Goal: Information Seeking & Learning: Compare options

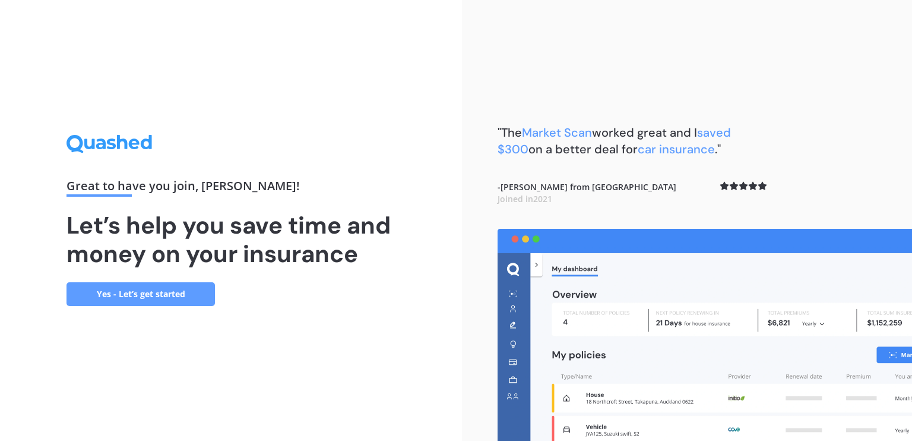
click at [167, 295] on link "Yes - Let’s get started" at bounding box center [141, 294] width 148 height 24
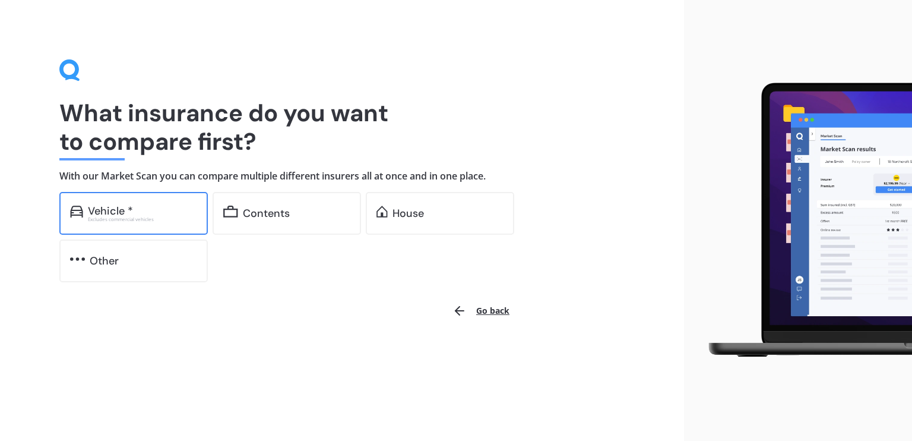
click at [150, 211] on div "Vehicle *" at bounding box center [142, 211] width 109 height 12
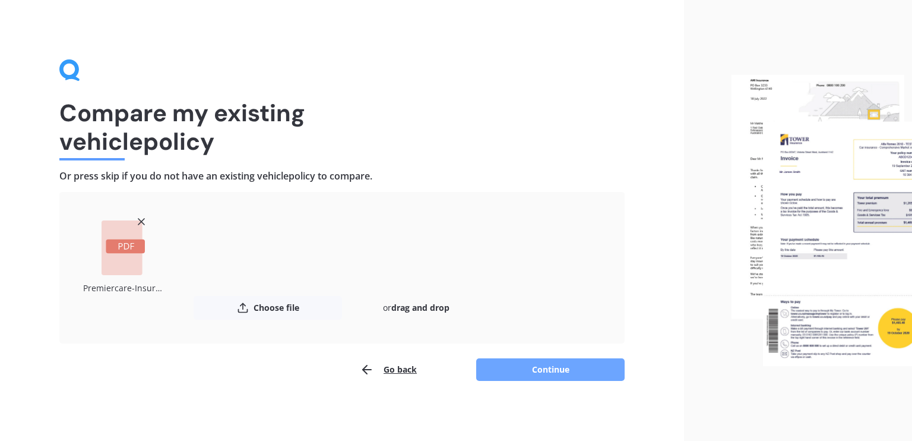
click at [552, 376] on button "Continue" at bounding box center [550, 369] width 148 height 23
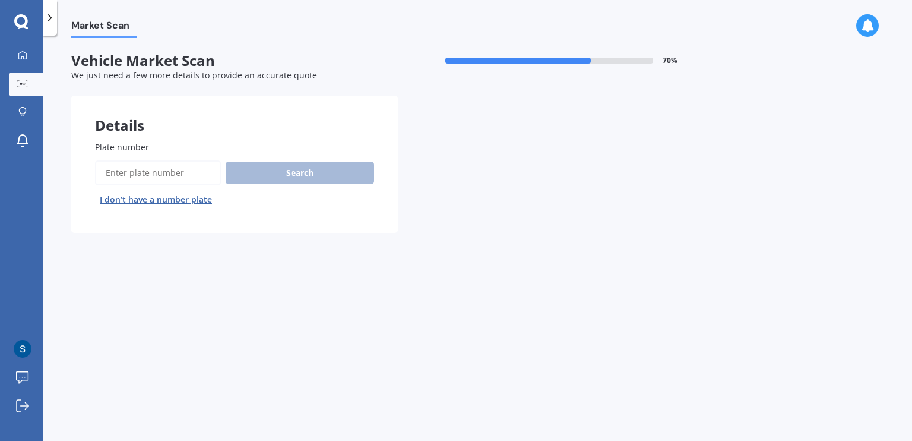
click at [115, 172] on input "Plate number" at bounding box center [158, 172] width 126 height 25
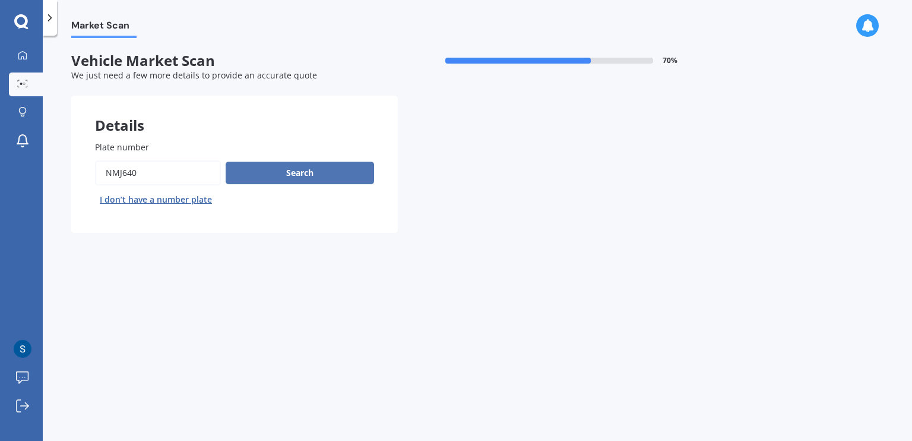
click at [304, 181] on button "Search" at bounding box center [300, 173] width 148 height 23
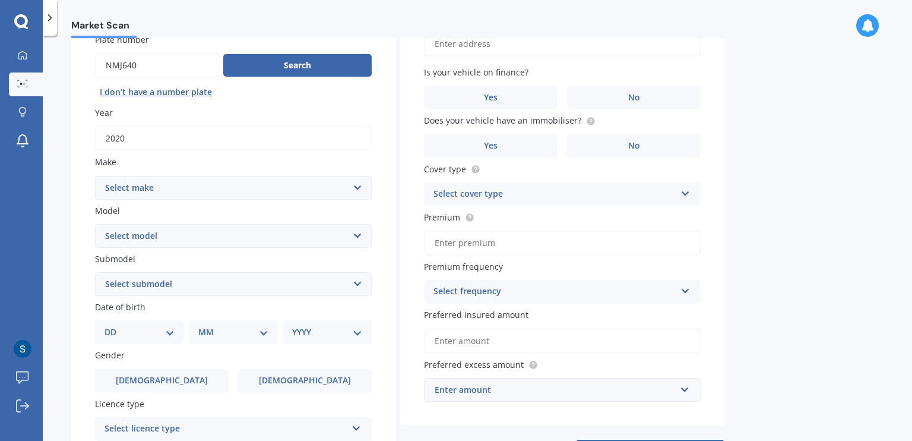
scroll to position [59, 0]
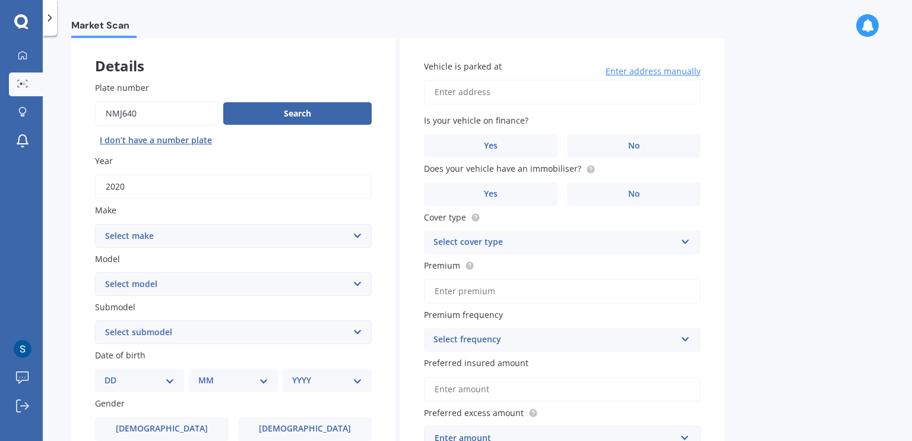
click at [120, 116] on input "Plate number" at bounding box center [157, 113] width 124 height 25
click at [165, 117] on input "Plate number" at bounding box center [157, 113] width 124 height 25
click at [121, 116] on input "Plate number" at bounding box center [157, 113] width 124 height 25
type input "NMJ640"
click at [163, 238] on select "Select make AC ALFA ROMEO ASTON MARTIN AUDI AUSTIN BEDFORD Bentley BMW BYD CADI…" at bounding box center [233, 236] width 277 height 24
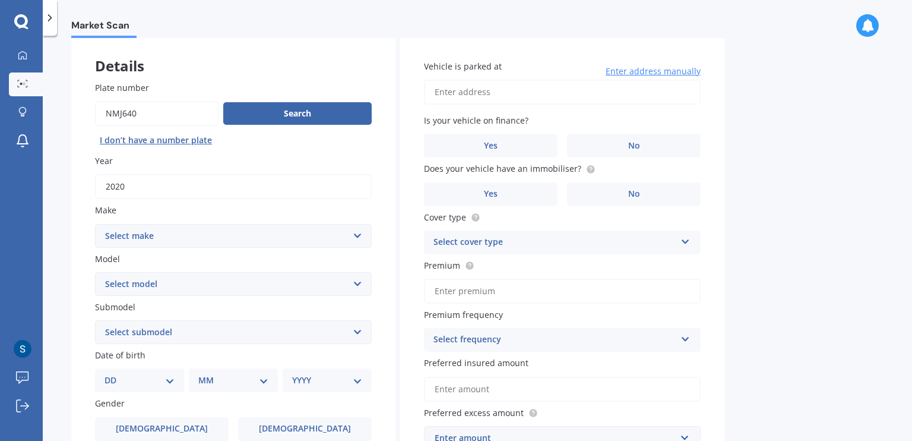
select select "CITROEN"
click at [95, 224] on select "Select make AC ALFA ROMEO ASTON MARTIN AUDI AUSTIN BEDFORD Bentley BMW BYD CADI…" at bounding box center [233, 236] width 277 height 24
click at [208, 278] on select "Select model AX AX GT Berlingo Van C1 C2 C3 C4 C5 C6 CX 22 DS3 DS4 DS5 SAXO VIS…" at bounding box center [233, 284] width 277 height 24
select select "C5"
click at [95, 272] on select "Select model AX AX GT Berlingo Van C1 C2 C3 C4 C5 C6 CX 22 DS3 DS4 DS5 SAXO VIS…" at bounding box center [233, 284] width 277 height 24
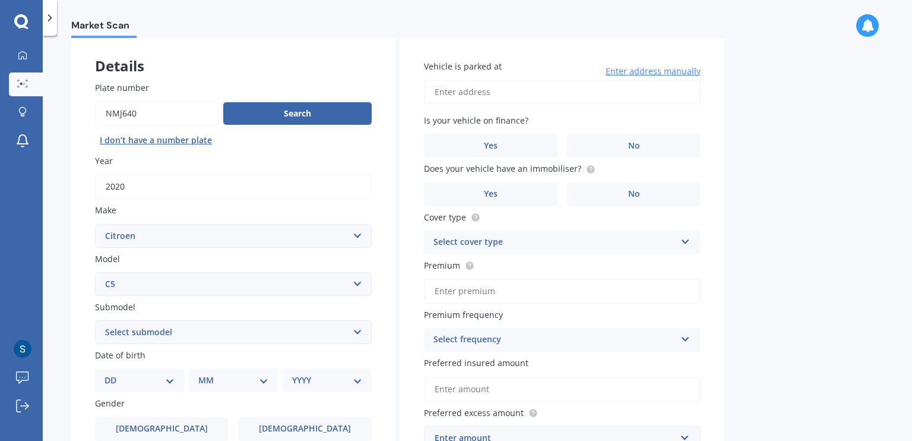
click at [71, 272] on div "Plate number Search I don’t have a number plate Year 2020 Make Select make AC A…" at bounding box center [233, 334] width 324 height 552
click at [140, 319] on div "Submodel Select submodel 4 cyl HDI diesel turbo V6" at bounding box center [233, 322] width 277 height 43
click at [145, 330] on select "Select submodel 4 cyl HDI diesel turbo V6" at bounding box center [233, 332] width 277 height 24
select select "4 CYL"
click at [95, 320] on select "Select submodel 4 cyl HDI diesel turbo V6" at bounding box center [233, 332] width 277 height 24
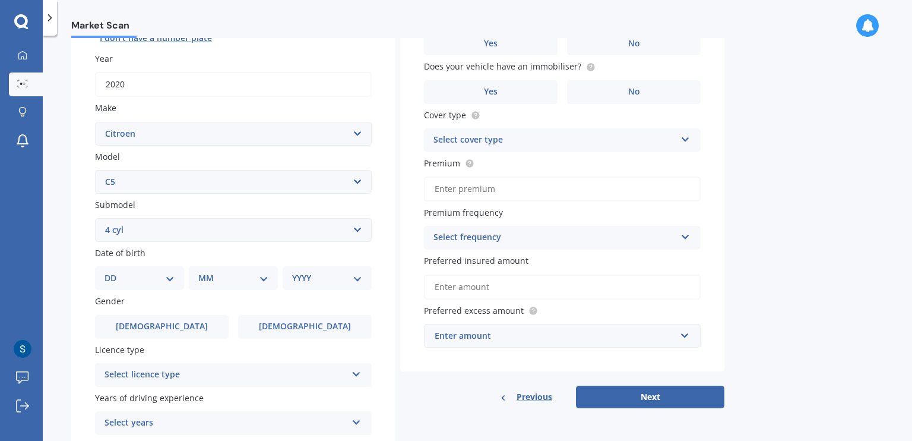
scroll to position [185, 0]
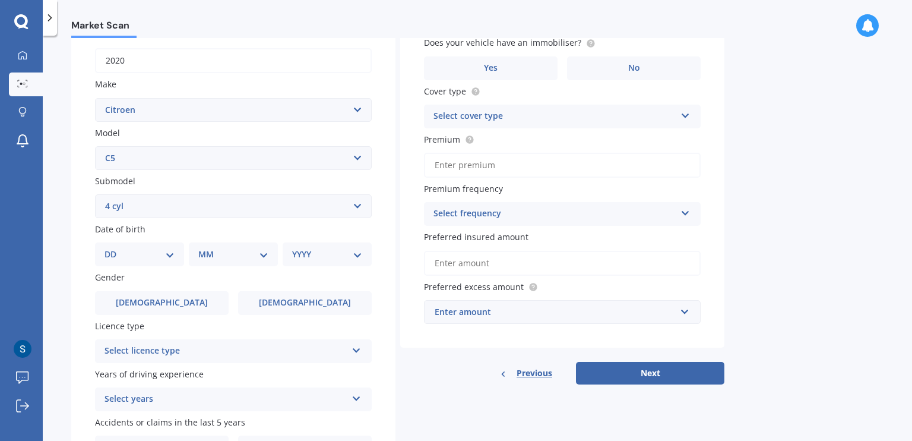
click at [162, 251] on select "DD 01 02 03 04 05 06 07 08 09 10 11 12 13 14 15 16 17 18 19 20 21 22 23 24 25 2…" at bounding box center [140, 254] width 70 height 13
click at [163, 254] on select "DD 01 02 03 04 05 06 07 08 09 10 11 12 13 14 15 16 17 18 19 20 21 22 23 24 25 2…" at bounding box center [140, 254] width 70 height 13
select select "06"
click at [114, 248] on select "DD 01 02 03 04 05 06 07 08 09 10 11 12 13 14 15 16 17 18 19 20 21 22 23 24 25 2…" at bounding box center [140, 254] width 70 height 13
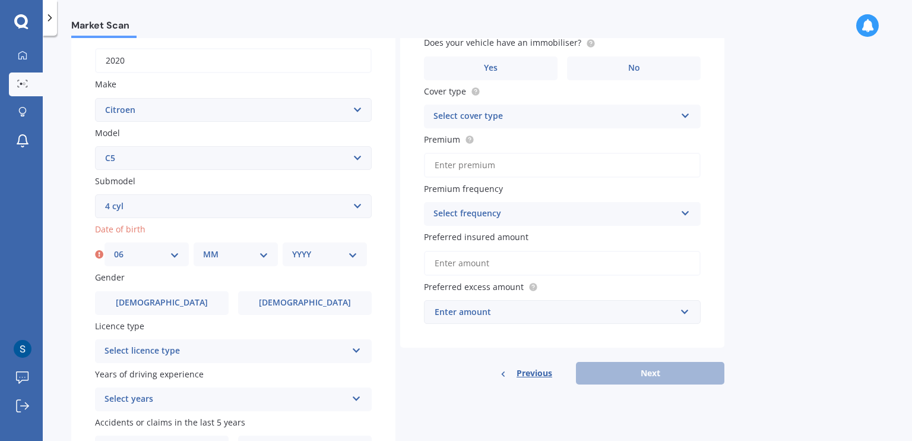
click at [221, 256] on select "MM 01 02 03 04 05 06 07 08 09 10 11 12" at bounding box center [235, 254] width 65 height 13
select select "11"
click at [203, 248] on select "MM 01 02 03 04 05 06 07 08 09 10 11 12" at bounding box center [235, 254] width 65 height 13
click at [315, 257] on select "YYYY 2025 2024 2023 2022 2021 2020 2019 2018 2017 2016 2015 2014 2013 2012 2011…" at bounding box center [324, 254] width 65 height 13
select select "1987"
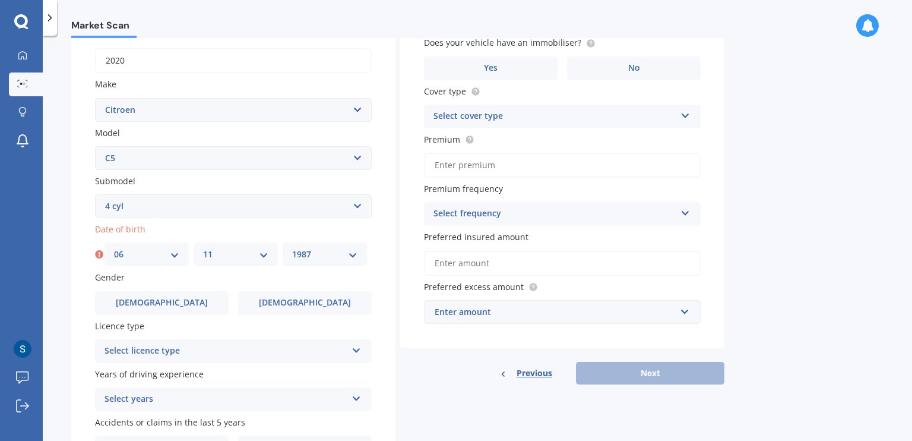
click at [292, 248] on select "YYYY 2025 2024 2023 2022 2021 2020 2019 2018 2017 2016 2015 2014 2013 2012 2011…" at bounding box center [324, 254] width 65 height 13
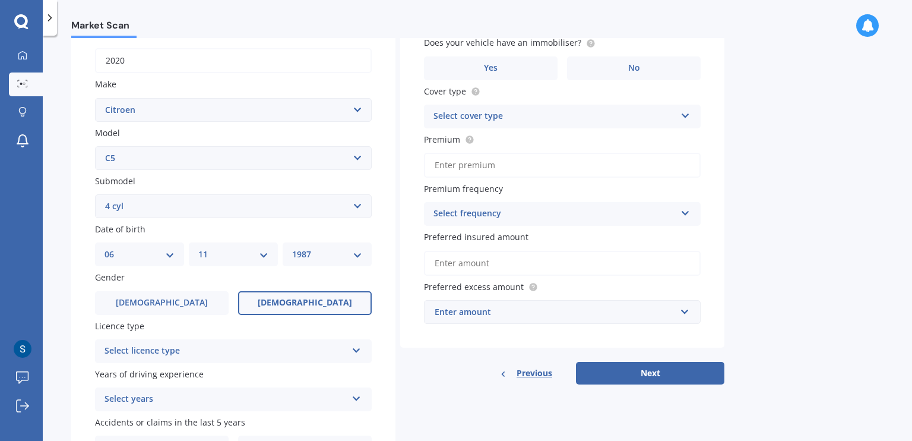
click at [278, 298] on label "Female" at bounding box center [305, 303] width 134 height 24
click at [0, 0] on input "Female" at bounding box center [0, 0] width 0 height 0
click at [327, 358] on div "Select licence type" at bounding box center [226, 351] width 242 height 14
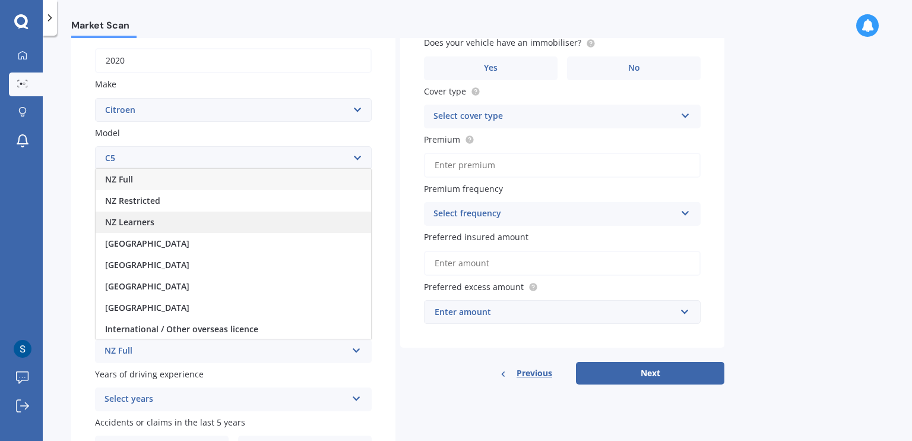
click at [155, 223] on div "NZ Learners" at bounding box center [234, 221] width 276 height 21
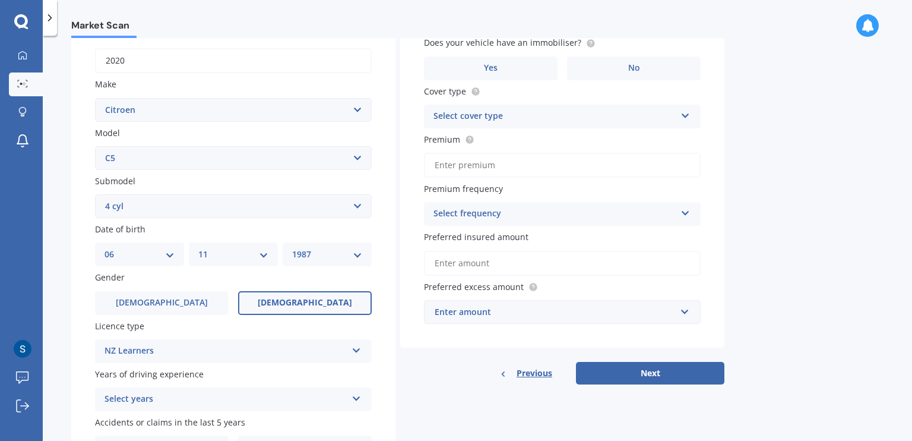
click at [290, 352] on div "NZ Learners" at bounding box center [226, 351] width 242 height 14
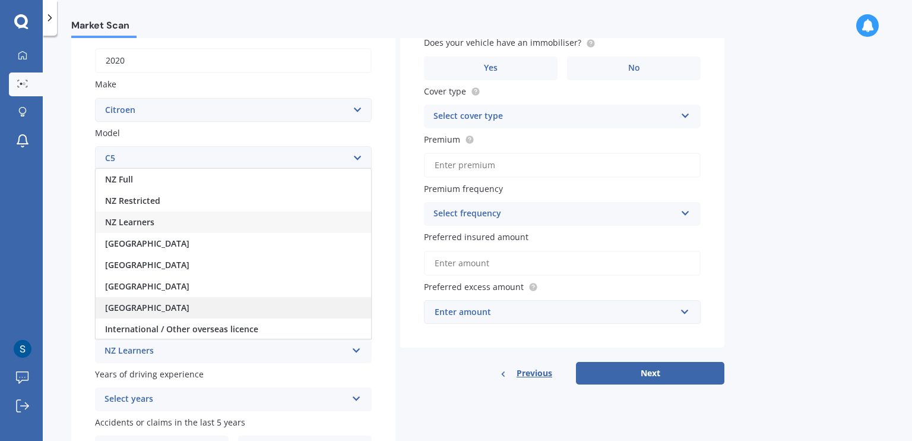
scroll to position [1, 0]
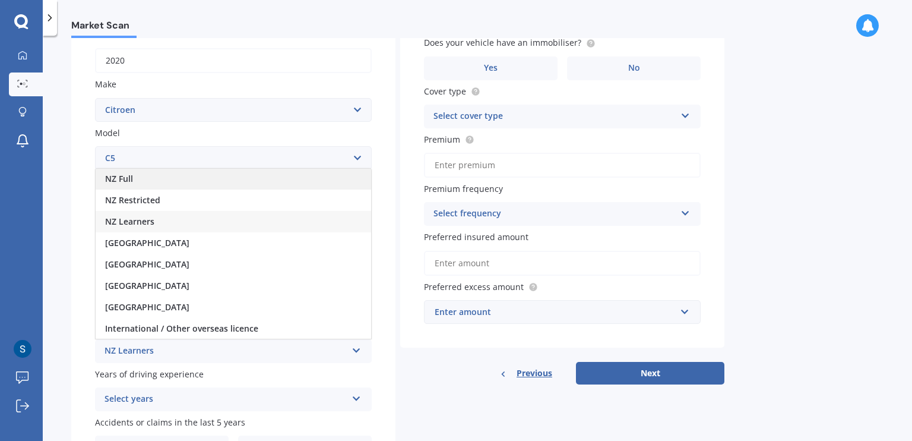
click at [200, 187] on div "NZ Full" at bounding box center [234, 178] width 276 height 21
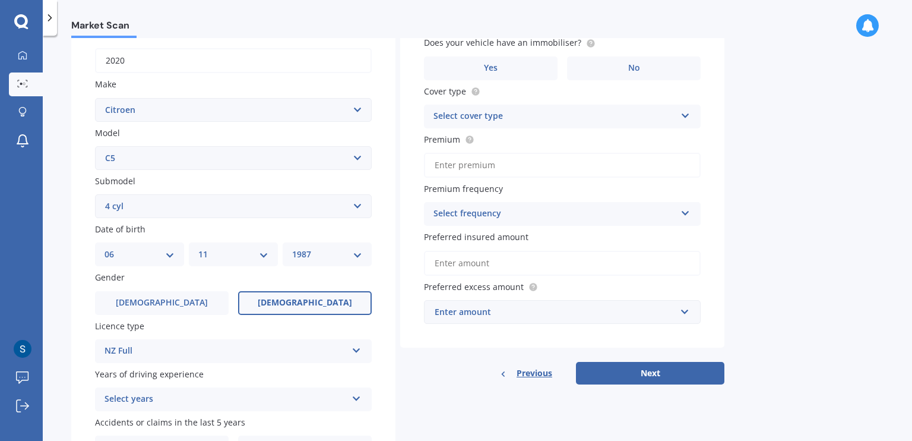
click at [247, 400] on div "Select years" at bounding box center [226, 399] width 242 height 14
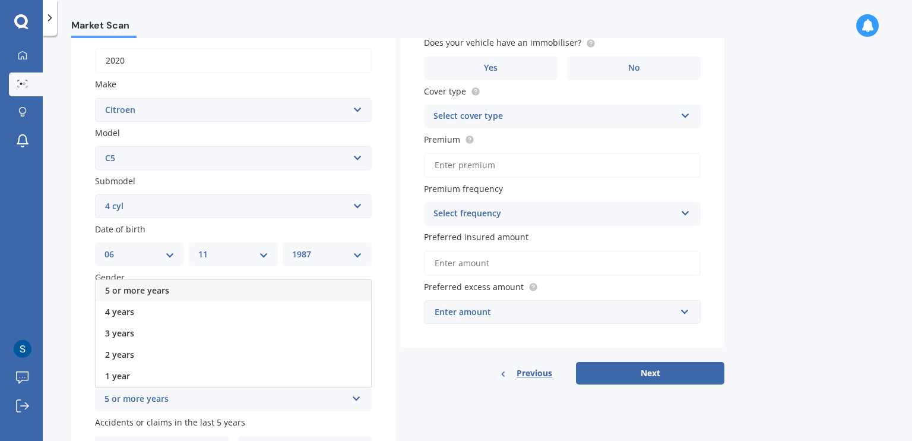
click at [163, 286] on span "5 or more years" at bounding box center [137, 289] width 64 height 11
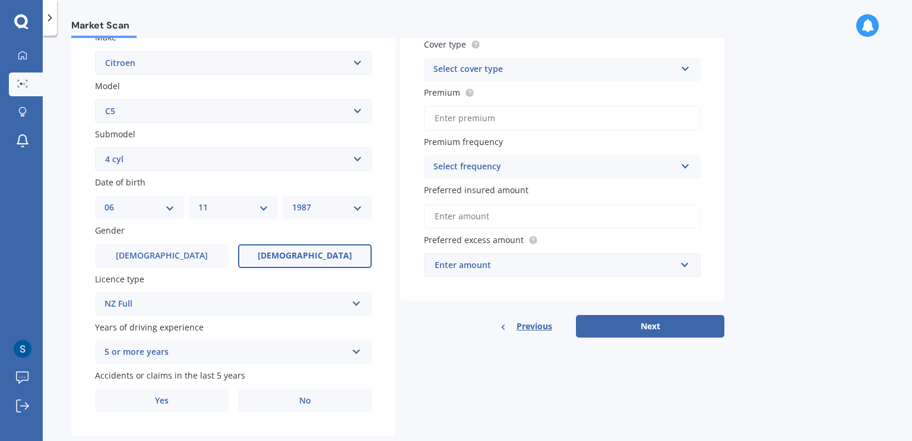
scroll to position [258, 0]
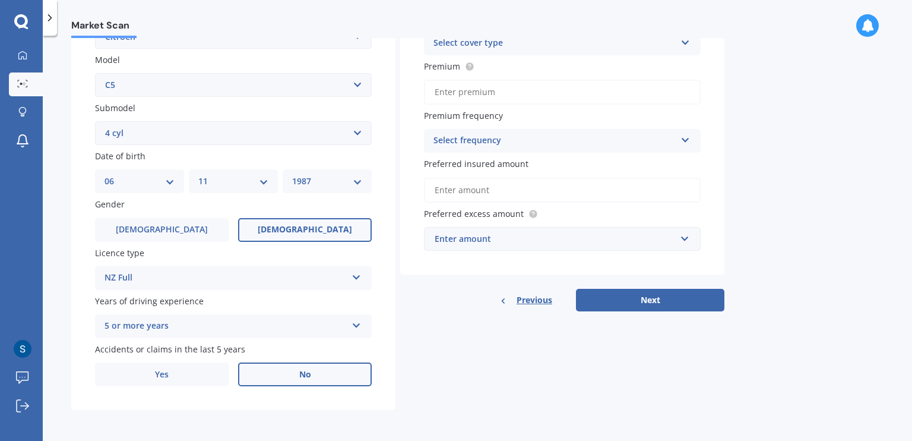
click at [282, 373] on label "No" at bounding box center [305, 374] width 134 height 24
click at [0, 0] on input "No" at bounding box center [0, 0] width 0 height 0
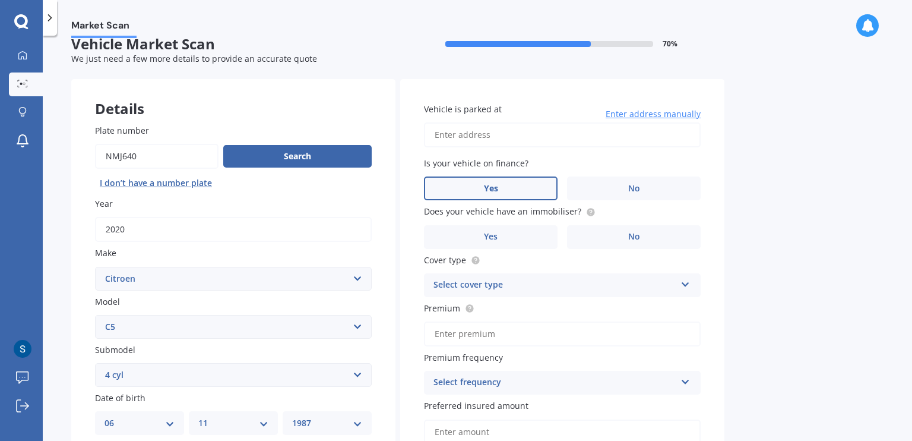
scroll to position [0, 0]
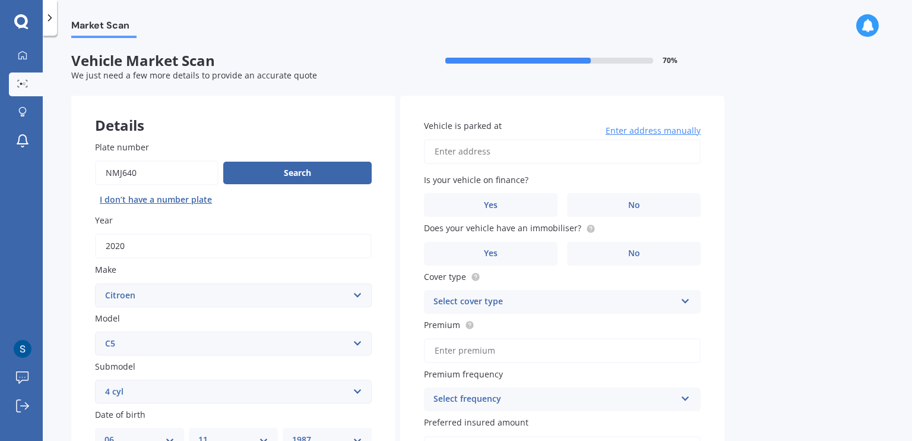
click at [523, 157] on input "Vehicle is parked at" at bounding box center [562, 151] width 277 height 25
type input "32 Government Road, Raglan 3225"
click at [616, 197] on label "No" at bounding box center [634, 205] width 134 height 24
click at [0, 0] on input "No" at bounding box center [0, 0] width 0 height 0
drag, startPoint x: 506, startPoint y: 210, endPoint x: 643, endPoint y: 210, distance: 136.6
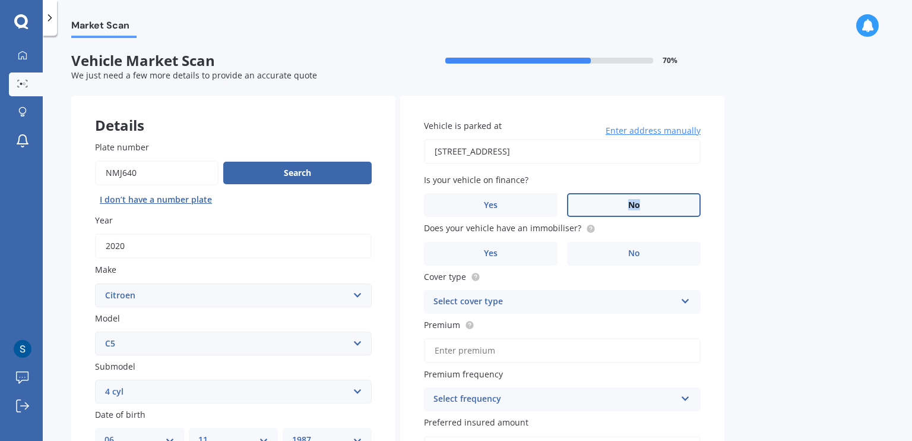
click at [643, 210] on div "Yes No" at bounding box center [562, 205] width 277 height 24
click at [548, 254] on label "Yes" at bounding box center [491, 254] width 134 height 24
click at [0, 0] on input "Yes" at bounding box center [0, 0] width 0 height 0
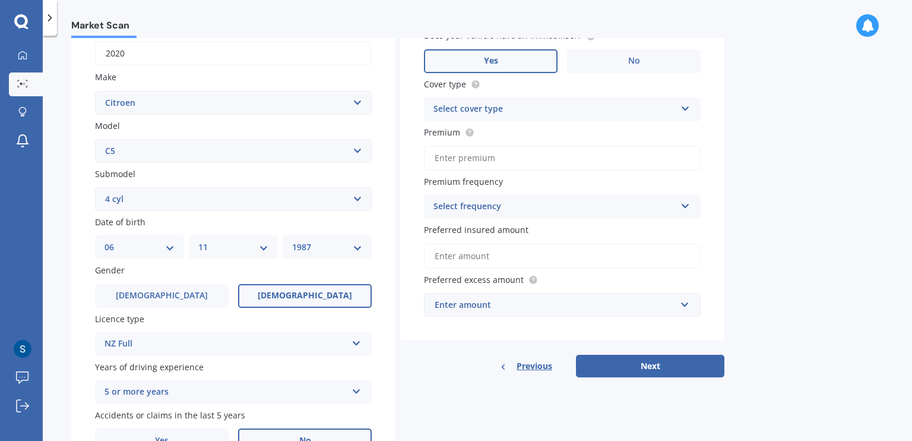
scroll to position [119, 0]
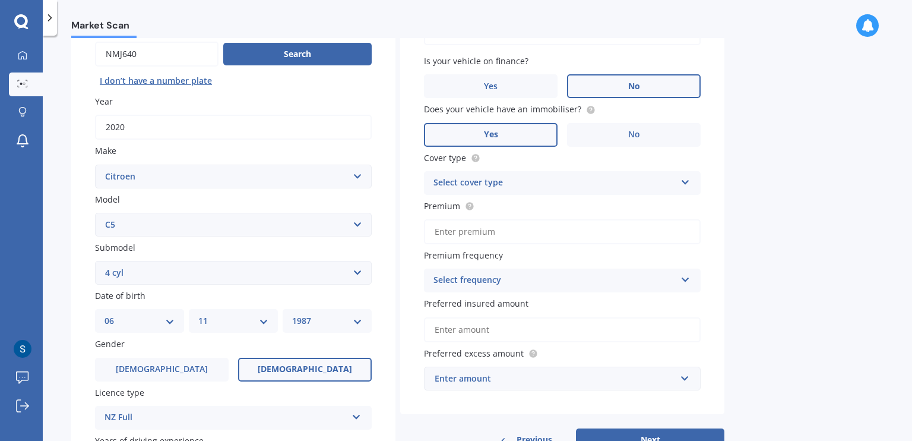
click at [589, 178] on div "Select cover type" at bounding box center [555, 183] width 242 height 14
click at [572, 194] on div "Comprehensive Comprehensive Third Party, Fire & Theft Third Party" at bounding box center [562, 183] width 277 height 24
click at [562, 187] on div "Select cover type" at bounding box center [557, 182] width 236 height 13
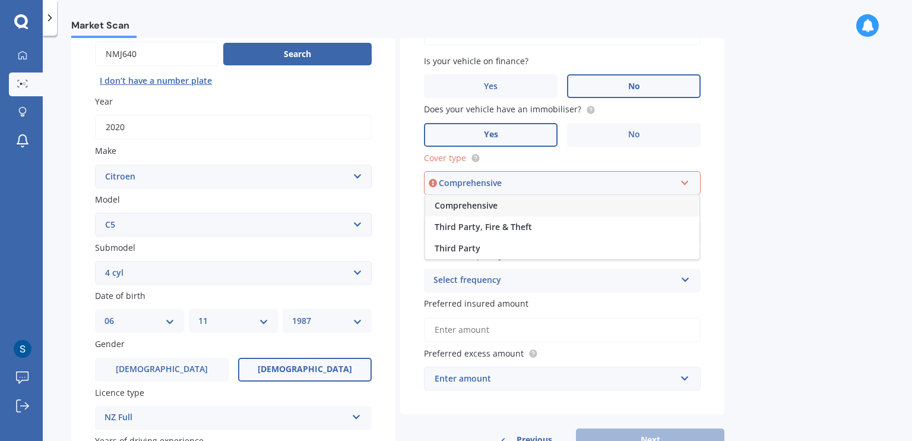
click at [556, 208] on div "Comprehensive" at bounding box center [562, 205] width 274 height 21
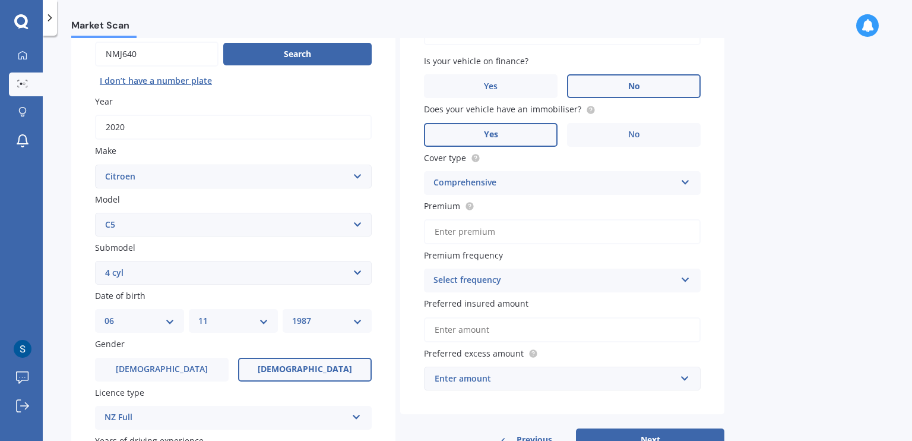
click at [563, 233] on input "Premium" at bounding box center [562, 231] width 277 height 25
type input "$118.34"
click at [585, 273] on div "Select frequency" at bounding box center [555, 280] width 242 height 14
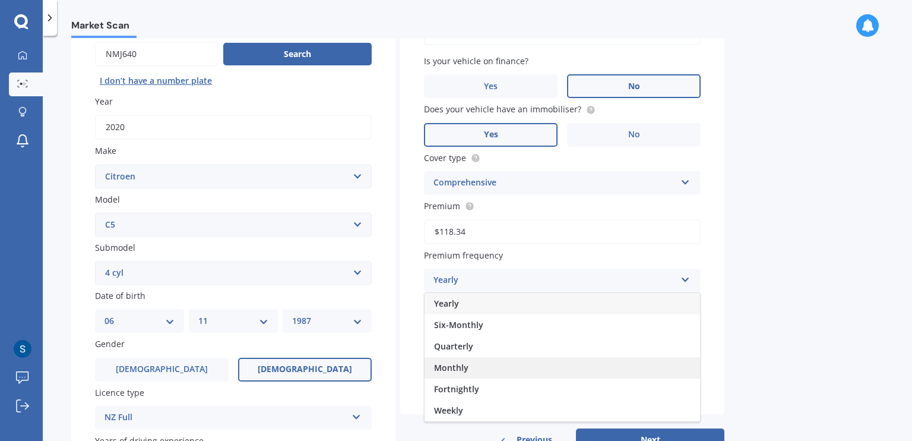
click at [532, 368] on div "Monthly" at bounding box center [563, 367] width 276 height 21
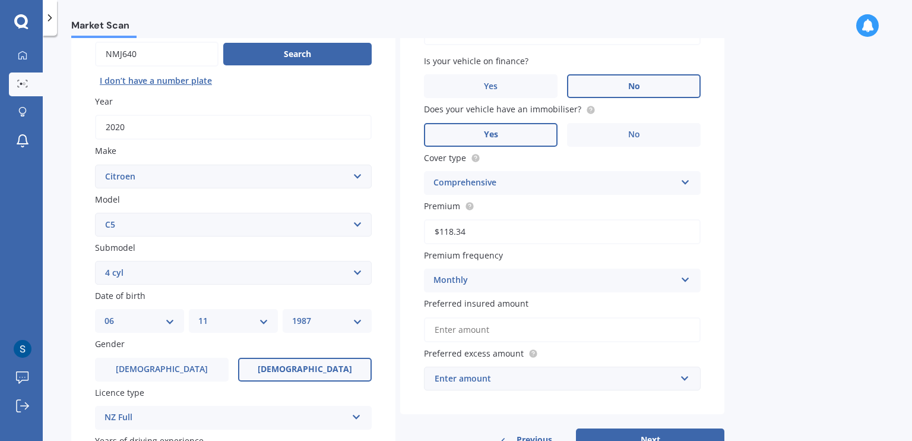
click at [635, 331] on input "Preferred insured amount" at bounding box center [562, 329] width 277 height 25
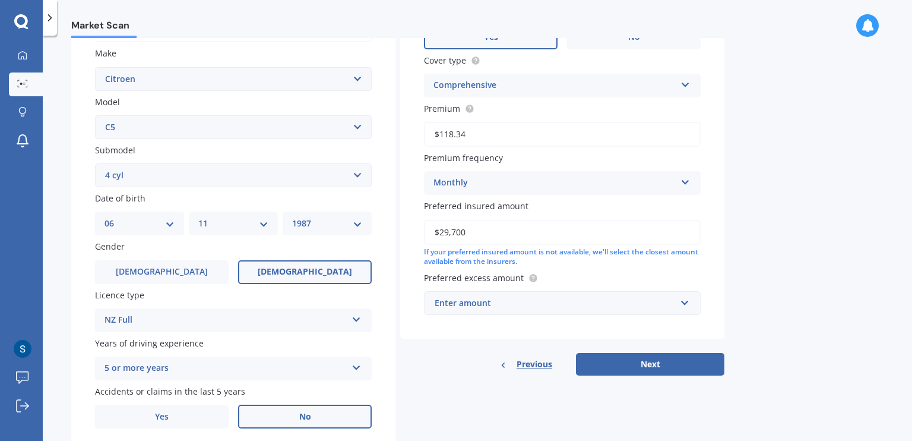
scroll to position [258, 0]
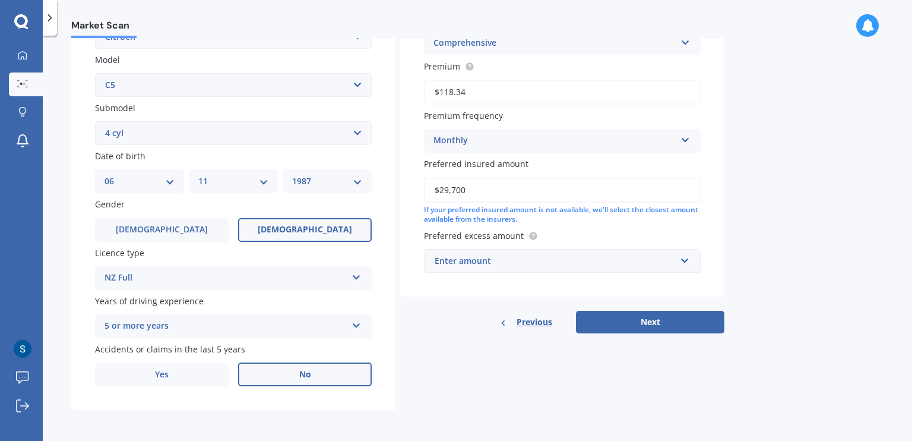
type input "$29,700"
click at [611, 260] on div "Enter amount" at bounding box center [555, 260] width 241 height 13
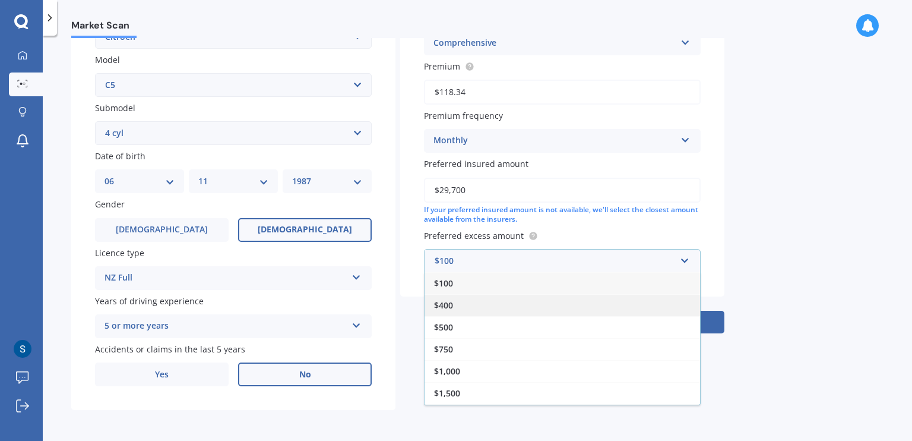
click at [525, 304] on div "$400" at bounding box center [563, 305] width 276 height 22
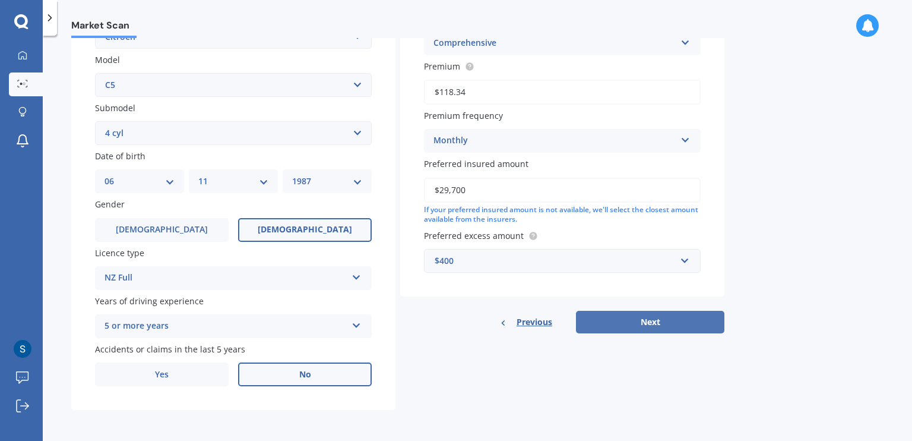
click at [682, 320] on button "Next" at bounding box center [650, 322] width 148 height 23
select select "06"
select select "11"
select select "1987"
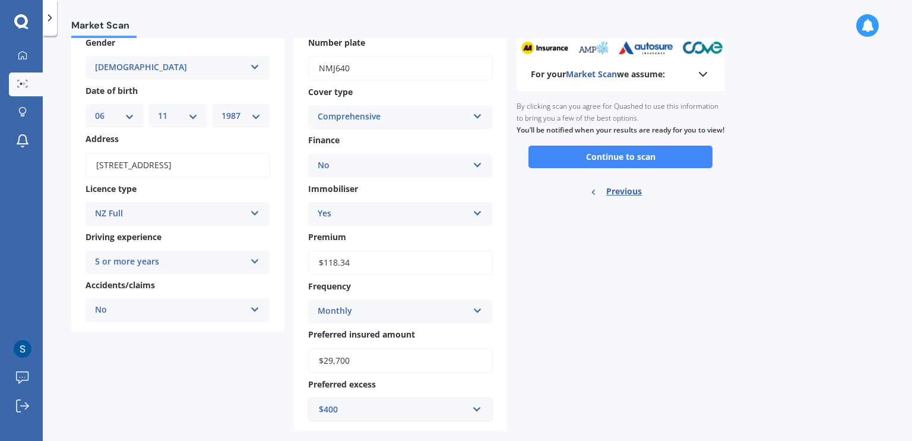
scroll to position [0, 0]
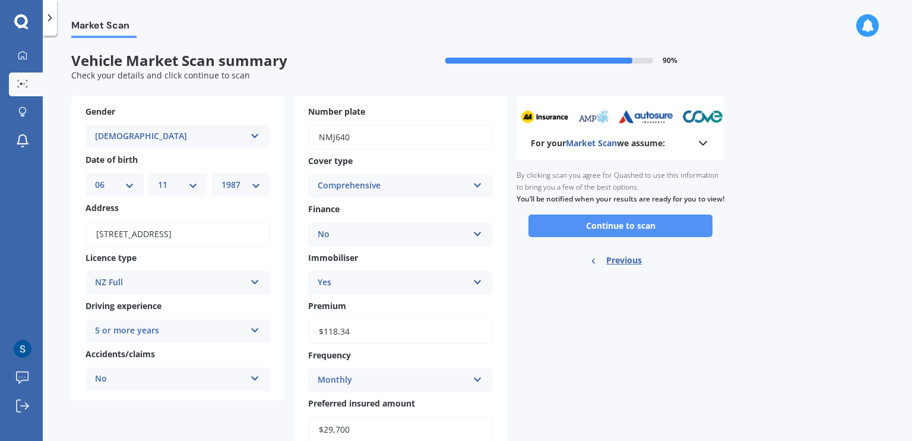
click at [590, 236] on button "Continue to scan" at bounding box center [621, 225] width 184 height 23
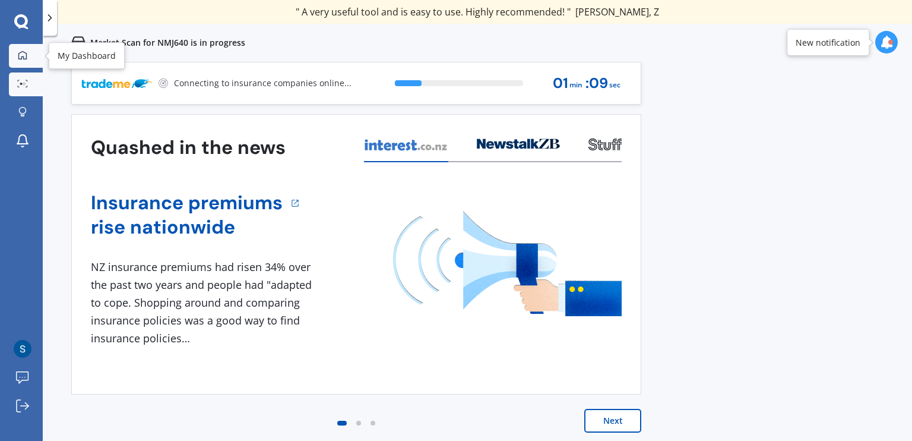
click at [19, 50] on icon at bounding box center [23, 55] width 10 height 10
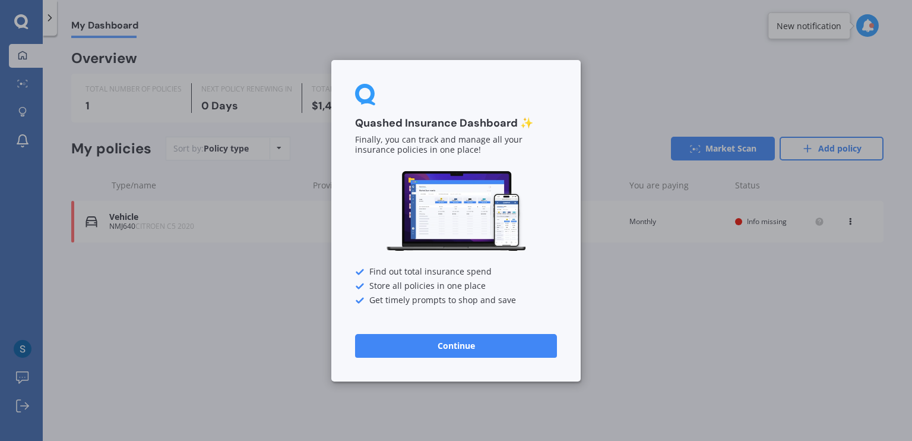
click at [480, 346] on button "Continue" at bounding box center [456, 345] width 202 height 24
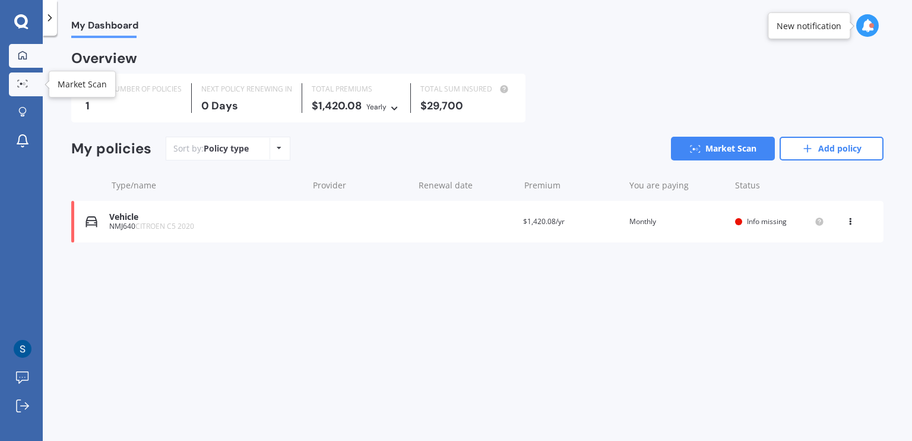
click at [31, 80] on div at bounding box center [23, 84] width 18 height 9
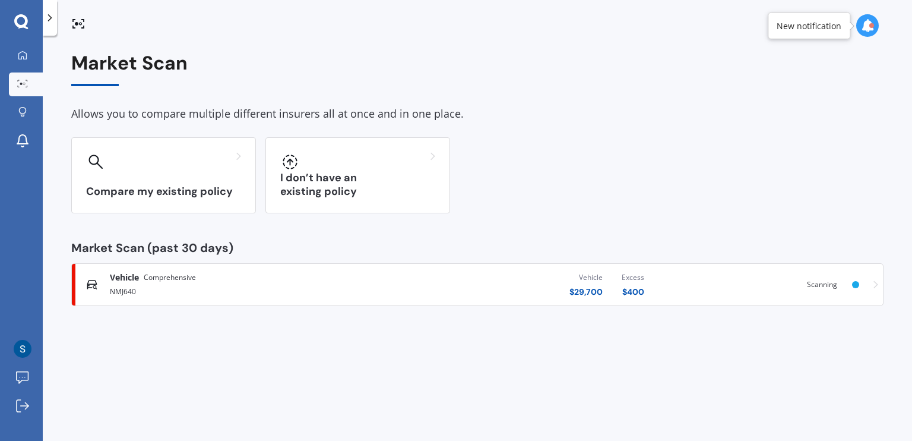
click at [836, 287] on span "Scanning" at bounding box center [822, 284] width 30 height 10
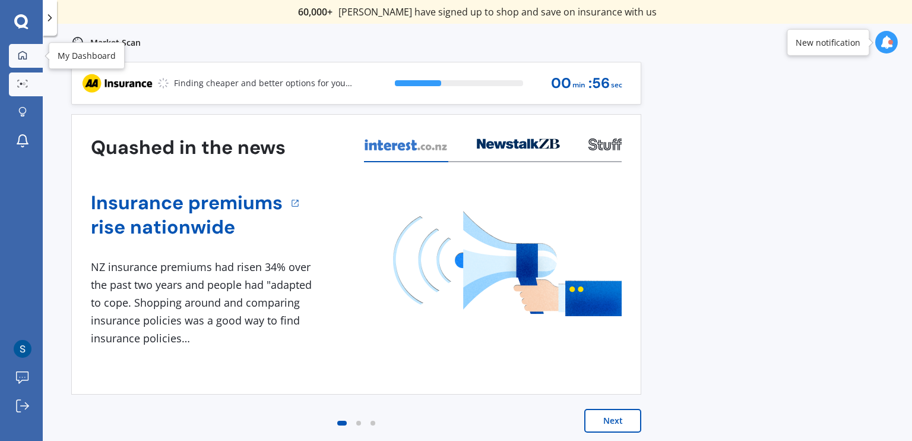
click at [17, 59] on div at bounding box center [23, 55] width 18 height 11
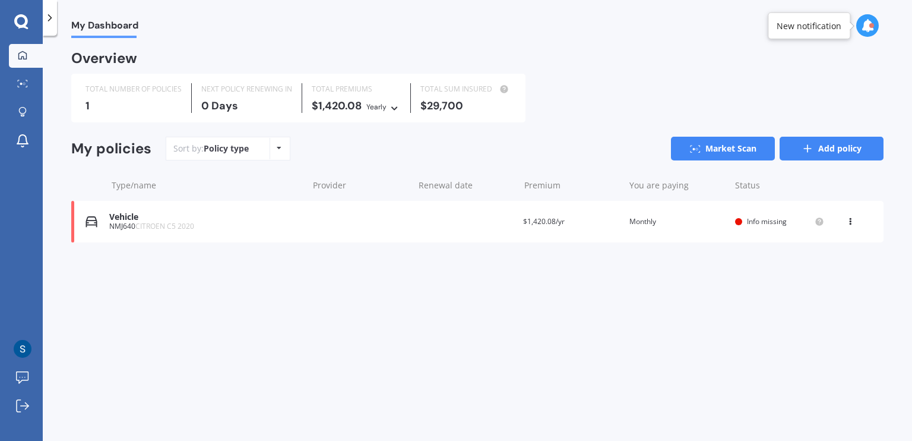
click at [817, 149] on link "Add policy" at bounding box center [832, 149] width 104 height 24
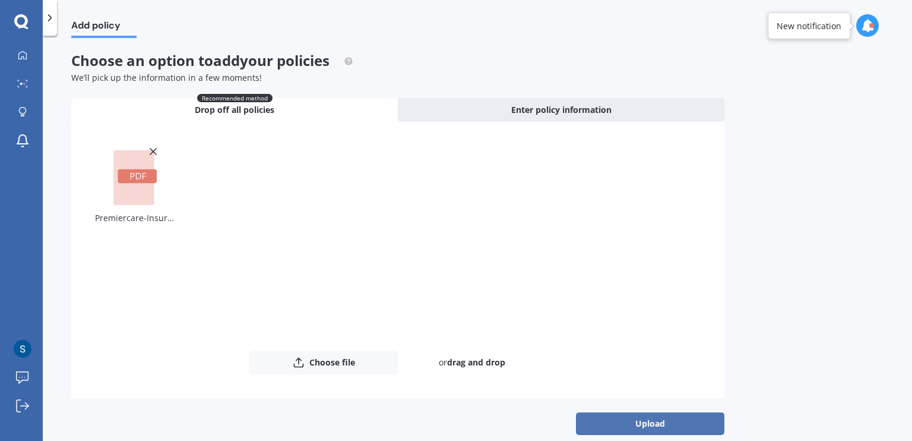
click at [625, 421] on button "Upload" at bounding box center [650, 423] width 148 height 23
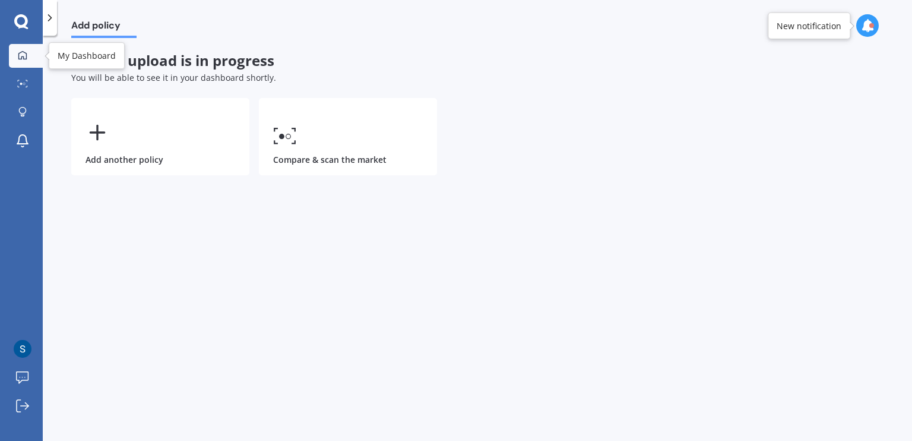
click at [23, 61] on div at bounding box center [23, 55] width 18 height 11
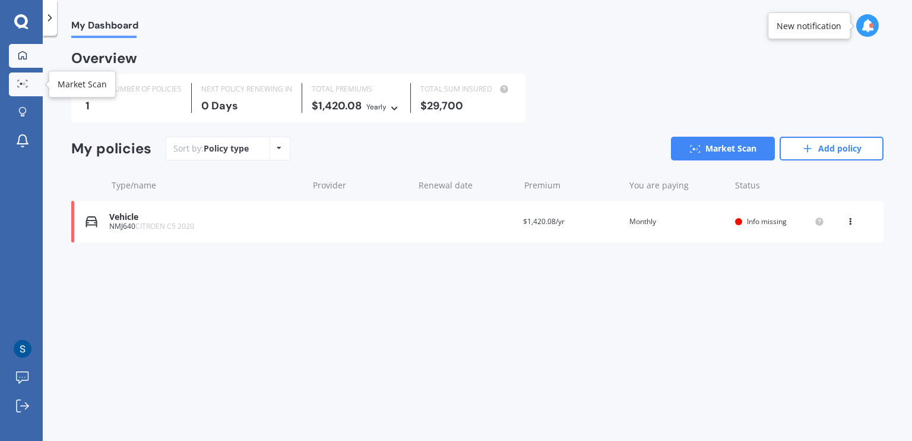
click at [23, 91] on link "Market Scan" at bounding box center [26, 84] width 34 height 24
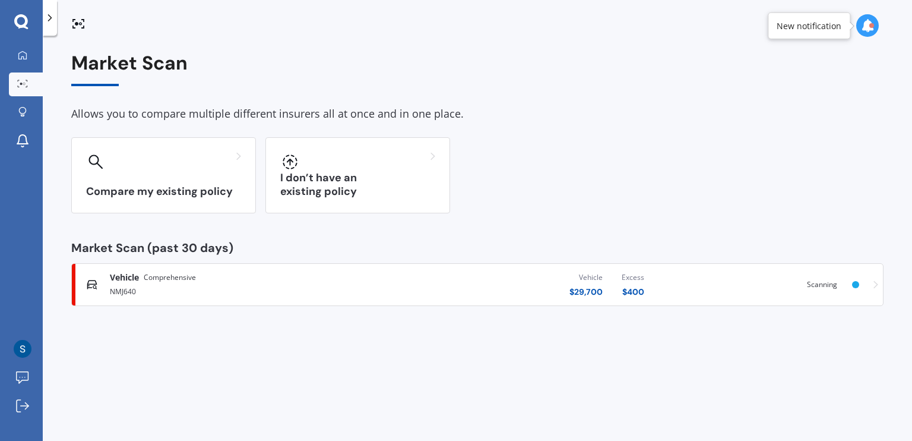
click at [828, 287] on span "Scanning" at bounding box center [822, 284] width 30 height 10
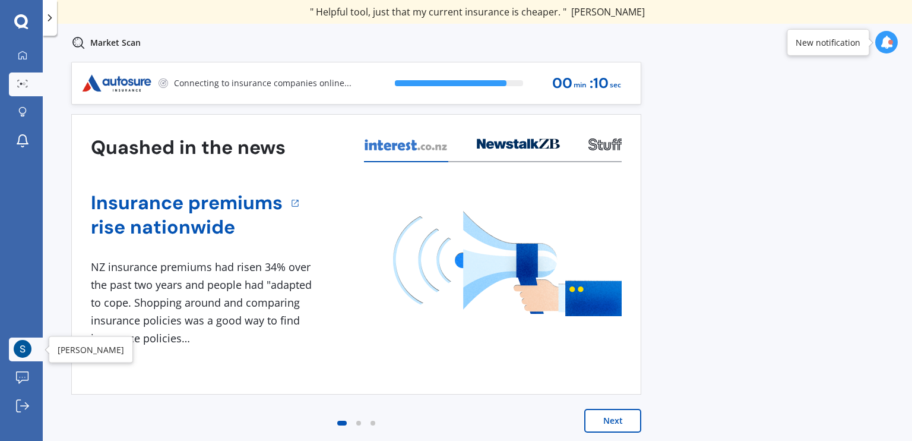
click at [19, 346] on img at bounding box center [23, 349] width 18 height 18
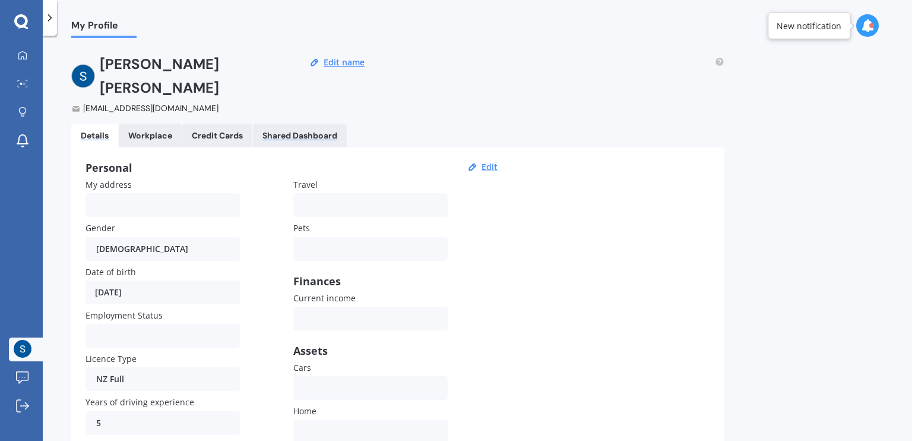
click at [299, 131] on div "Shared Dashboard" at bounding box center [299, 136] width 75 height 10
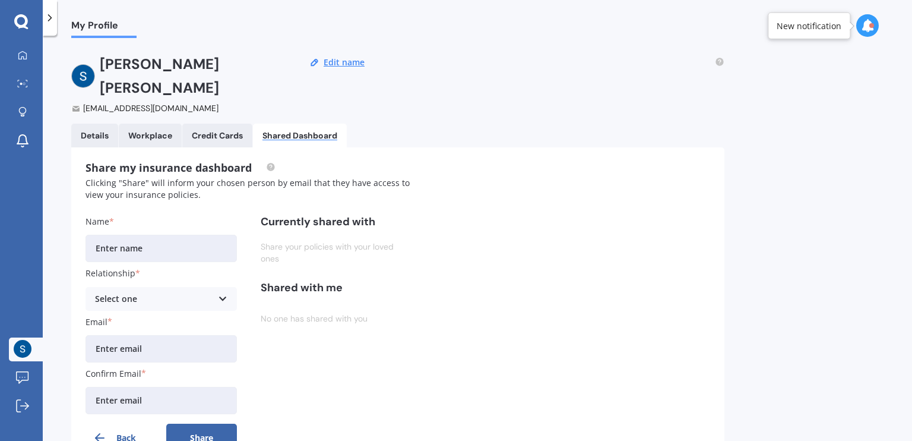
click at [118, 235] on input "Name" at bounding box center [161, 248] width 151 height 27
click at [17, 60] on div at bounding box center [23, 55] width 18 height 11
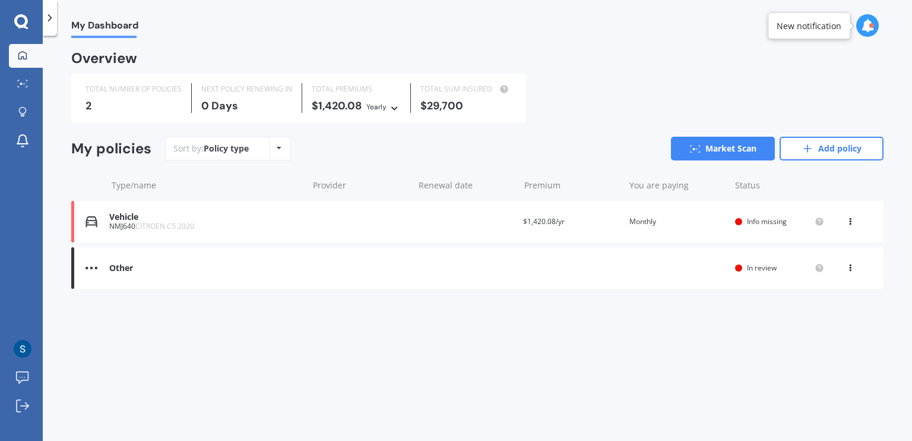
click at [843, 223] on div "View option View policy Delete" at bounding box center [852, 222] width 36 height 12
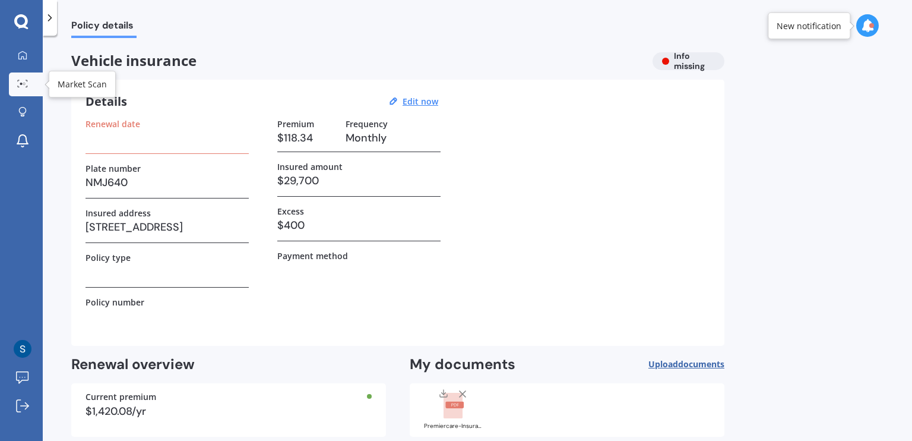
click at [36, 81] on link "Market Scan" at bounding box center [26, 84] width 34 height 24
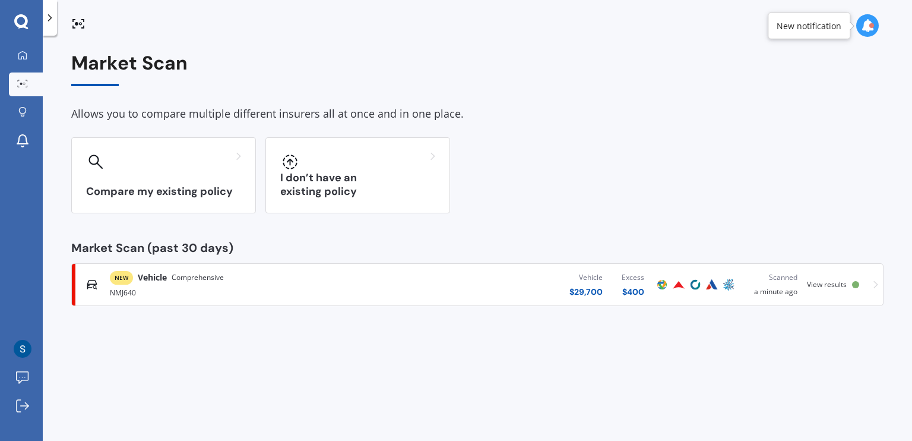
click at [779, 289] on div "Scanned a minute ago" at bounding box center [772, 284] width 51 height 26
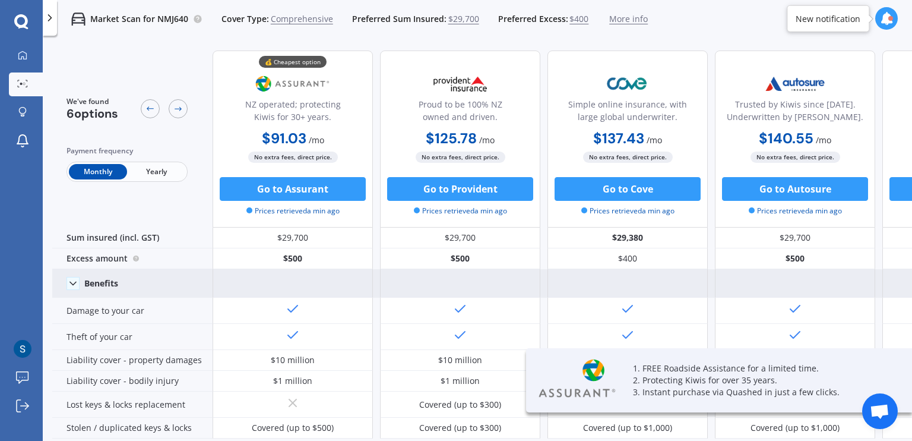
click at [70, 281] on polyline at bounding box center [73, 282] width 6 height 3
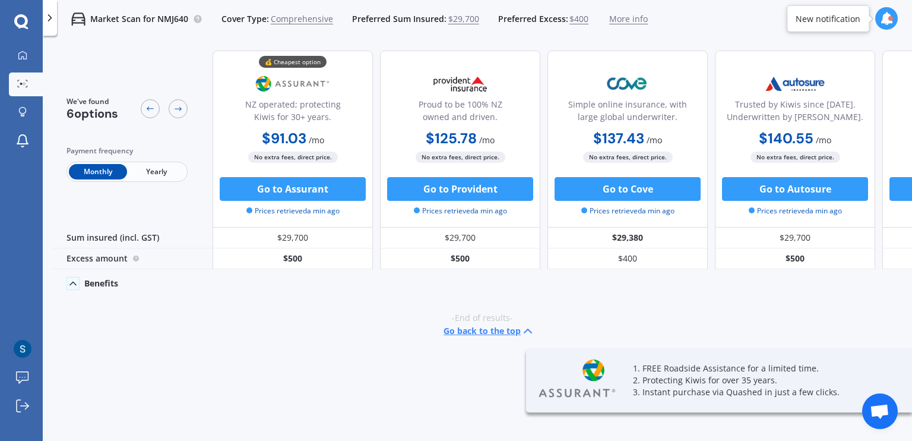
click at [70, 281] on icon at bounding box center [73, 283] width 12 height 12
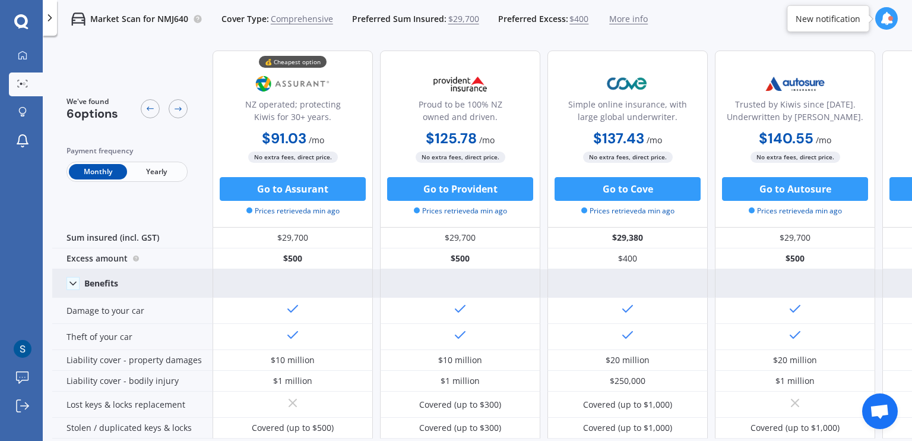
click at [175, 170] on span "Yearly" at bounding box center [156, 171] width 58 height 15
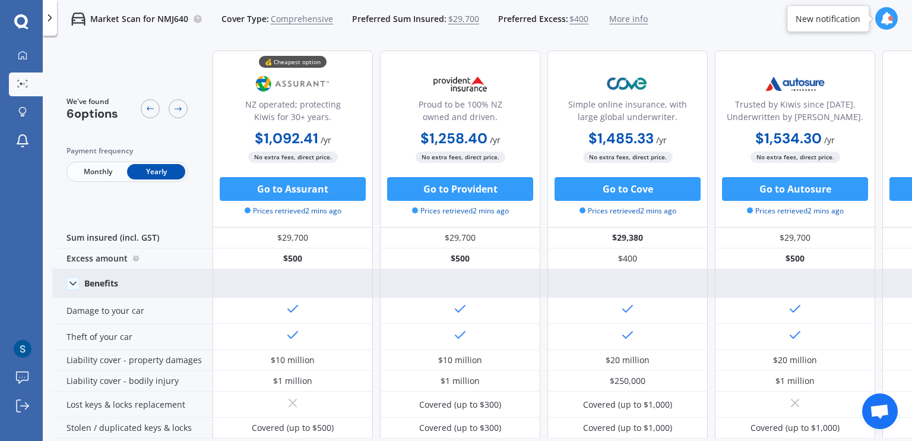
click at [110, 171] on span "Monthly" at bounding box center [98, 171] width 58 height 15
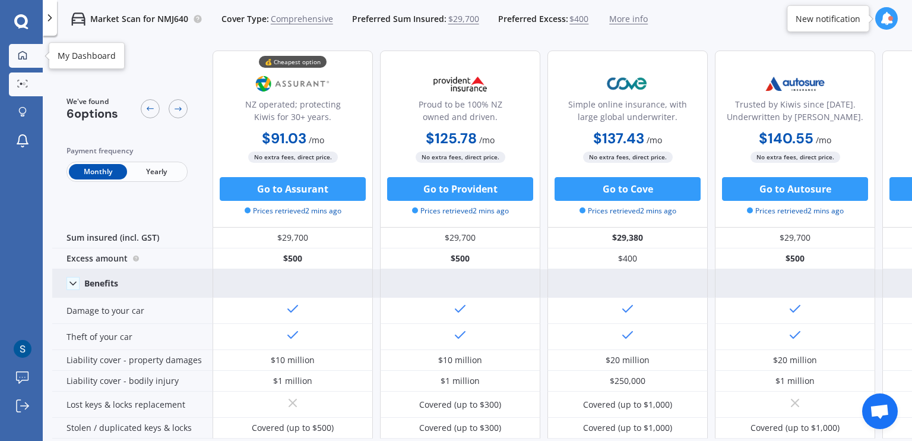
click at [24, 64] on link "My Dashboard" at bounding box center [26, 56] width 34 height 24
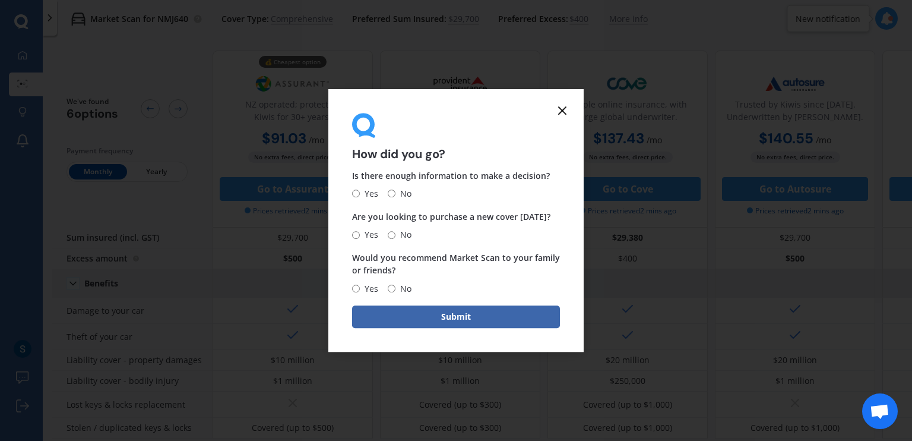
click at [556, 111] on icon at bounding box center [562, 110] width 14 height 14
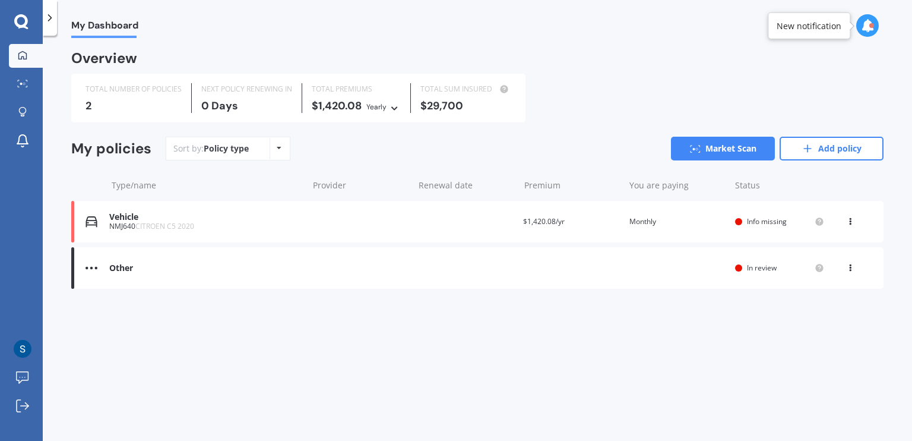
click at [765, 225] on span "Info missing" at bounding box center [767, 221] width 40 height 10
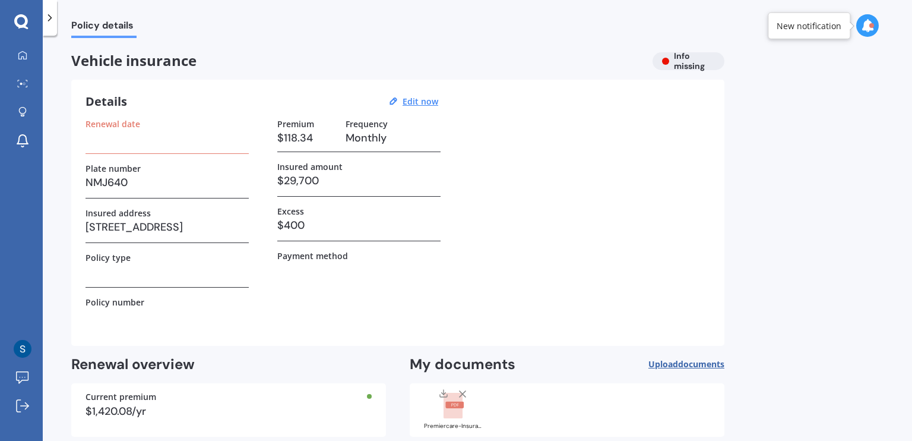
click at [677, 68] on div "Vehicle insurance Info missing" at bounding box center [397, 61] width 653 height 18
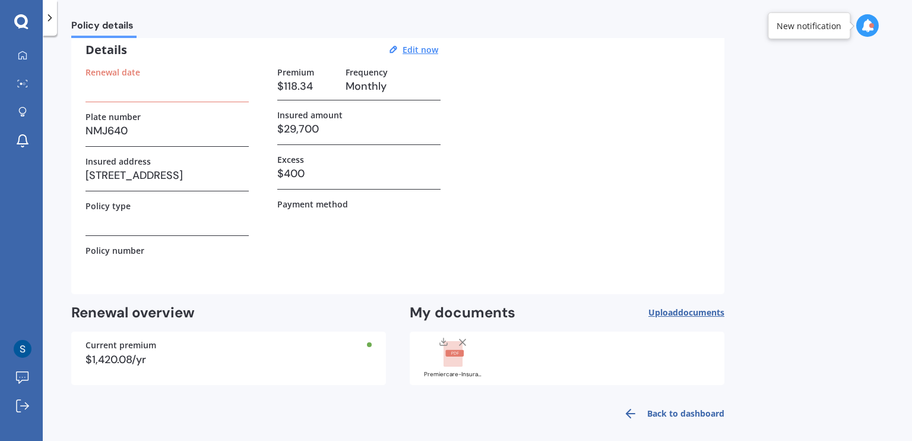
scroll to position [59, 0]
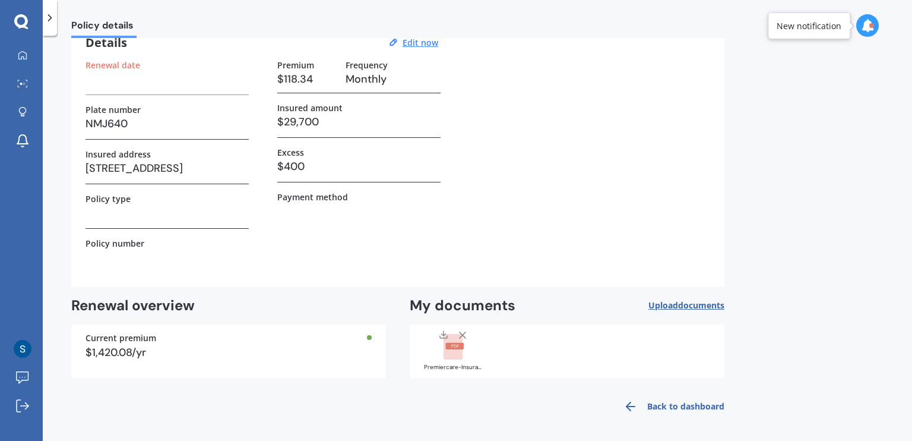
click at [454, 359] on div "Premiercare-Insurance-Policy-Document.pdf" at bounding box center [453, 350] width 59 height 42
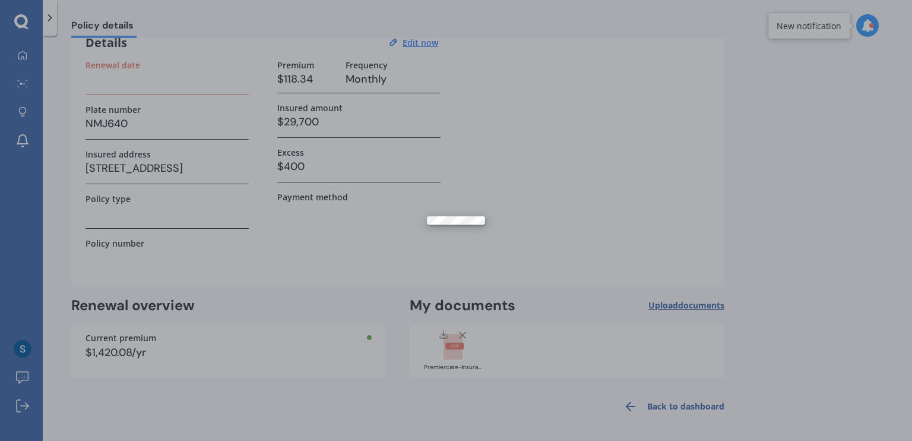
scroll to position [0, 0]
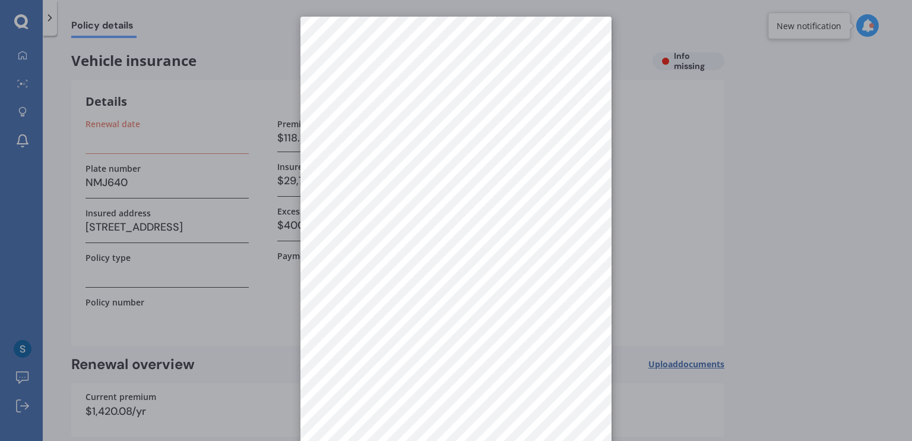
click at [717, 230] on div at bounding box center [456, 220] width 912 height 441
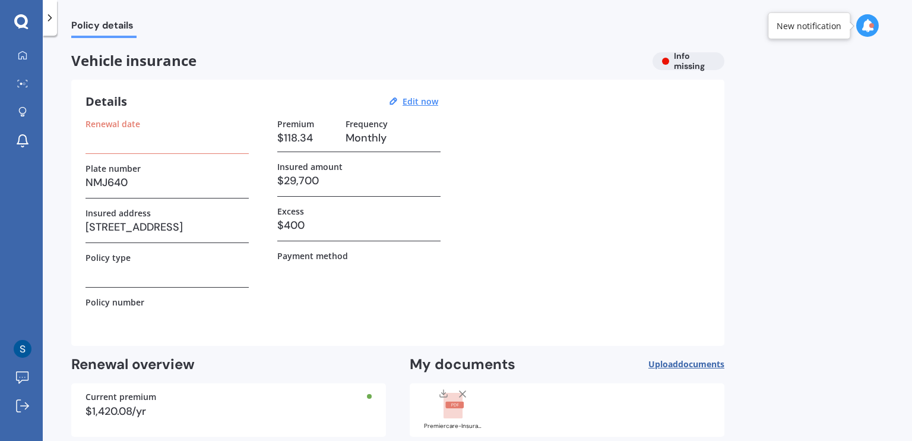
click at [673, 64] on div "Vehicle insurance Info missing" at bounding box center [397, 61] width 653 height 18
click at [430, 99] on u "Edit now" at bounding box center [421, 101] width 36 height 11
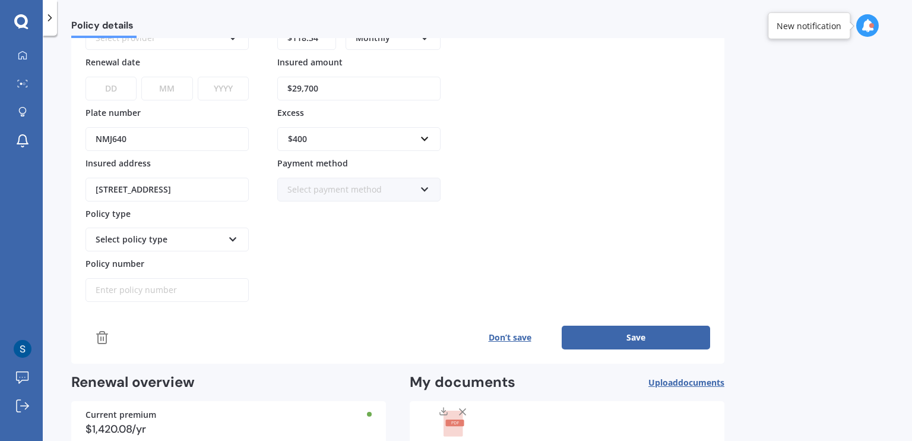
scroll to position [178, 0]
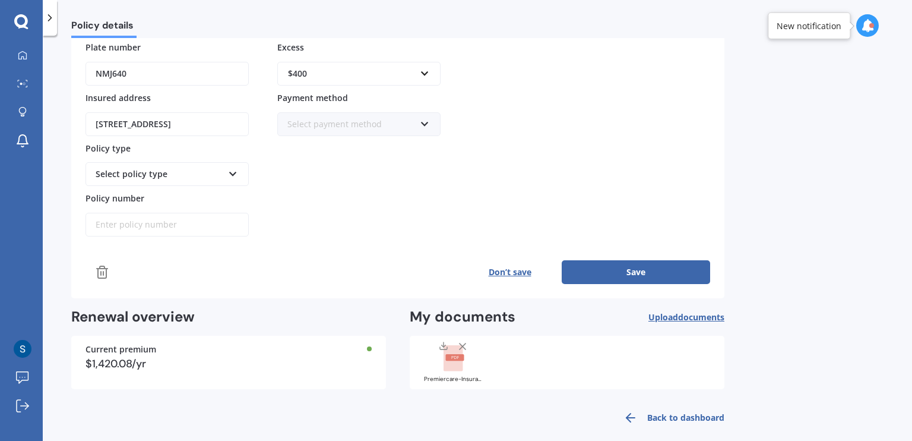
click at [195, 186] on div "Policy provider Select provider AA AMI AMP ANZ ASB Aioi Nissay Dowa Ando Assura…" at bounding box center [167, 89] width 163 height 296
click at [191, 180] on div "Select policy type" at bounding box center [167, 174] width 163 height 24
click at [192, 172] on div "Select policy type" at bounding box center [160, 173] width 128 height 13
click at [198, 173] on div "Select policy type" at bounding box center [160, 173] width 128 height 13
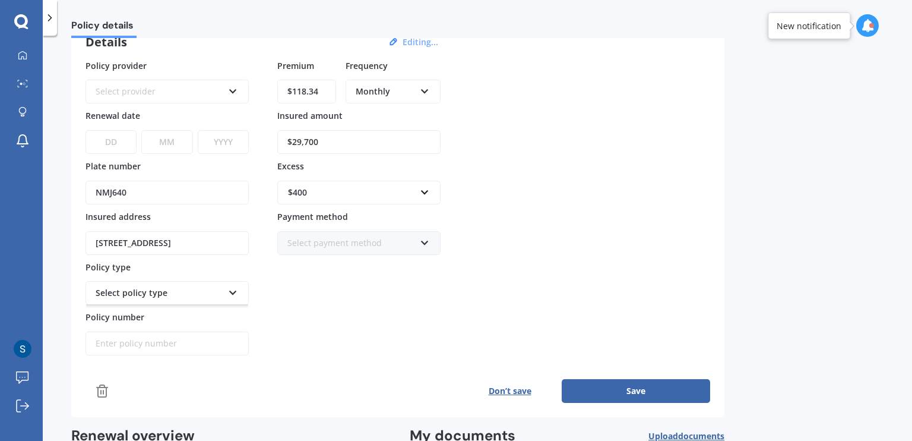
scroll to position [0, 0]
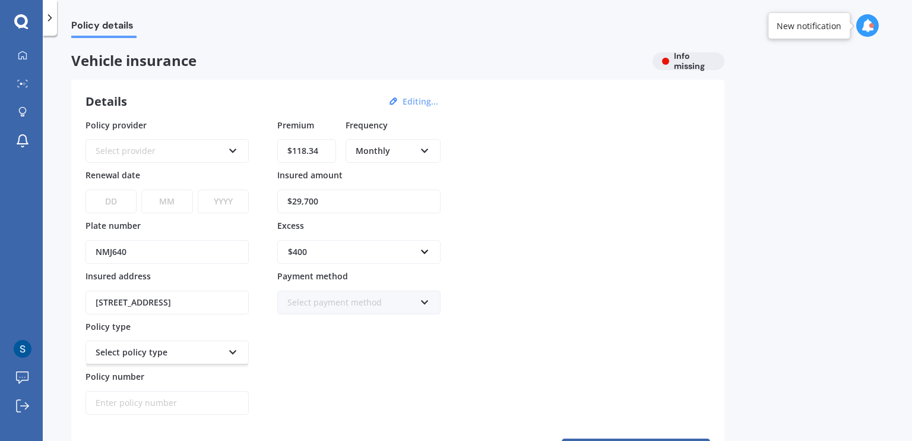
click at [223, 360] on div "Select policy type" at bounding box center [167, 352] width 163 height 24
click at [223, 347] on div "Select policy type" at bounding box center [160, 352] width 128 height 13
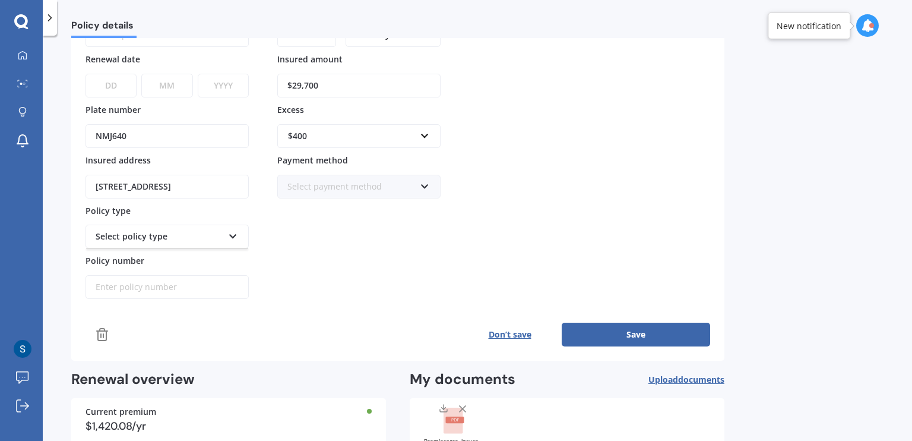
scroll to position [188, 0]
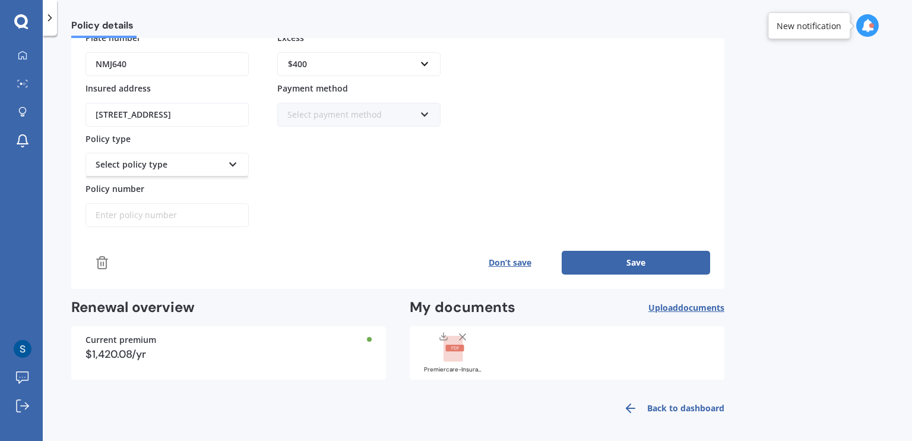
click at [179, 203] on input "Policy number" at bounding box center [167, 215] width 163 height 24
click at [231, 154] on div "Select policy type" at bounding box center [167, 165] width 163 height 24
click at [204, 210] on input "Policy number" at bounding box center [167, 215] width 163 height 24
click at [223, 154] on div "Select policy type" at bounding box center [167, 165] width 163 height 24
click at [234, 167] on div "Select policy type" at bounding box center [167, 165] width 163 height 24
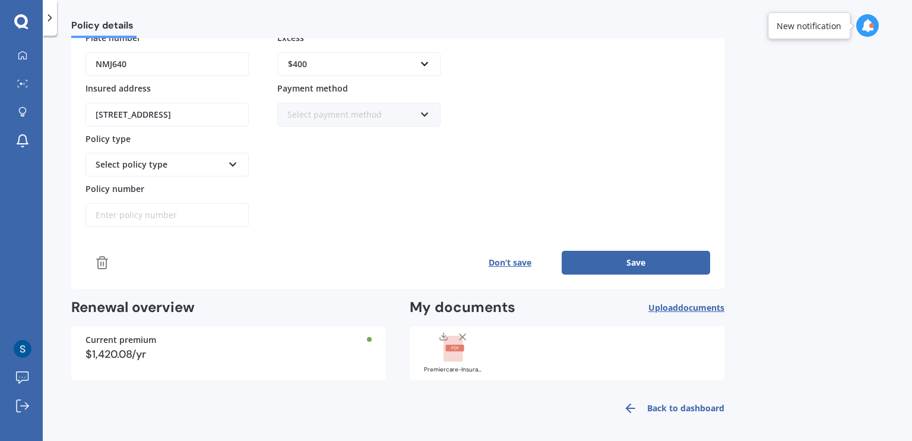
click at [470, 201] on div "Policy provider Select provider AA AMI AMP ANZ ASB Aioi Nissay Dowa Ando Assura…" at bounding box center [398, 79] width 625 height 296
click at [663, 251] on button "Save" at bounding box center [636, 263] width 148 height 24
click at [673, 265] on button "Save" at bounding box center [636, 263] width 148 height 24
click at [865, 29] on icon at bounding box center [867, 25] width 13 height 13
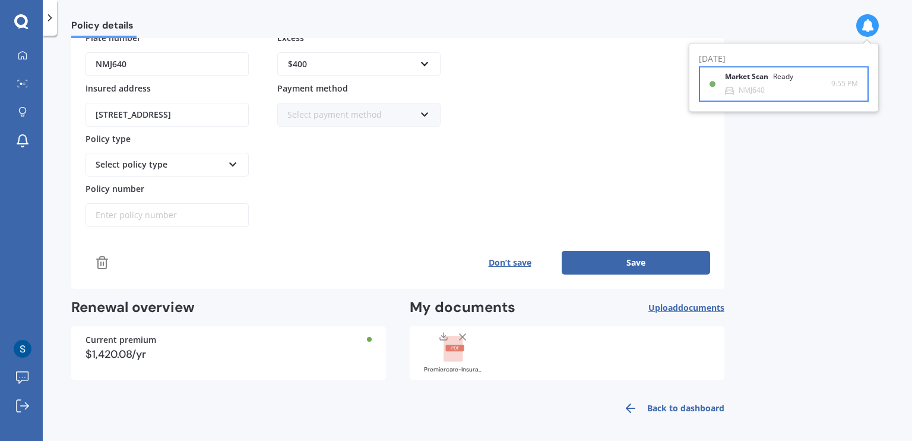
click at [751, 70] on div "Market Scan Ready NMJ640 9:55 PM 9:55 PM" at bounding box center [784, 83] width 148 height 33
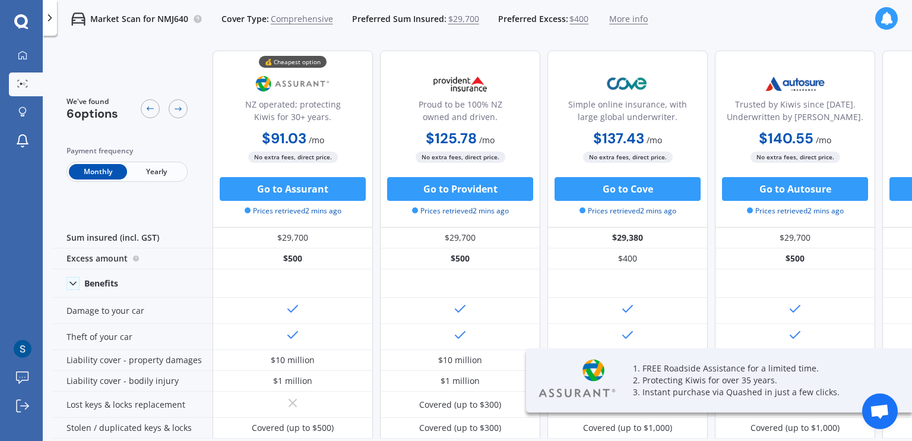
click at [619, 21] on span "More info" at bounding box center [628, 19] width 39 height 12
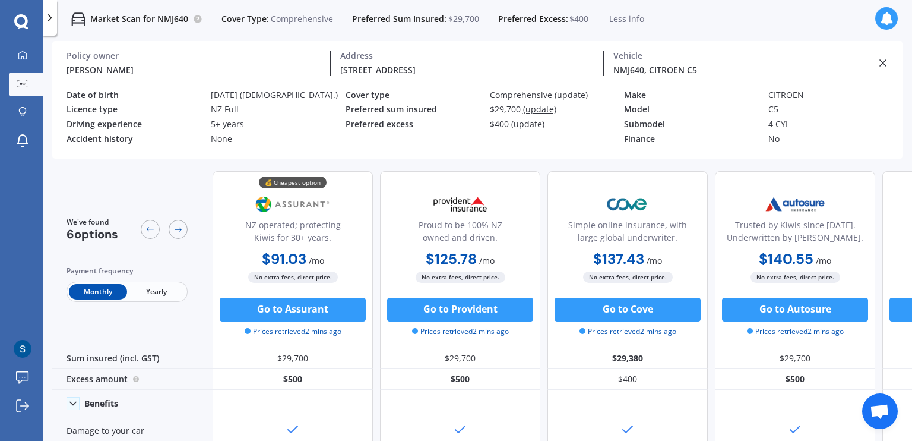
click at [882, 62] on line at bounding box center [883, 63] width 6 height 6
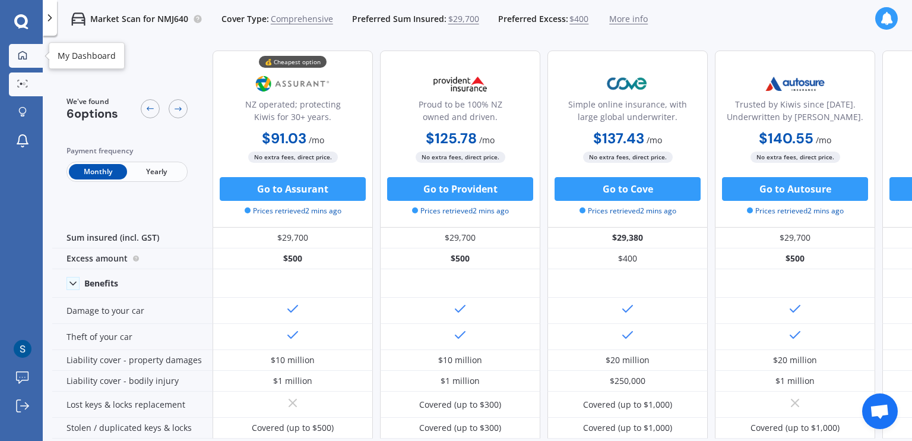
click at [12, 54] on link "My Dashboard" at bounding box center [26, 56] width 34 height 24
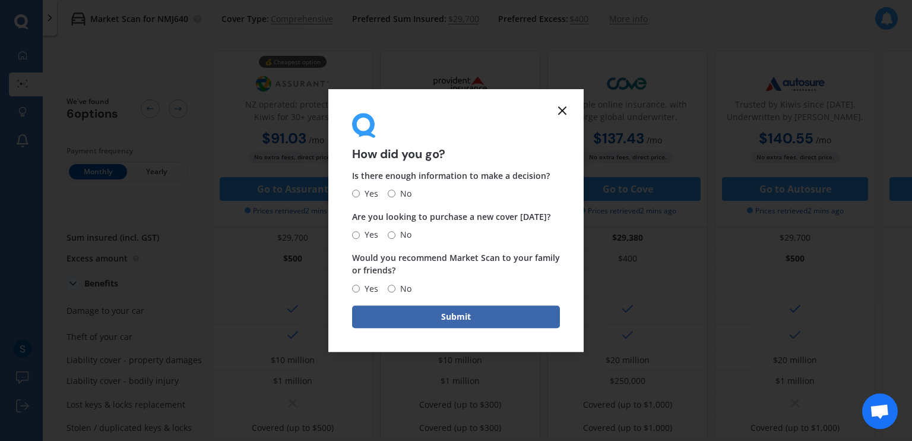
click at [397, 189] on span "No" at bounding box center [404, 193] width 16 height 14
click at [396, 190] on input "No" at bounding box center [392, 194] width 8 height 8
radio input "true"
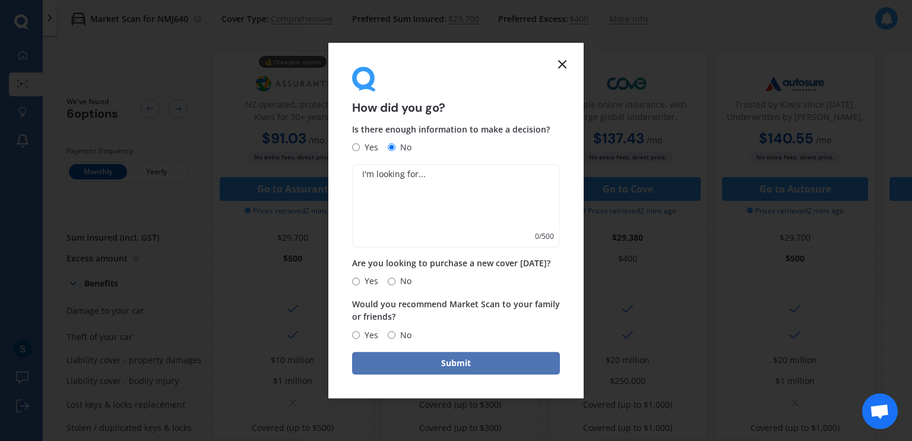
click at [489, 353] on button "Submit" at bounding box center [456, 363] width 208 height 23
click at [562, 65] on icon at bounding box center [562, 64] width 14 height 14
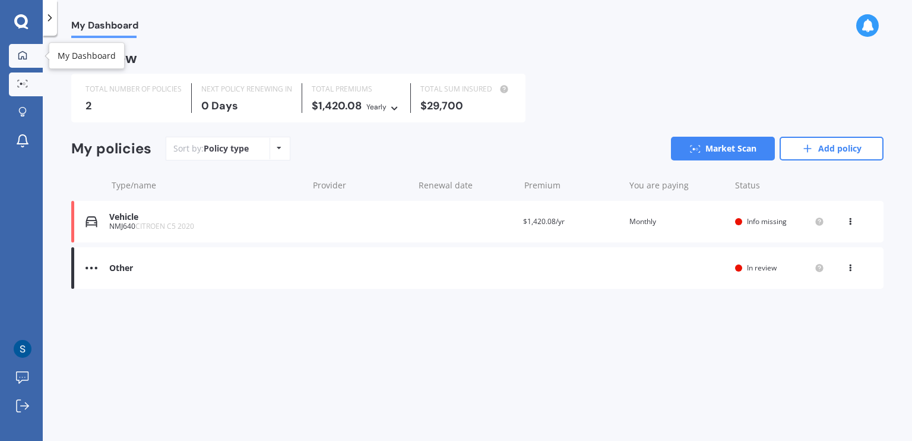
click at [20, 73] on link "Market Scan" at bounding box center [26, 84] width 34 height 24
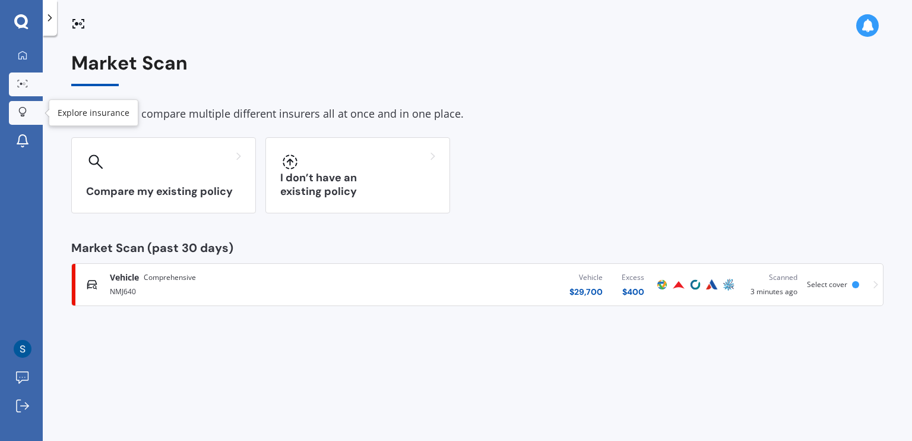
click at [20, 117] on div at bounding box center [23, 112] width 18 height 11
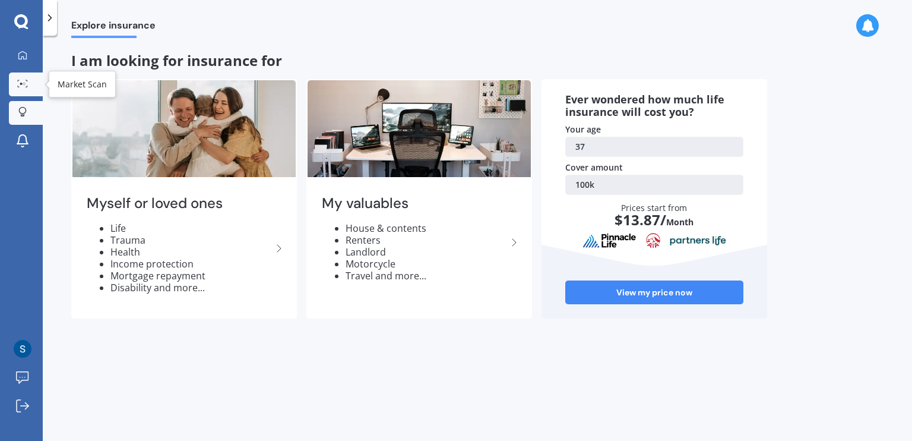
click at [24, 91] on link "Market Scan" at bounding box center [26, 84] width 34 height 24
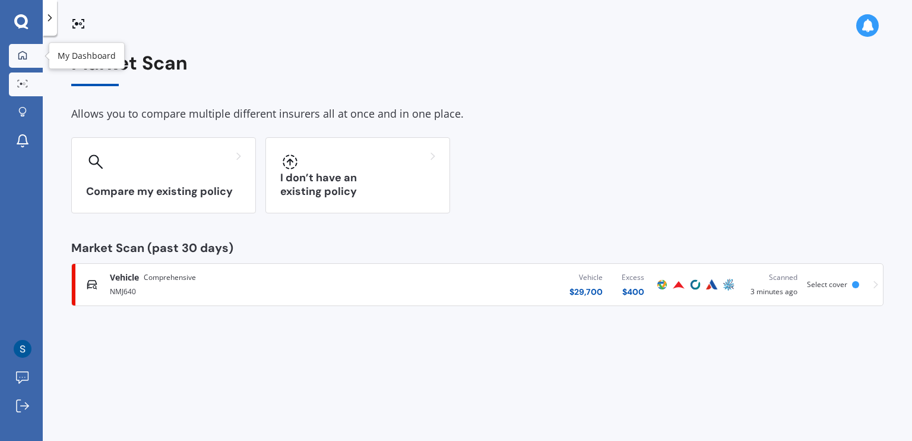
click at [23, 52] on icon at bounding box center [23, 55] width 10 height 10
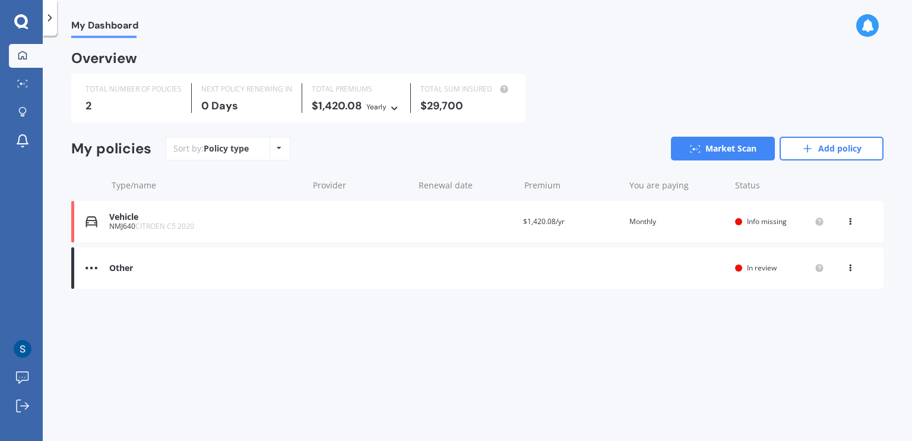
click at [107, 267] on div "Other Renewal date You are paying Status In review View option View policy" at bounding box center [477, 268] width 812 height 42
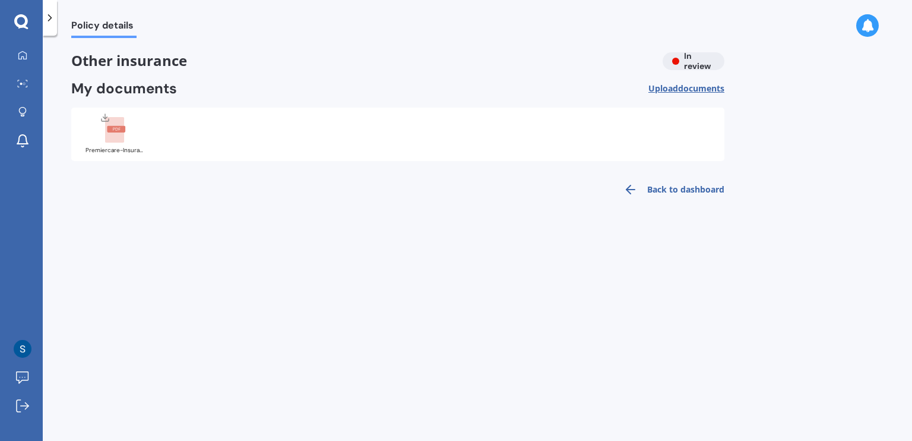
click at [704, 66] on div "Other insurance In review" at bounding box center [397, 61] width 653 height 18
click at [152, 129] on div "Premiercare-Insurance-Policy-Document.pdf" at bounding box center [397, 133] width 653 height 53
click at [50, 14] on icon at bounding box center [50, 18] width 12 height 12
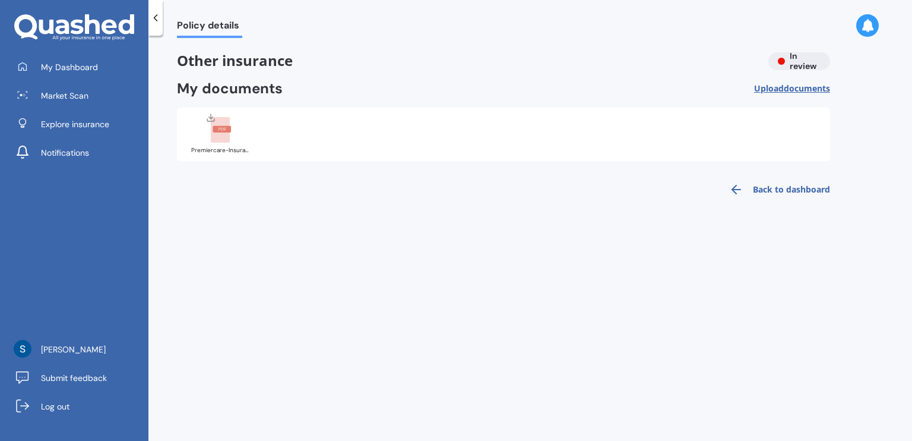
click at [772, 195] on link "Back to dashboard" at bounding box center [776, 189] width 108 height 29
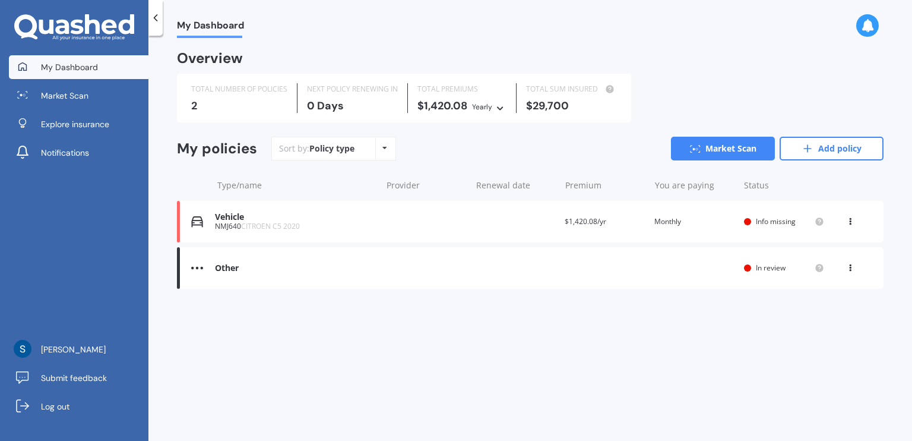
click at [198, 279] on div "Other Renewal date You are paying Status In review View option View policy" at bounding box center [530, 268] width 707 height 42
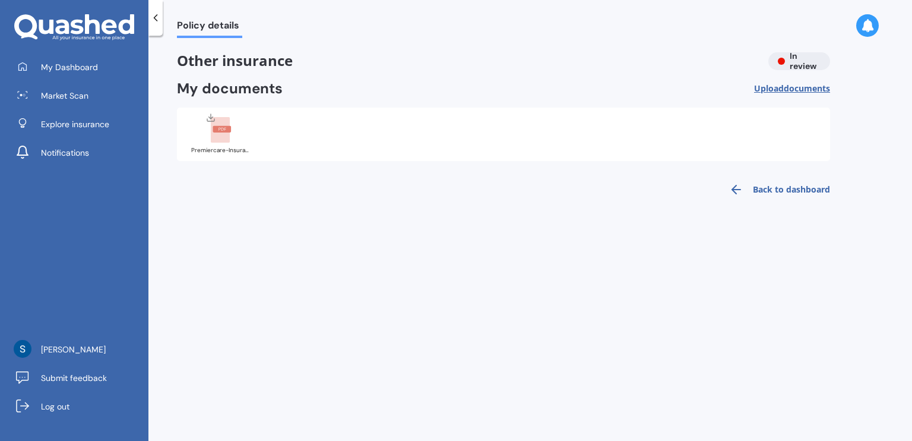
click at [157, 26] on div at bounding box center [155, 18] width 14 height 36
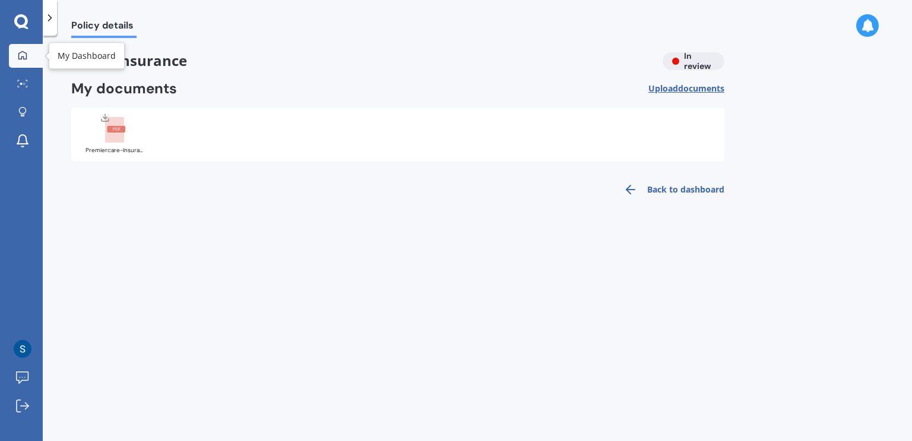
click at [36, 56] on link "My Dashboard" at bounding box center [26, 56] width 34 height 24
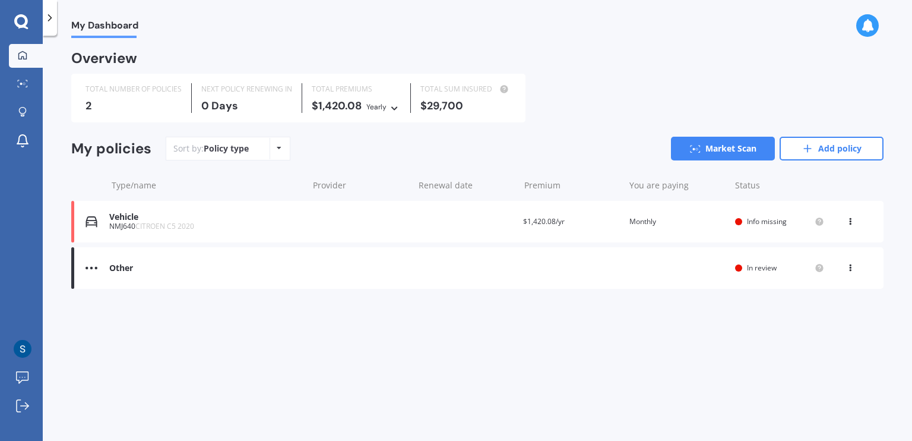
click at [848, 265] on icon at bounding box center [850, 265] width 8 height 7
click at [879, 261] on div "View option" at bounding box center [825, 267] width 118 height 21
click at [855, 266] on div "View option View policy" at bounding box center [851, 268] width 11 height 12
click at [907, 267] on div "My Dashboard Overview TOTAL NUMBER OF POLICIES 2 NEXT POLICY RENEWING IN 0 Days…" at bounding box center [477, 240] width 869 height 405
click at [863, 222] on div "View option View policy Delete" at bounding box center [852, 222] width 36 height 12
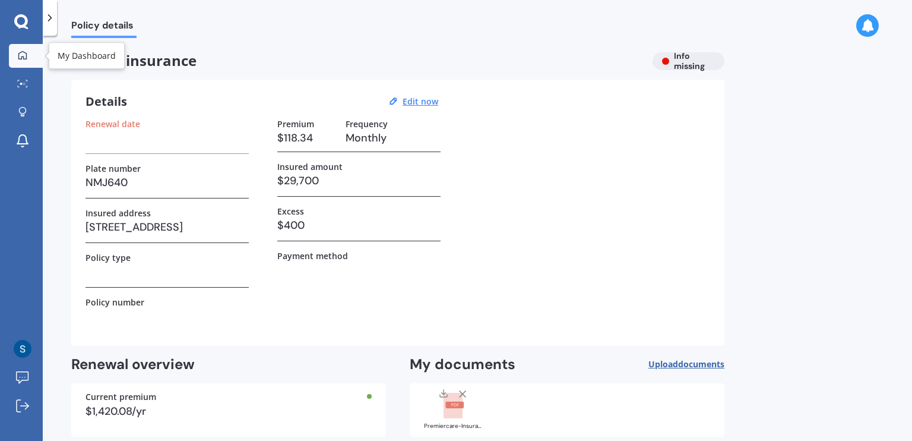
click at [26, 52] on icon at bounding box center [23, 55] width 10 height 10
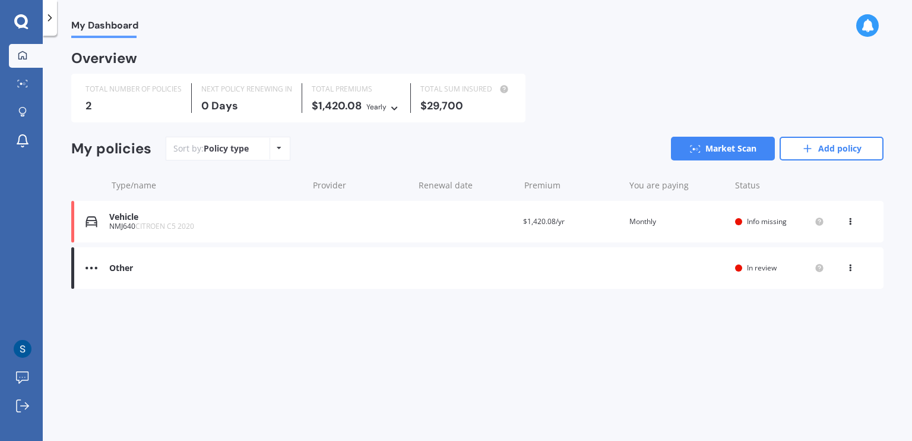
click at [100, 105] on div "2" at bounding box center [134, 106] width 96 height 12
click at [78, 270] on div "Other Renewal date You are paying Status In review View option View policy" at bounding box center [477, 268] width 812 height 42
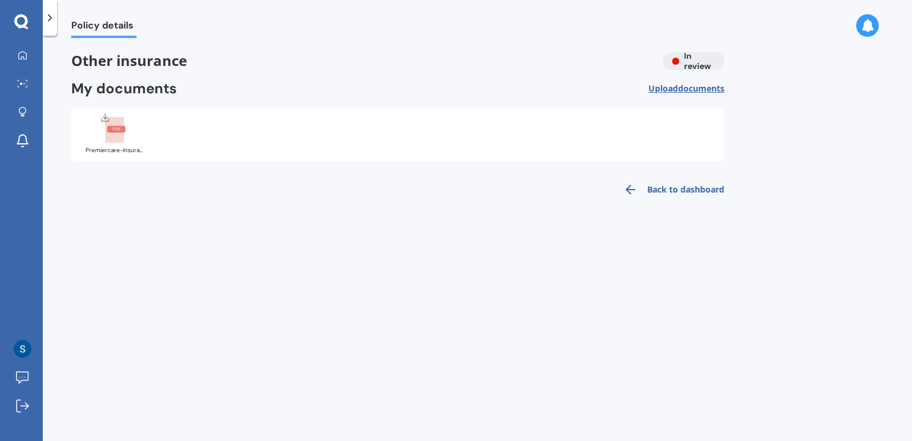
drag, startPoint x: 689, startPoint y: 67, endPoint x: 758, endPoint y: 98, distance: 76.0
drag, startPoint x: 758, startPoint y: 98, endPoint x: 821, endPoint y: 189, distance: 111.0
click at [827, 189] on div "Policy details Other insurance In review My documents Upload documents Uploadin…" at bounding box center [477, 240] width 869 height 405
click at [691, 192] on link "Back to dashboard" at bounding box center [670, 189] width 108 height 29
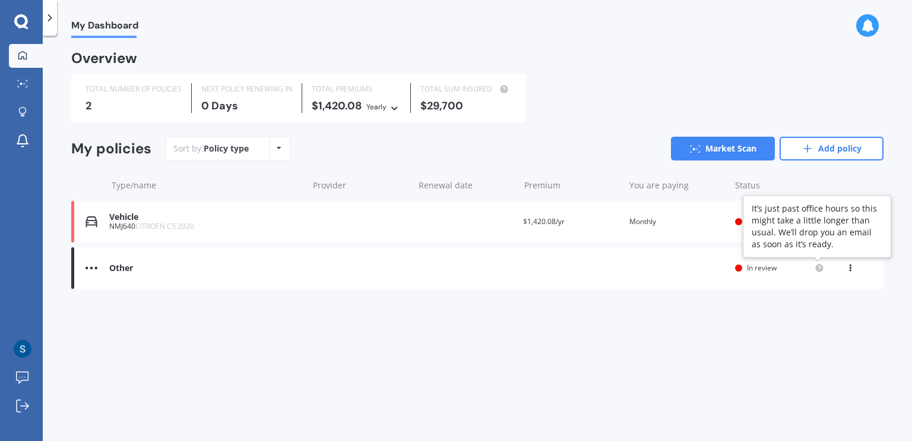
click at [815, 268] on icon at bounding box center [820, 268] width 10 height 10
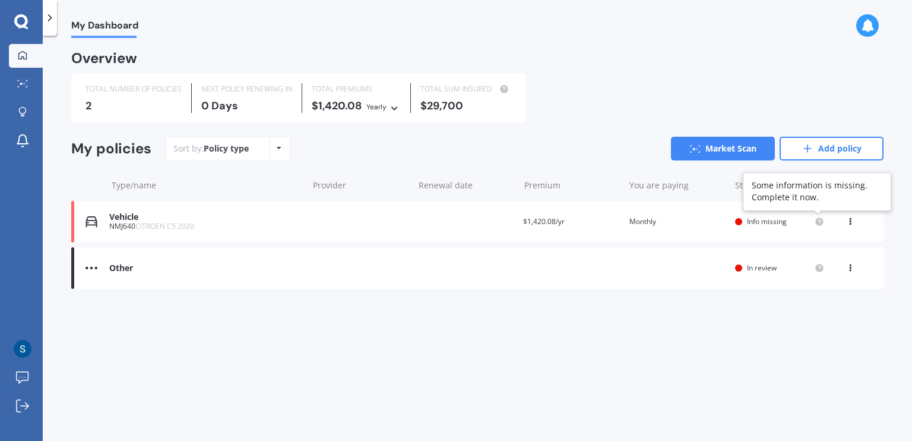
click at [820, 223] on circle at bounding box center [819, 221] width 8 height 8
click at [777, 218] on span "Info missing" at bounding box center [767, 221] width 40 height 10
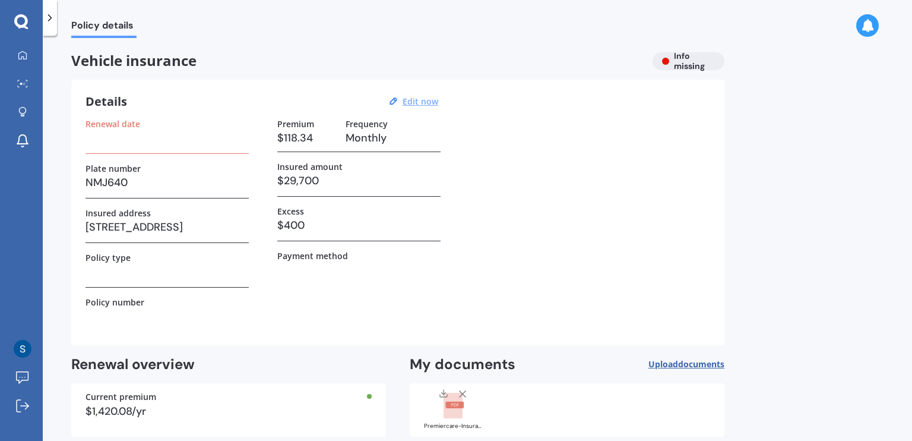
click at [434, 104] on u "Edit now" at bounding box center [421, 101] width 36 height 11
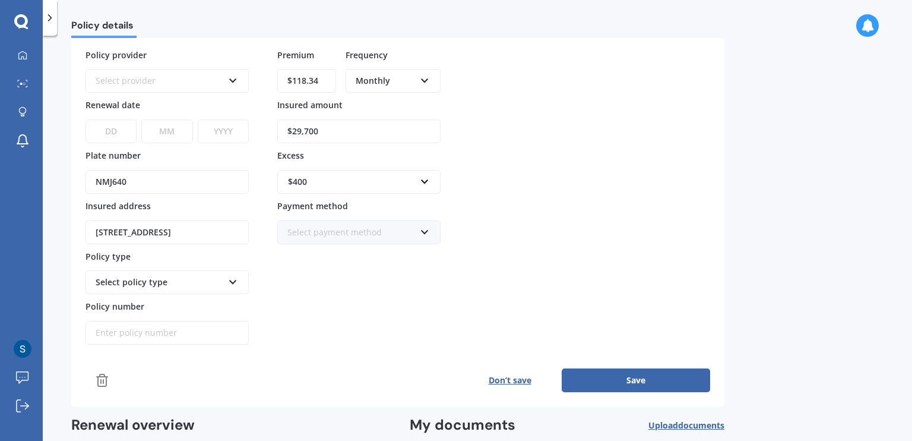
scroll to position [69, 0]
click at [140, 93] on div "Select provider AA AMI AMP ANZ ASB Aioi Nissay Dowa Ando Assurant Autosure BNZ …" at bounding box center [167, 82] width 163 height 24
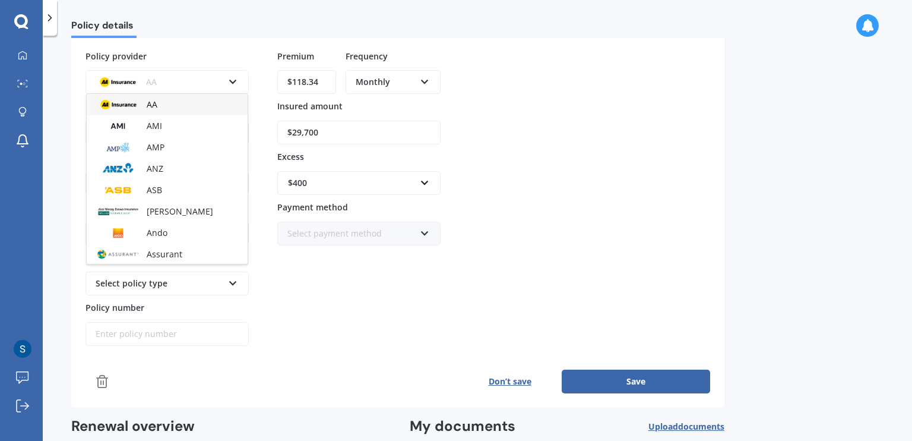
click at [145, 86] on div "AA" at bounding box center [160, 81] width 128 height 13
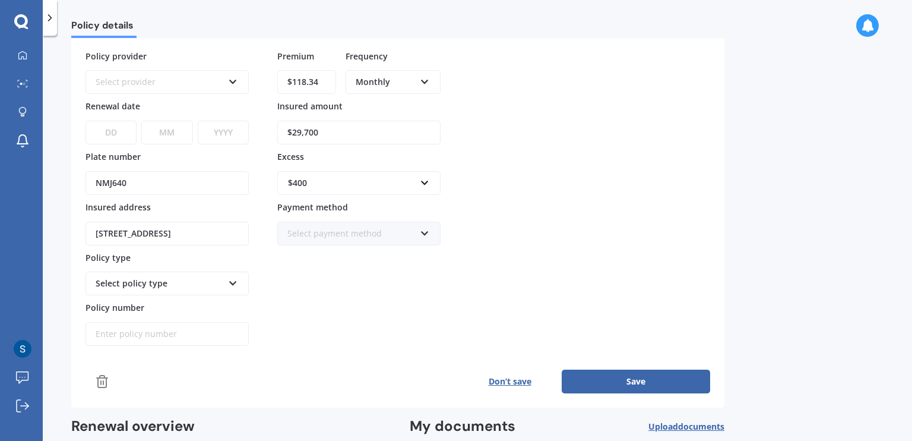
click at [147, 86] on div "Select provider" at bounding box center [160, 81] width 128 height 13
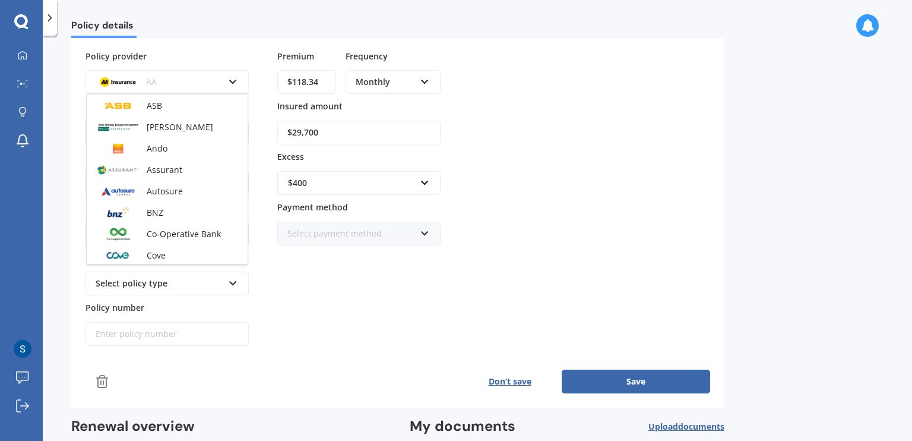
scroll to position [119, 0]
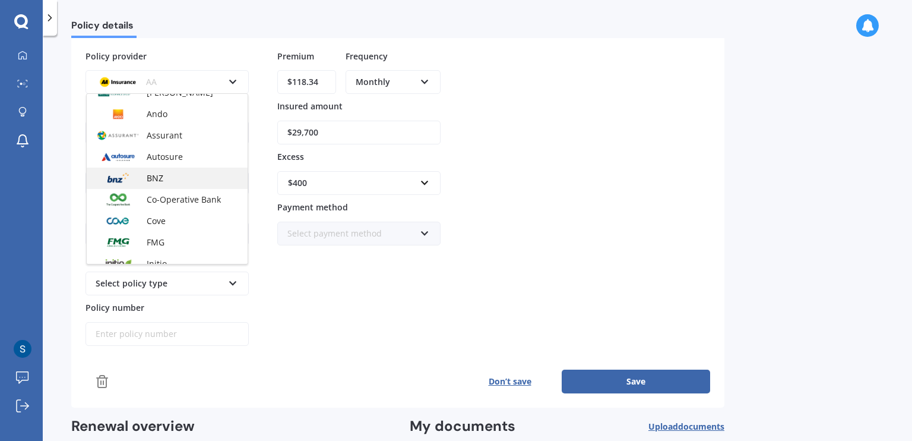
click at [177, 176] on div "BNZ" at bounding box center [167, 177] width 161 height 21
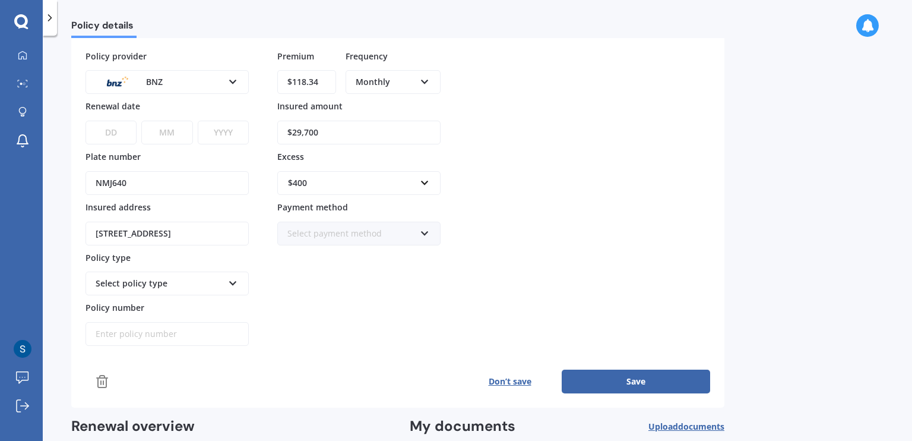
click at [171, 278] on div "Select policy type" at bounding box center [160, 283] width 128 height 13
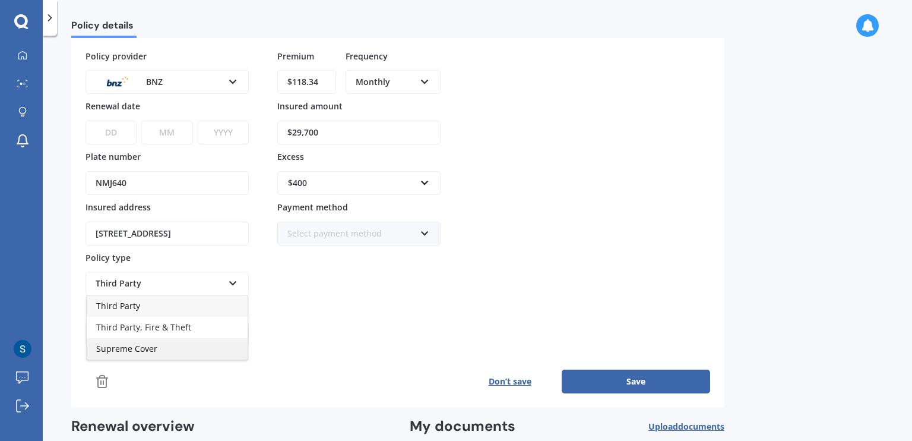
click at [169, 343] on div "Supreme Cover" at bounding box center [167, 348] width 161 height 21
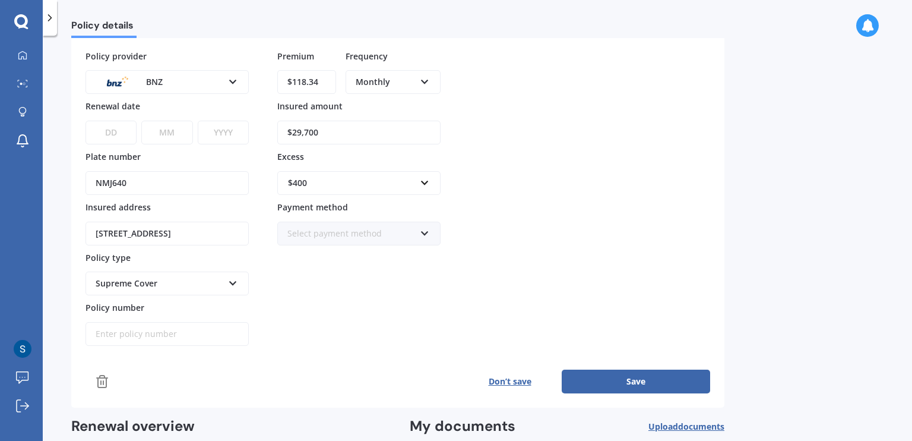
click at [163, 329] on input "Policy number" at bounding box center [167, 334] width 163 height 24
paste input "31081732"
type input "31081732"
click at [140, 126] on div "DD 01 02 03 04 05 06 07 08 09 10 11 12 13 14 15 16 17 18 19 20 21 22 23 24 25 2…" at bounding box center [167, 125] width 163 height 39
click at [124, 128] on select "DD 01 02 03 04 05 06 07 08 09 10 11 12 13 14 15 16 17 18 19 20 21 22 23 24 25 2…" at bounding box center [111, 133] width 51 height 24
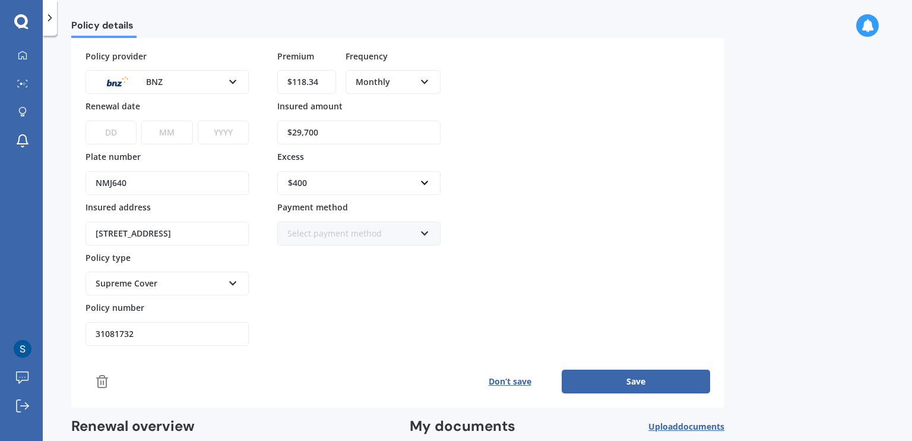
click at [118, 127] on select "DD 01 02 03 04 05 06 07 08 09 10 11 12 13 14 15 16 17 18 19 20 21 22 23 24 25 2…" at bounding box center [111, 133] width 51 height 24
select select "01"
click at [86, 121] on select "DD 01 02 03 04 05 06 07 08 09 10 11 12 13 14 15 16 17 18 19 20 21 22 23 24 25 2…" at bounding box center [111, 133] width 51 height 24
click at [157, 137] on select "MM 01 02 03 04 05 06 07 08 09 10 11 12" at bounding box center [166, 133] width 51 height 24
select select "07"
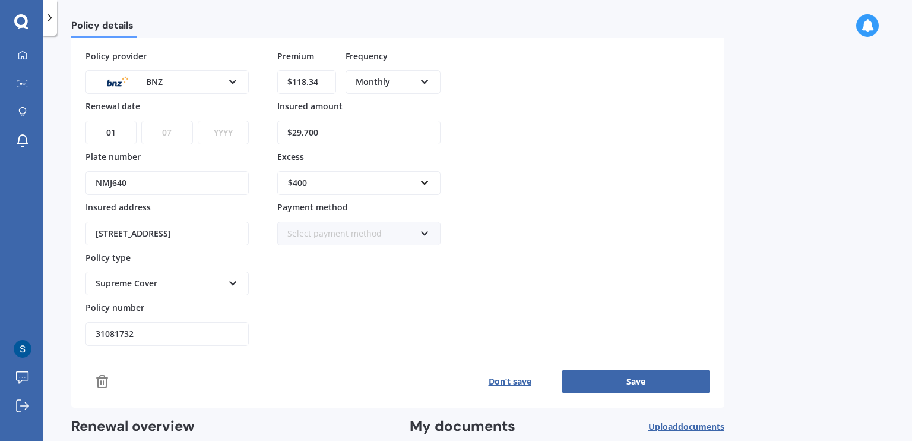
click at [141, 121] on select "MM 01 02 03 04 05 06 07 08 09 10 11 12" at bounding box center [166, 133] width 51 height 24
click at [207, 130] on select "YYYY 2027 2026 2025 2024 2023 2022 2021 2020 2019 2018 2017 2016 2015 2014 2013…" at bounding box center [223, 133] width 51 height 24
select select "2026"
click at [198, 121] on select "YYYY 2027 2026 2025 2024 2023 2022 2021 2020 2019 2018 2017 2016 2015 2014 2013…" at bounding box center [223, 133] width 51 height 24
click at [611, 379] on button "Save" at bounding box center [636, 381] width 148 height 24
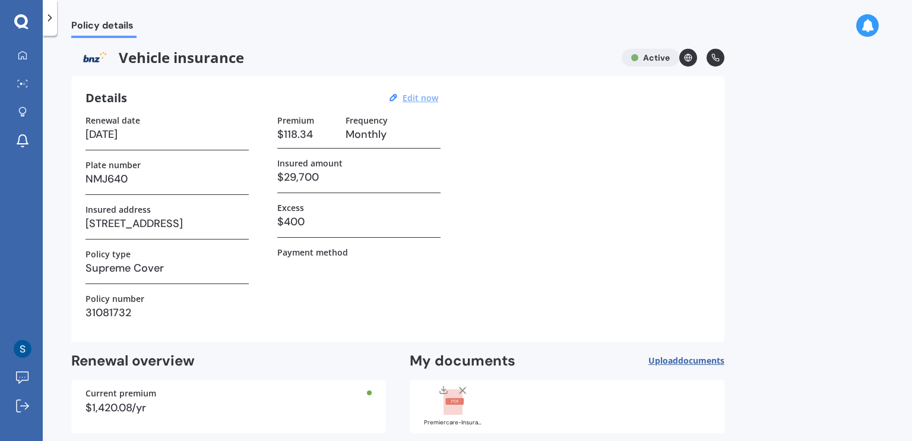
scroll to position [0, 0]
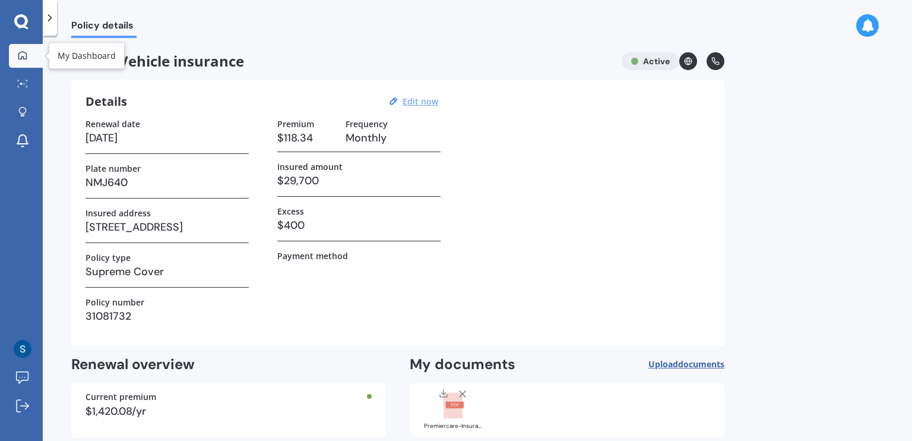
click at [14, 56] on div at bounding box center [23, 55] width 18 height 11
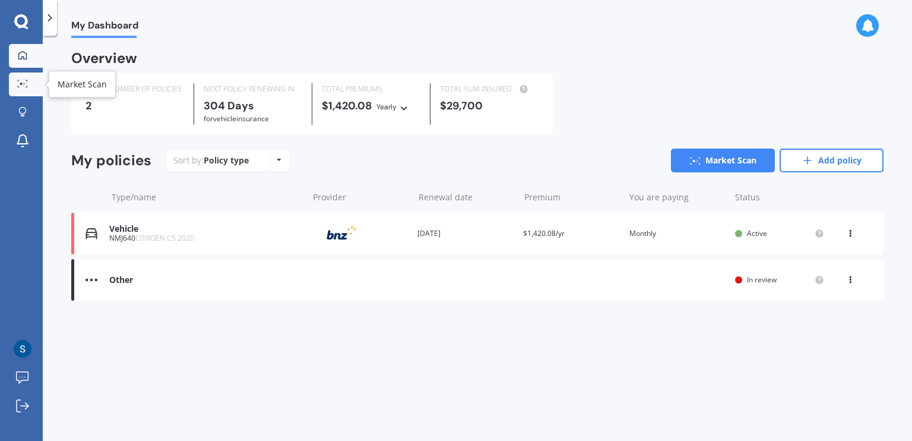
click at [30, 81] on div at bounding box center [23, 84] width 18 height 9
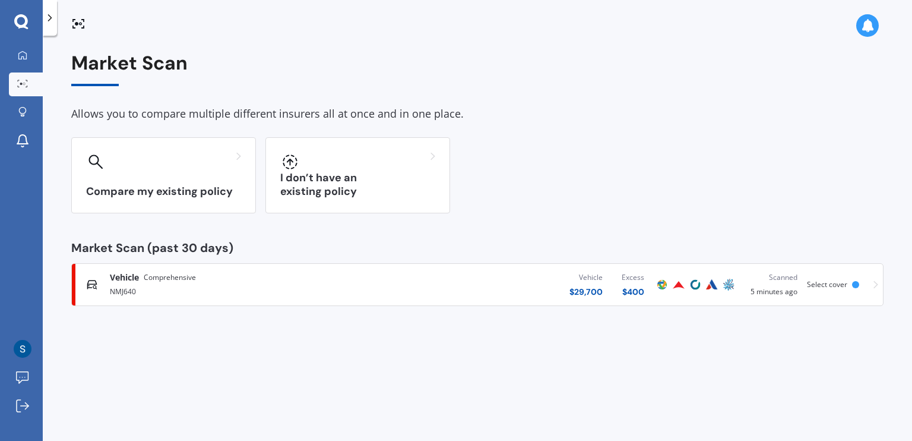
click at [651, 283] on div "Vehicle $ 29,700 Excess $ 400" at bounding box center [512, 285] width 284 height 36
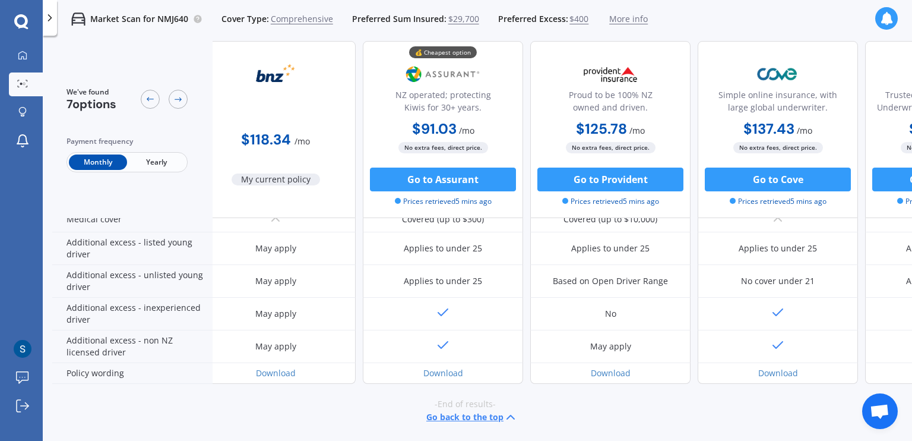
scroll to position [577, 0]
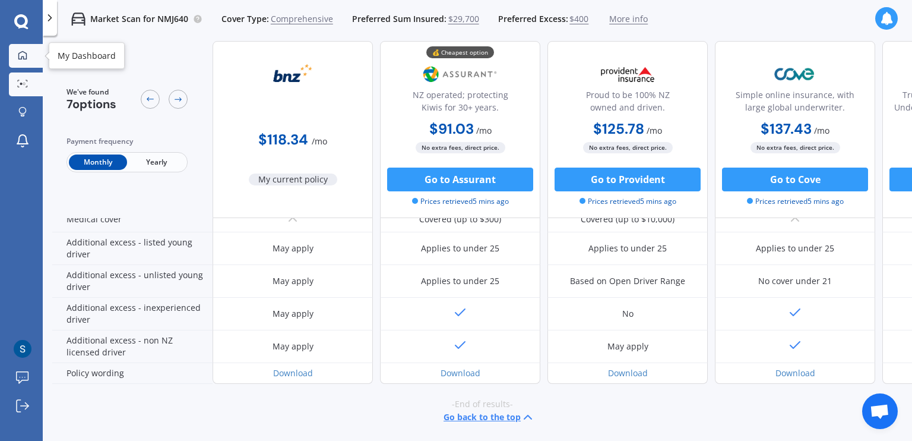
click at [26, 55] on icon at bounding box center [22, 54] width 8 height 8
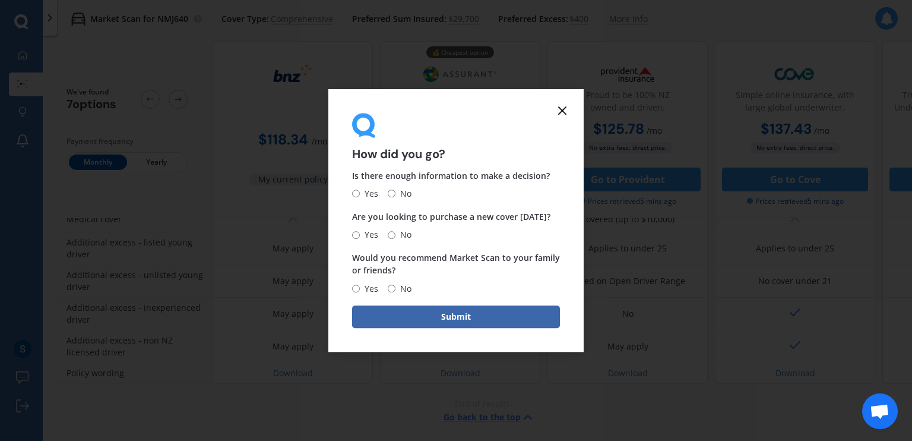
click at [562, 117] on icon at bounding box center [562, 110] width 14 height 14
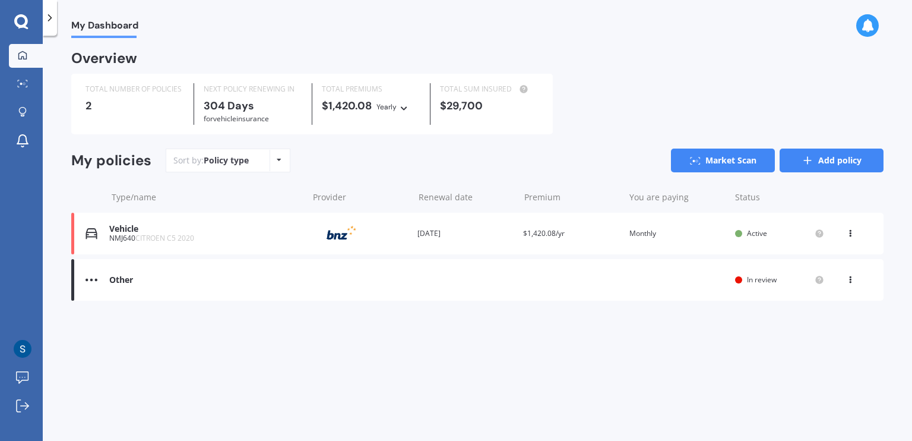
click at [836, 166] on link "Add policy" at bounding box center [832, 160] width 104 height 24
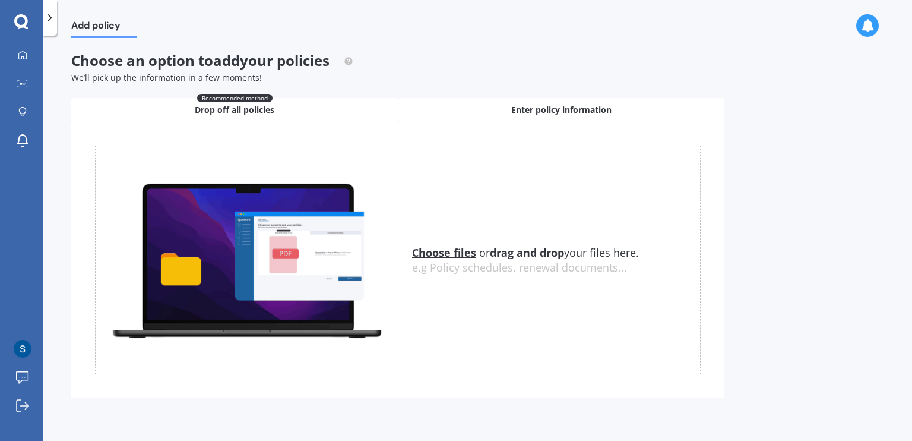
click at [565, 115] on span "Enter policy information" at bounding box center [561, 110] width 100 height 12
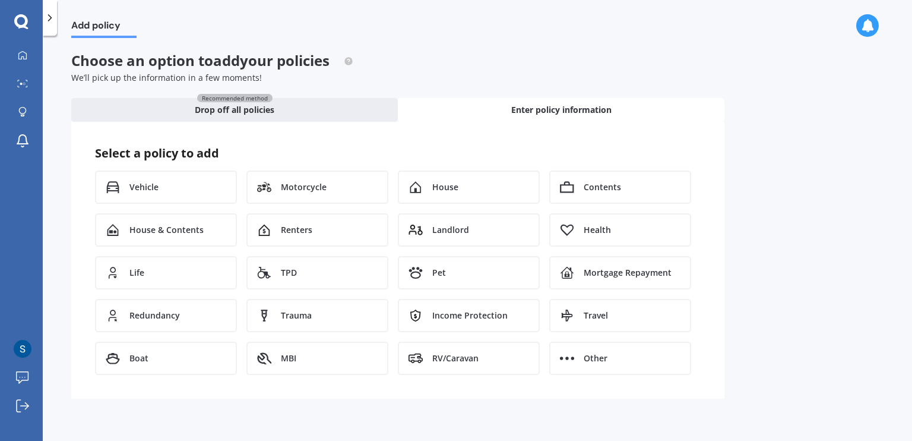
click at [53, 21] on icon at bounding box center [50, 18] width 12 height 12
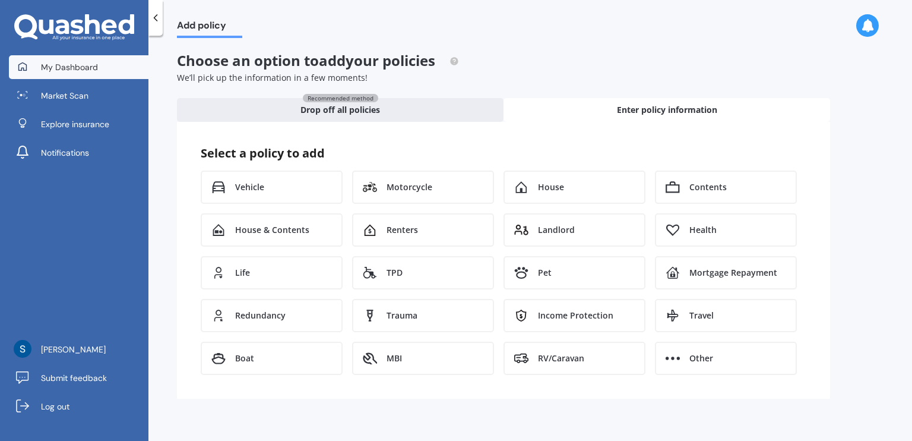
click at [61, 74] on link "My Dashboard" at bounding box center [79, 67] width 140 height 24
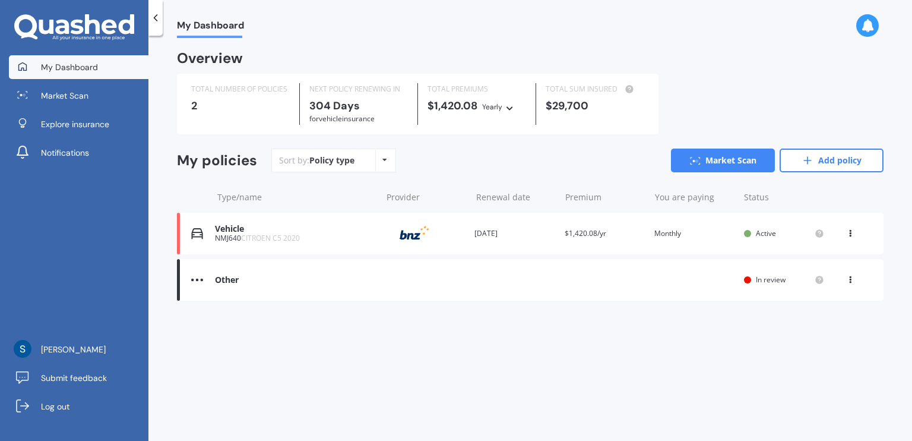
click at [767, 284] on span "In review" at bounding box center [771, 279] width 30 height 10
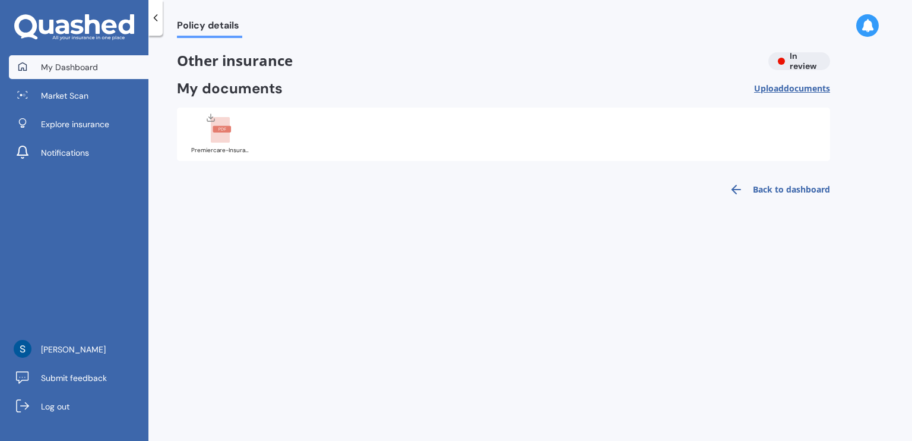
click at [53, 68] on span "My Dashboard" at bounding box center [69, 67] width 57 height 12
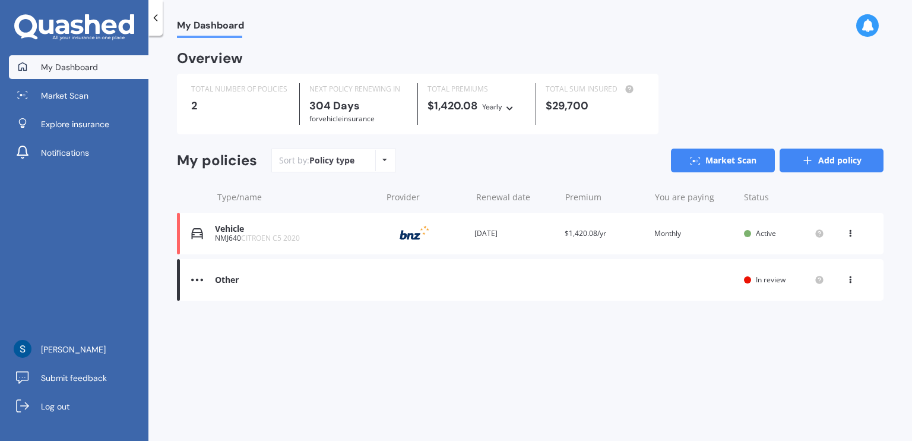
click at [811, 166] on icon at bounding box center [808, 160] width 12 height 12
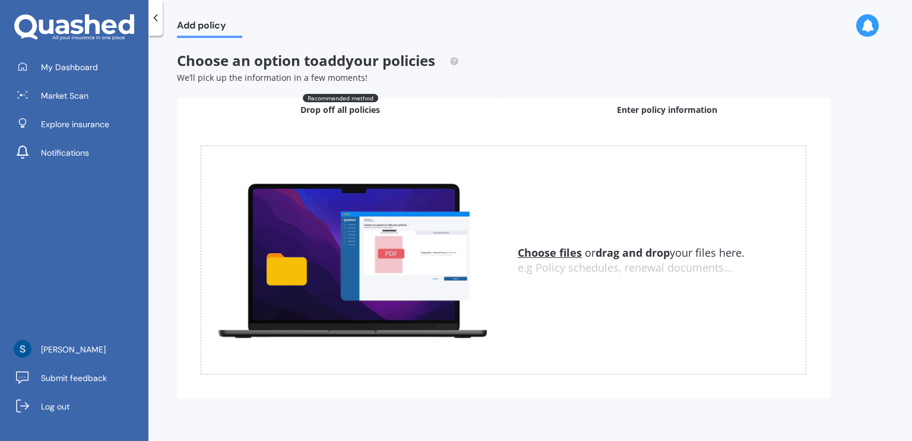
click at [681, 116] on div "Enter policy information" at bounding box center [667, 110] width 327 height 24
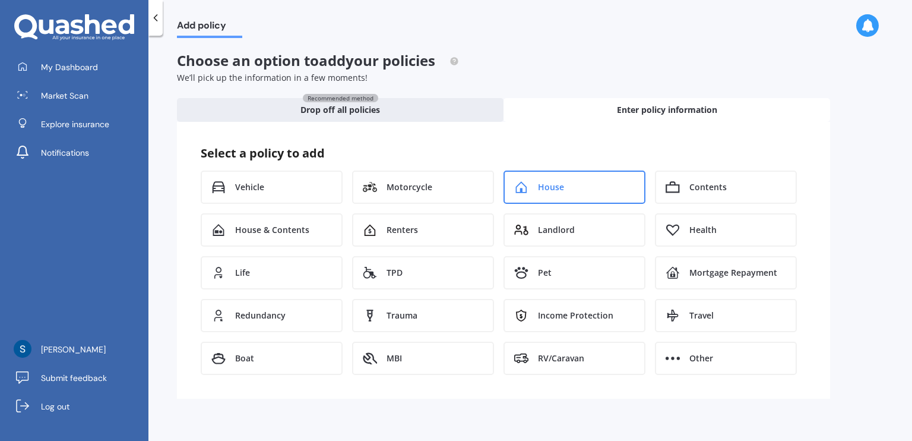
click at [556, 195] on div "House" at bounding box center [575, 186] width 142 height 33
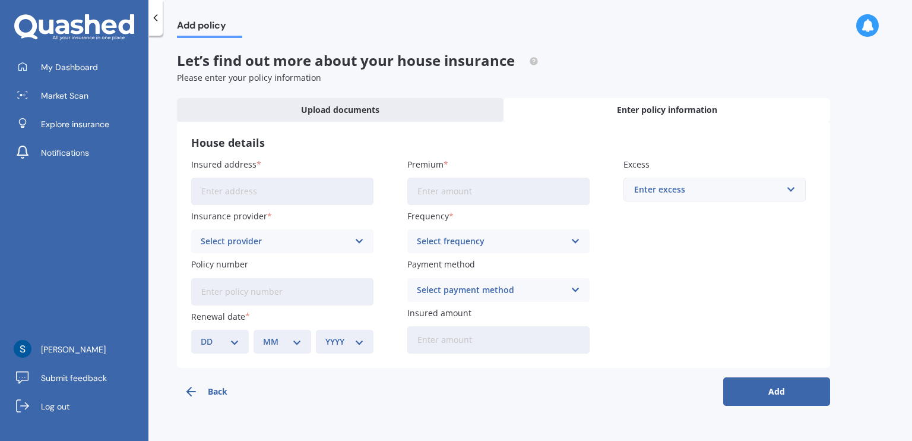
click at [304, 189] on input "Insured address" at bounding box center [282, 191] width 182 height 27
type input "32 Government Road, Raglan 3225"
click at [295, 235] on div "Select provider" at bounding box center [275, 241] width 148 height 13
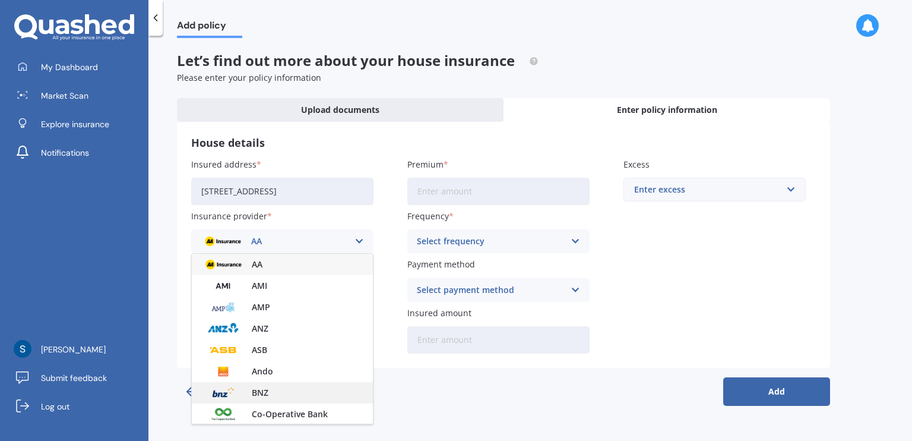
click at [277, 390] on div "BNZ" at bounding box center [282, 392] width 181 height 21
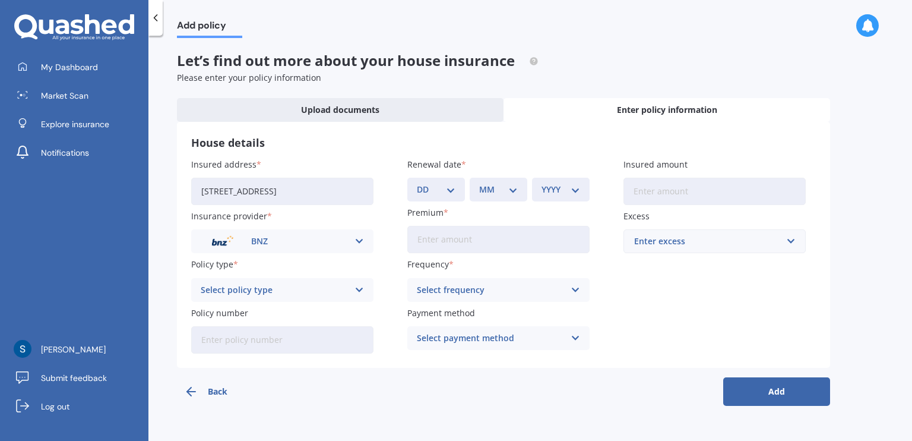
click at [280, 294] on div "Select policy type" at bounding box center [275, 289] width 148 height 13
click at [287, 314] on div "PremierCare Home" at bounding box center [282, 312] width 181 height 21
click at [288, 345] on input "Policy number" at bounding box center [282, 339] width 182 height 27
type input "31081732"
click at [436, 194] on select "DD 01 02 03 04 05 06 07 08 09 10 11 12 13 14 15 16 17 18 19 20 21 22 23 24 25 2…" at bounding box center [436, 189] width 39 height 13
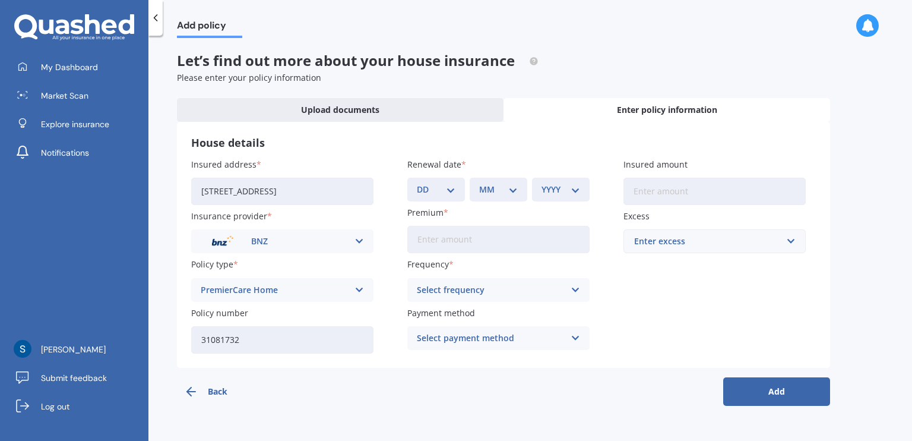
click at [448, 188] on select "DD 01 02 03 04 05 06 07 08 09 10 11 12 13 14 15 16 17 18 19 20 21 22 23 24 25 2…" at bounding box center [436, 189] width 39 height 13
select select "01"
click at [417, 183] on select "DD 01 02 03 04 05 06 07 08 09 10 11 12 13 14 15 16 17 18 19 20 21 22 23 24 25 2…" at bounding box center [436, 189] width 39 height 13
click at [498, 185] on select "MM 01 02 03 04 05 06 07 08 09 10 11 12" at bounding box center [498, 189] width 39 height 13
select select "07"
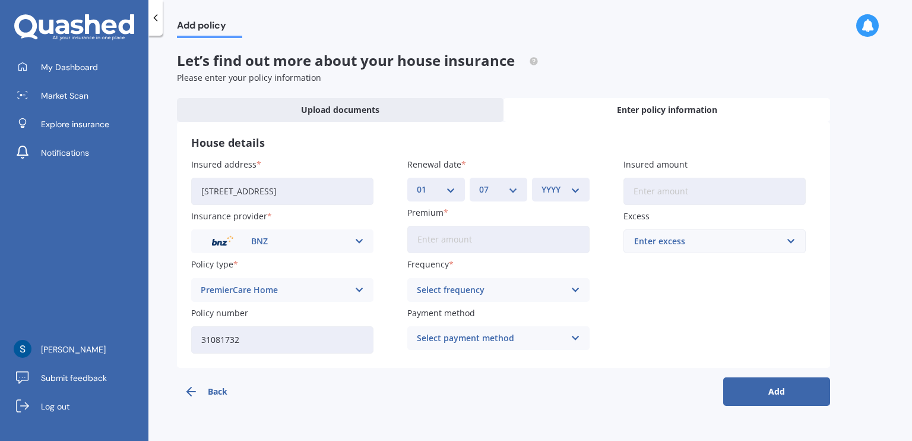
click at [479, 183] on select "MM 01 02 03 04 05 06 07 08 09 10 11 12" at bounding box center [498, 189] width 39 height 13
click at [551, 185] on select "YYYY 2027 2026 2025 2024 2023 2022 2021 2020 2019 2018 2017 2016 2015 2014 2013…" at bounding box center [561, 189] width 39 height 13
select select "2026"
click at [542, 183] on select "YYYY 2027 2026 2025 2024 2023 2022 2021 2020 2019 2018 2017 2016 2015 2014 2013…" at bounding box center [561, 189] width 39 height 13
click at [659, 197] on input "Insured amount" at bounding box center [715, 191] width 182 height 27
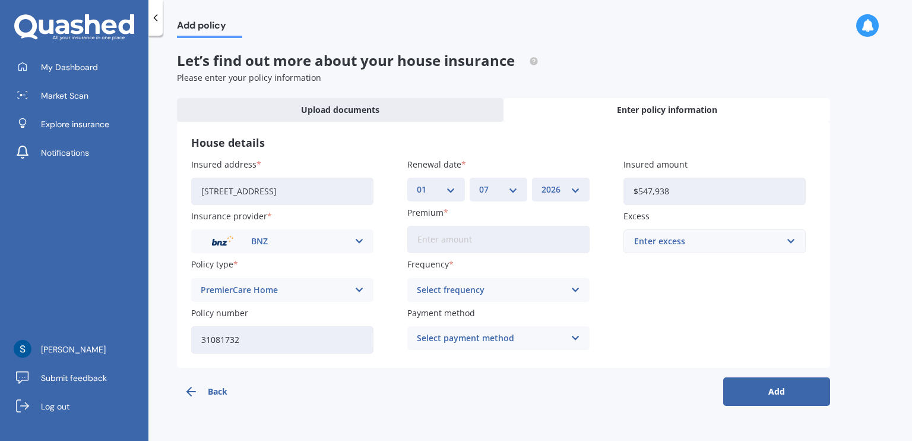
type input "$547,938"
click at [694, 235] on div "Enter excess" at bounding box center [707, 241] width 147 height 13
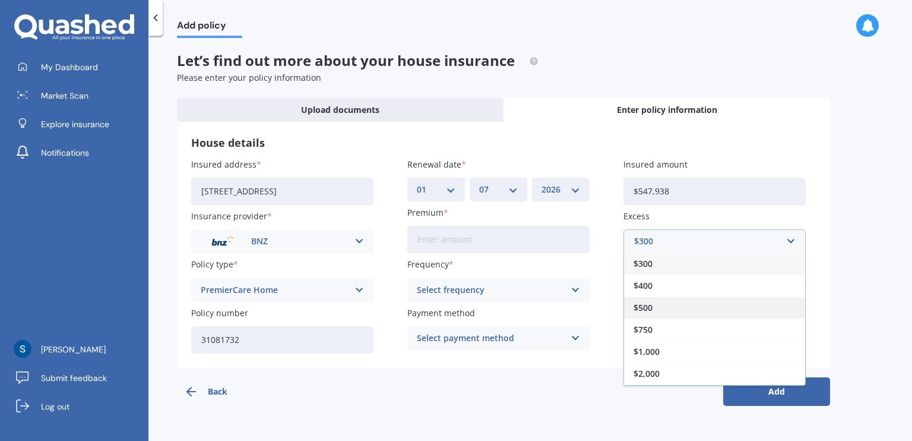
click at [671, 299] on div "$500" at bounding box center [714, 307] width 181 height 22
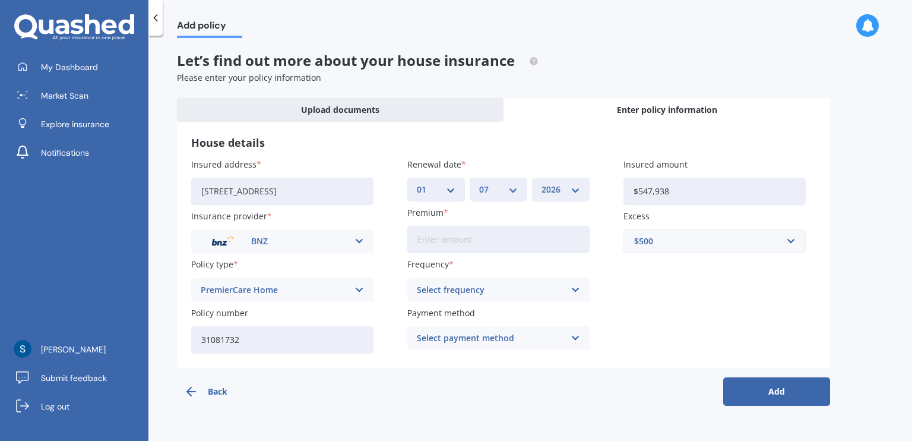
click at [428, 243] on input "Premium" at bounding box center [498, 239] width 182 height 27
type input "$144.07"
click at [479, 290] on div "Select frequency" at bounding box center [491, 289] width 148 height 13
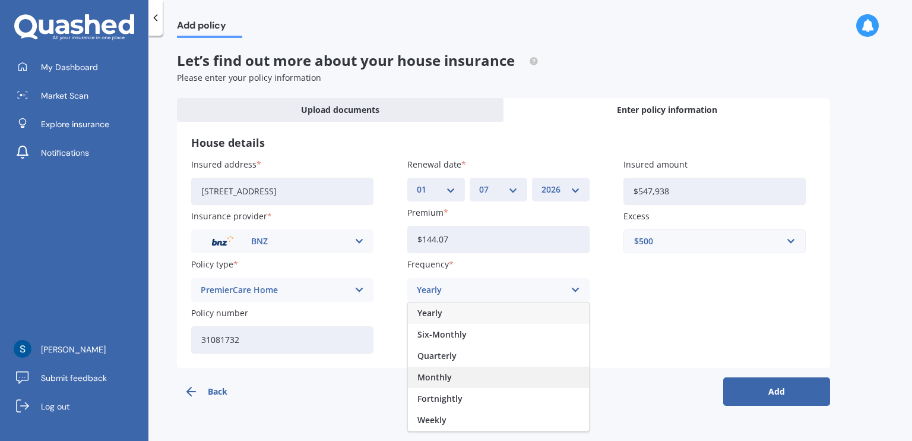
click at [476, 382] on div "Monthly" at bounding box center [498, 376] width 181 height 21
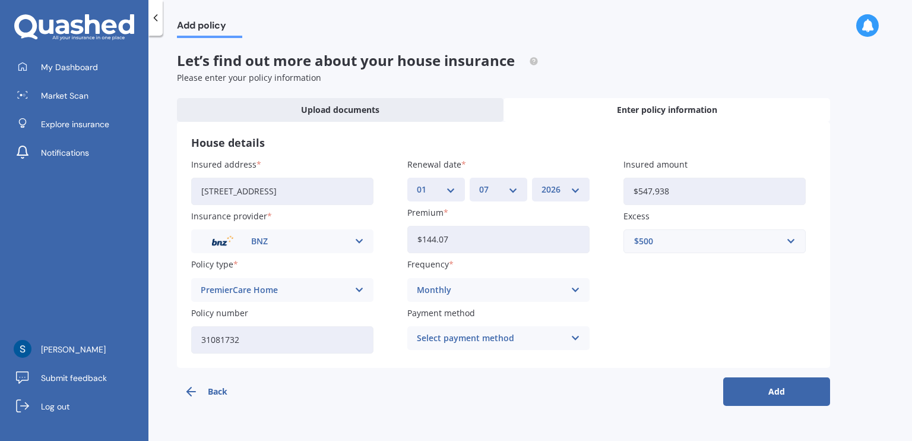
click at [539, 334] on div "Select payment method" at bounding box center [491, 337] width 148 height 13
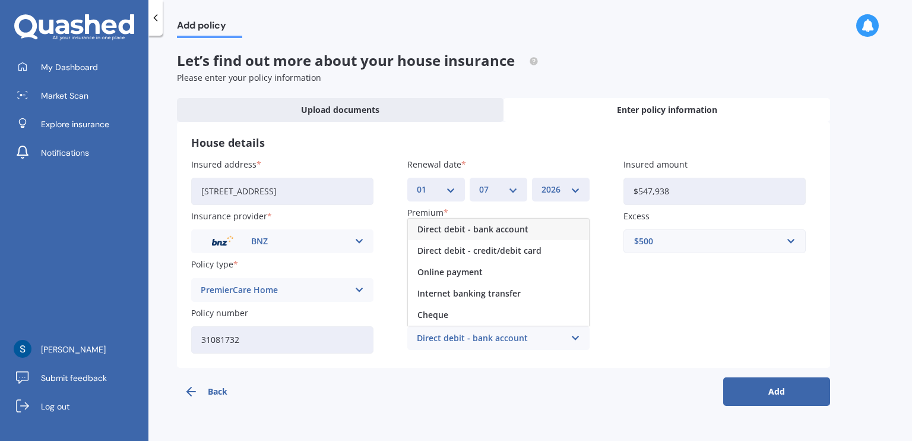
click at [517, 232] on span "Direct debit - bank account" at bounding box center [472, 229] width 111 height 8
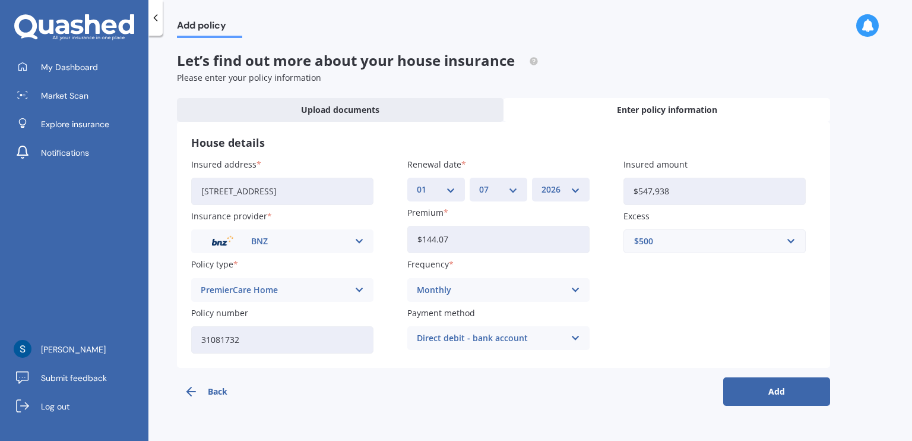
click at [691, 287] on div "Insured address 32 Government Road, Raglan 3225 Insurance provider BNZ AA AMI A…" at bounding box center [503, 255] width 625 height 195
click at [757, 394] on button "Add" at bounding box center [776, 391] width 107 height 29
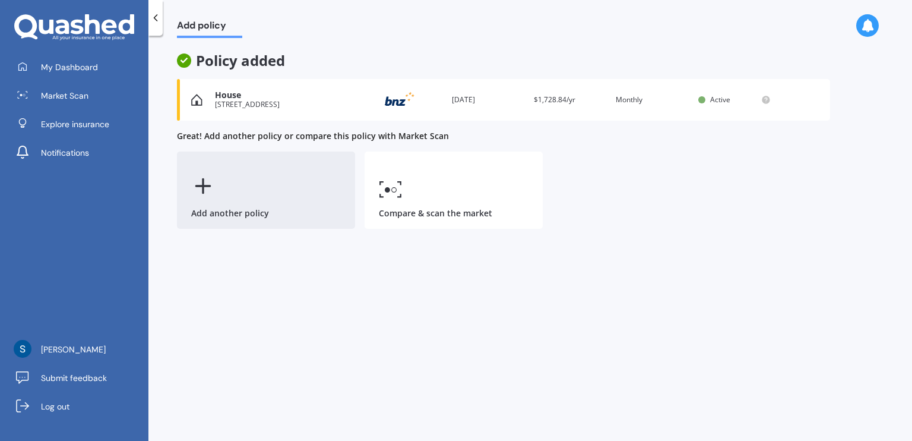
click at [252, 170] on div "Add another policy" at bounding box center [266, 189] width 178 height 77
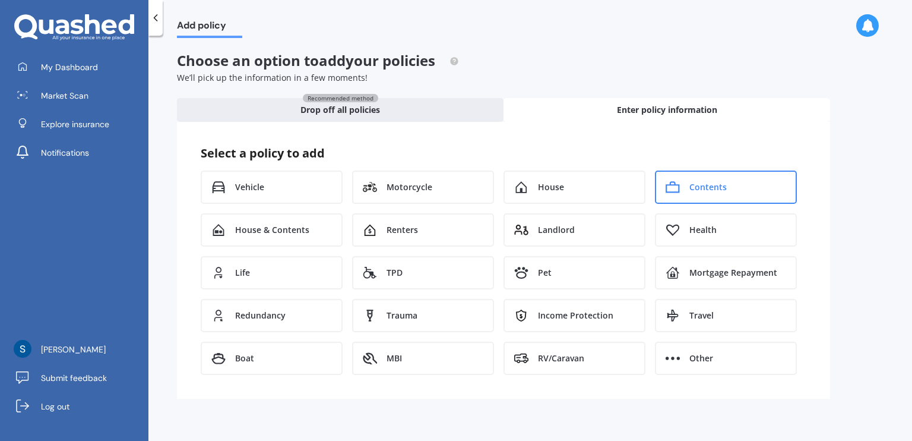
click at [745, 190] on div "Contents" at bounding box center [726, 186] width 142 height 33
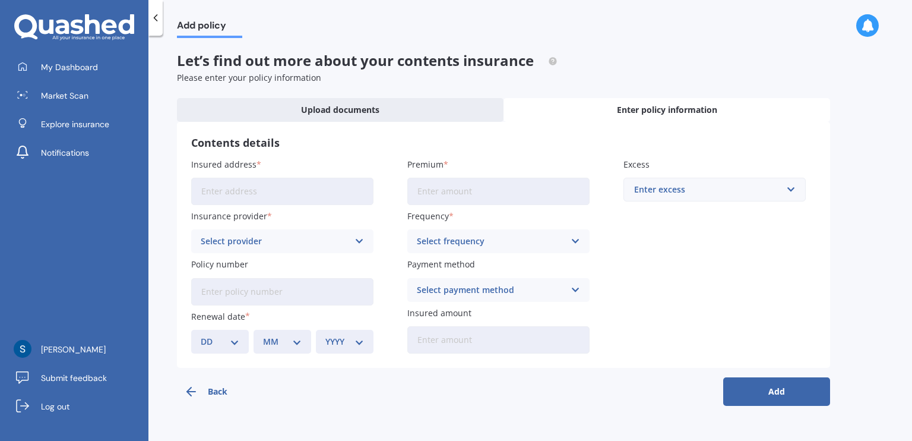
click at [280, 188] on input "Insured address" at bounding box center [282, 191] width 182 height 27
type input "32 Government Road, Raglan 3225"
click at [274, 239] on div "Select provider" at bounding box center [275, 241] width 148 height 13
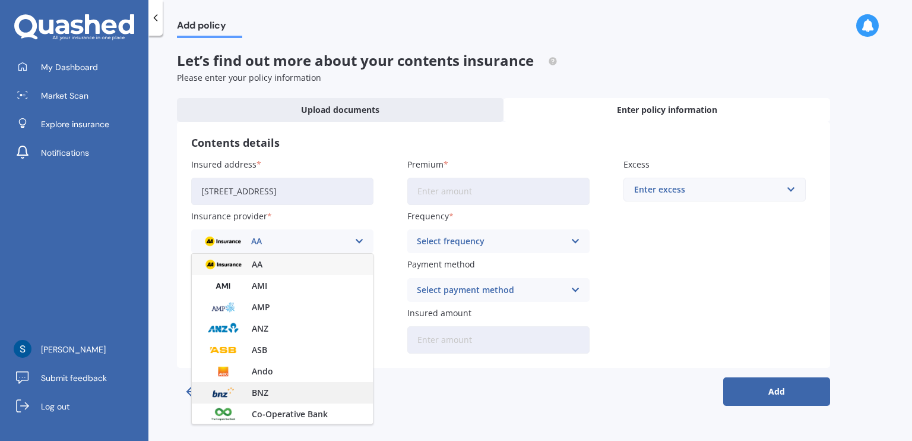
click at [278, 394] on div "BNZ" at bounding box center [282, 392] width 181 height 21
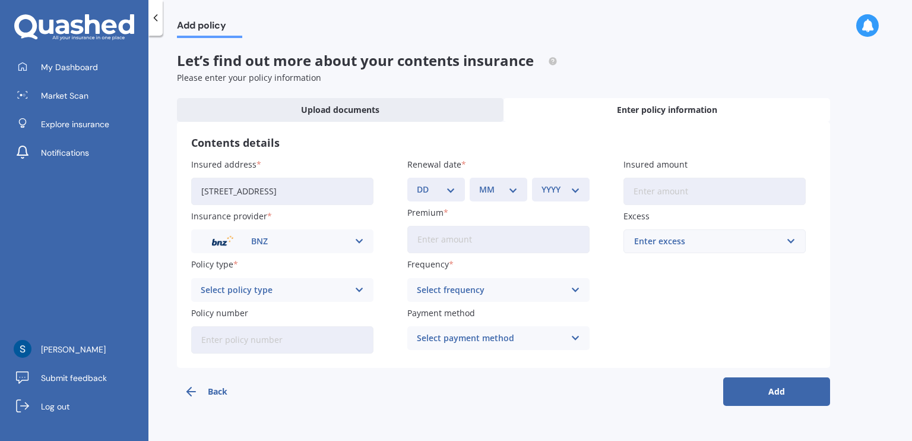
click at [254, 297] on div "Select policy type PremierCare Contents" at bounding box center [282, 290] width 182 height 24
click at [270, 312] on span "PremierCare Contents" at bounding box center [246, 313] width 90 height 8
click at [273, 340] on input "Policy number" at bounding box center [282, 339] width 182 height 27
type input "31081732"
click at [432, 189] on select "DD 01 02 03 04 05 06 07 08 09 10 11 12 13 14 15 16 17 18 19 20 21 22 23 24 25 2…" at bounding box center [436, 189] width 39 height 13
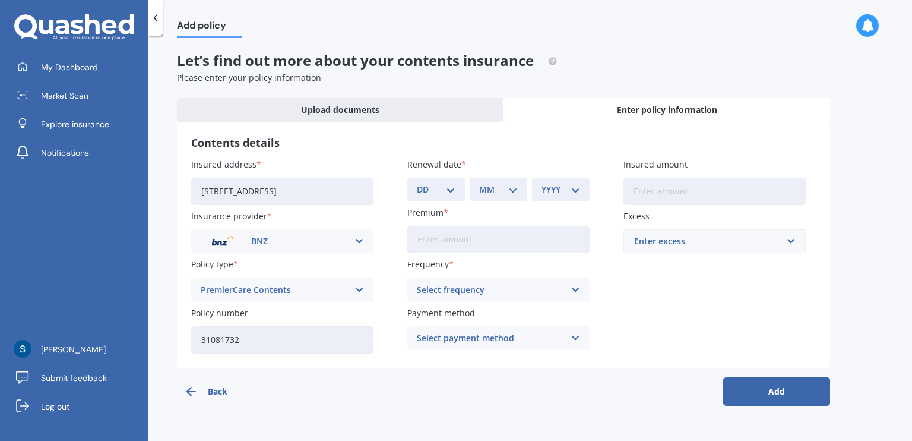
select select "01"
click at [417, 183] on select "DD 01 02 03 04 05 06 07 08 09 10 11 12 13 14 15 16 17 18 19 20 21 22 23 24 25 2…" at bounding box center [436, 189] width 39 height 13
click at [497, 178] on div "MM 01 02 03 04 05 06 07 08 09 10 11 12" at bounding box center [499, 190] width 58 height 24
drag, startPoint x: 504, startPoint y: 200, endPoint x: 503, endPoint y: 190, distance: 10.2
click at [504, 201] on div "MM 01 02 03 04 05 06 07 08 09 10 11 12" at bounding box center [499, 190] width 58 height 24
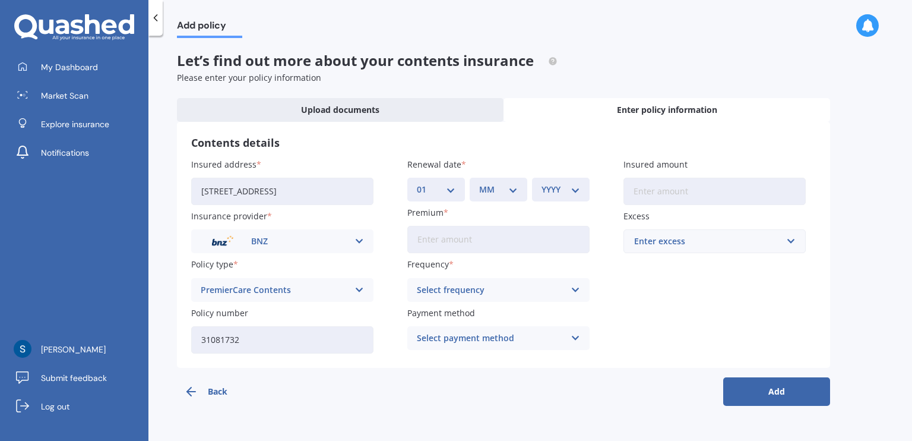
click at [501, 188] on select "MM 01 02 03 04 05 06 07 08 09 10 11 12" at bounding box center [498, 189] width 39 height 13
select select "07"
click at [479, 183] on select "MM 01 02 03 04 05 06 07 08 09 10 11 12" at bounding box center [498, 189] width 39 height 13
click at [555, 180] on div "YYYY 2027 2026 2025 2024 2023 2022 2021 2020 2019 2018 2017 2016 2015 2014 2013…" at bounding box center [561, 190] width 58 height 24
click at [558, 192] on select "YYYY 2027 2026 2025 2024 2023 2022 2021 2020 2019 2018 2017 2016 2015 2014 2013…" at bounding box center [561, 189] width 39 height 13
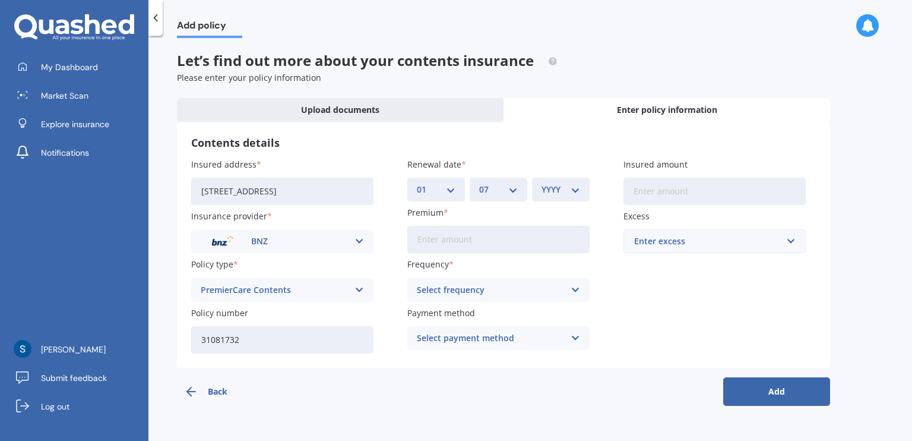
select select "2026"
click at [542, 183] on select "YYYY 2027 2026 2025 2024 2023 2022 2021 2020 2019 2018 2017 2016 2015 2014 2013…" at bounding box center [561, 189] width 39 height 13
click at [461, 252] on input "Premium" at bounding box center [498, 239] width 182 height 27
type input "$71.16"
click at [480, 303] on div "Insured address 32 Government Road, Raglan 3225 Insurance provider BNZ AA AMI A…" at bounding box center [503, 255] width 625 height 195
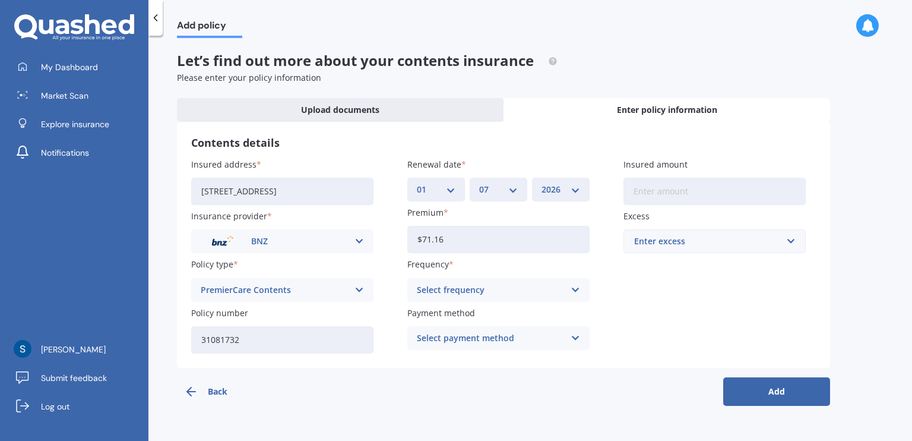
click at [476, 289] on div "Select frequency" at bounding box center [491, 289] width 148 height 13
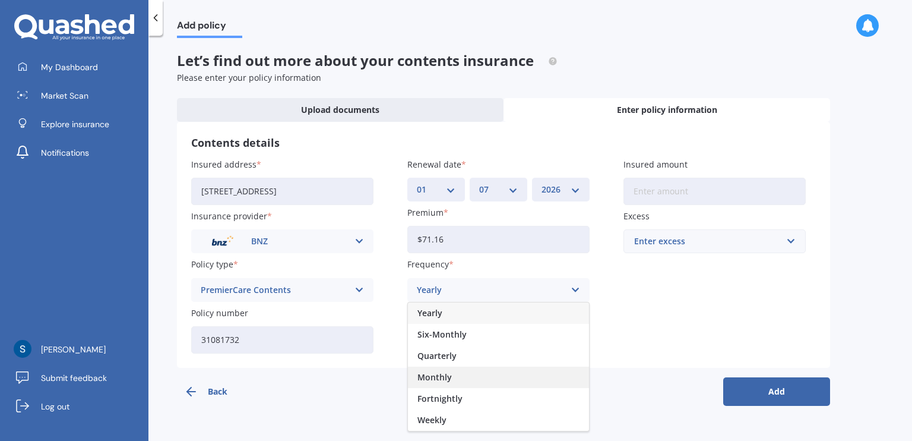
click at [476, 374] on div "Monthly" at bounding box center [498, 376] width 181 height 21
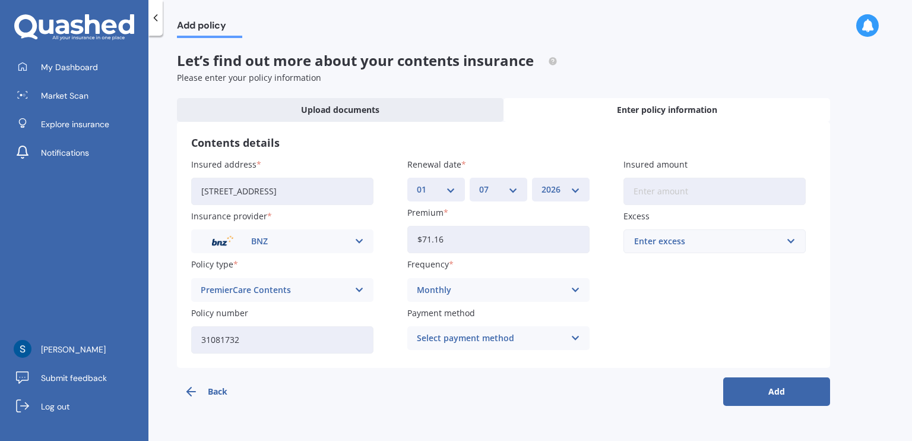
click at [488, 341] on div "Select payment method" at bounding box center [491, 337] width 148 height 13
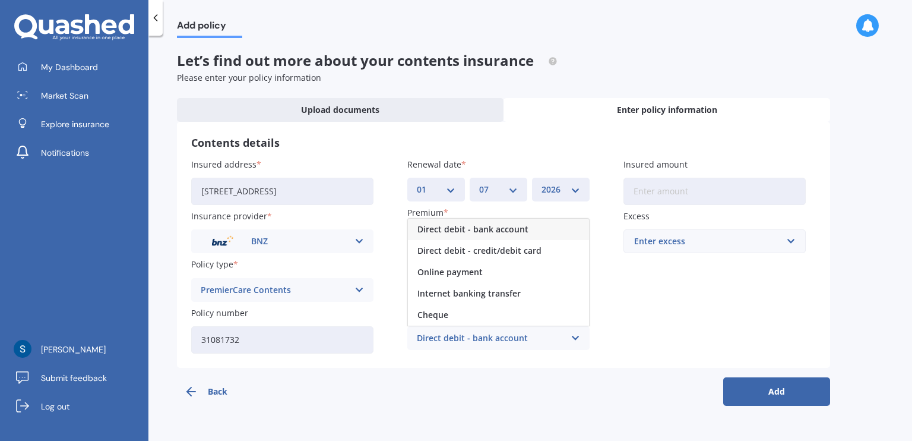
click at [477, 236] on div "Direct debit - bank account" at bounding box center [498, 229] width 181 height 21
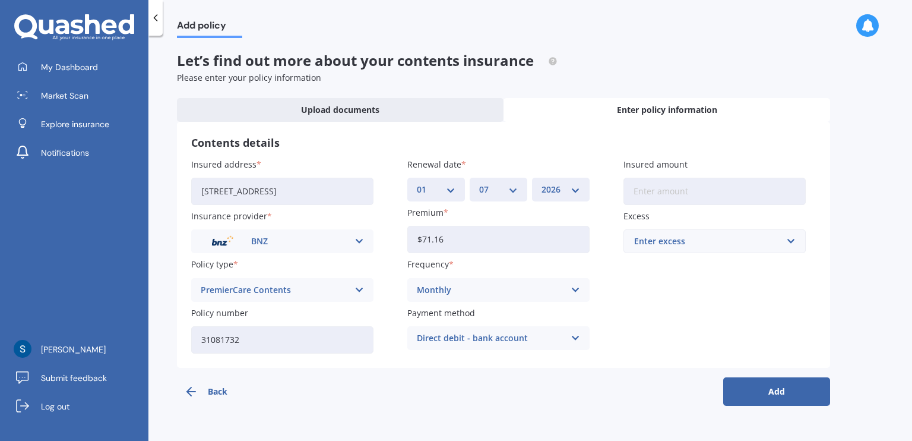
click at [684, 210] on label "Excess" at bounding box center [713, 216] width 178 height 12
click at [680, 191] on input "Insured amount" at bounding box center [715, 191] width 182 height 27
type input "$90,864"
click at [724, 237] on div "Enter excess" at bounding box center [707, 241] width 147 height 13
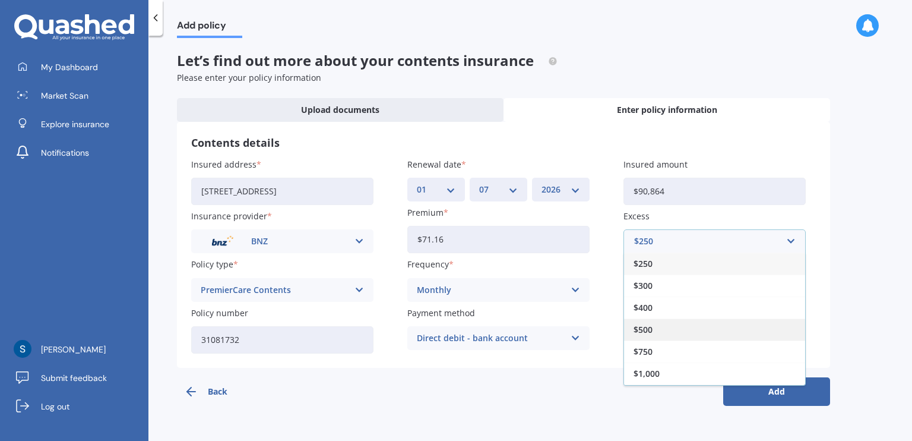
click at [665, 324] on div "$500" at bounding box center [714, 329] width 181 height 22
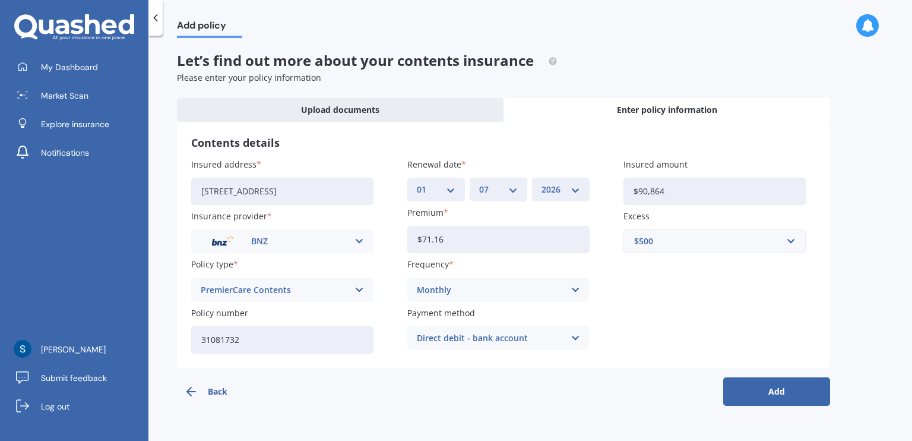
click at [722, 296] on div "Insured address 32 Government Road, Raglan 3225 Insurance provider BNZ AA AMI A…" at bounding box center [503, 255] width 625 height 195
click at [784, 396] on button "Add" at bounding box center [776, 391] width 107 height 29
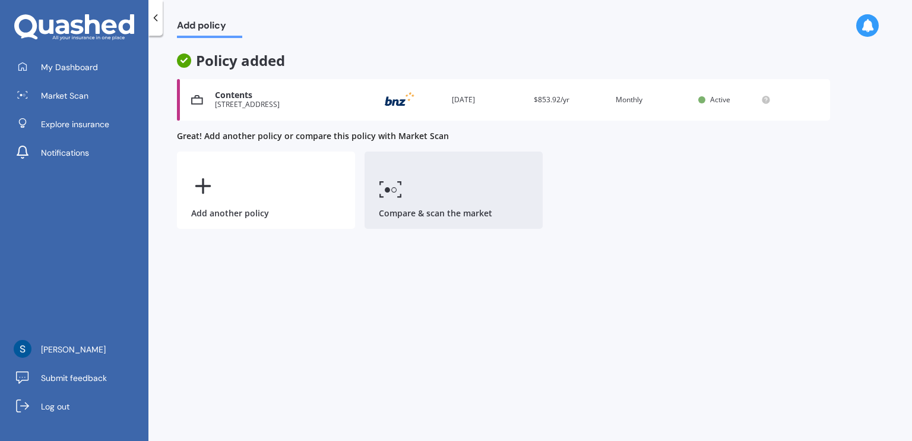
click at [462, 196] on link "Compare & scan the market" at bounding box center [454, 189] width 178 height 77
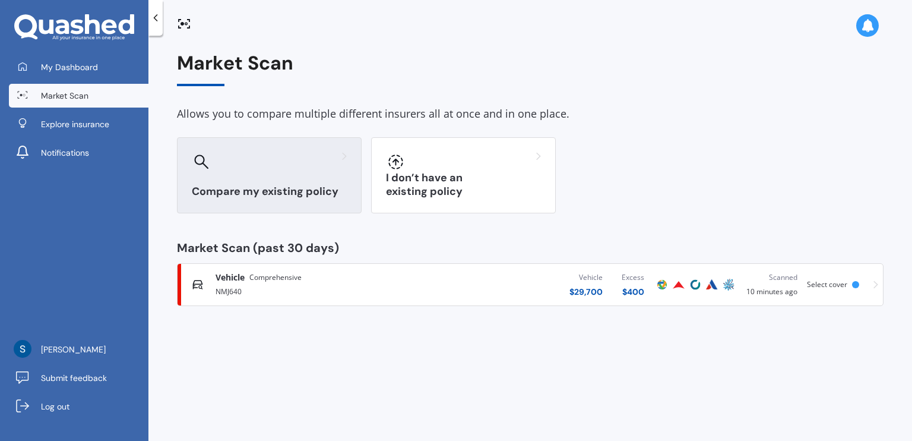
click at [216, 170] on div at bounding box center [269, 161] width 155 height 19
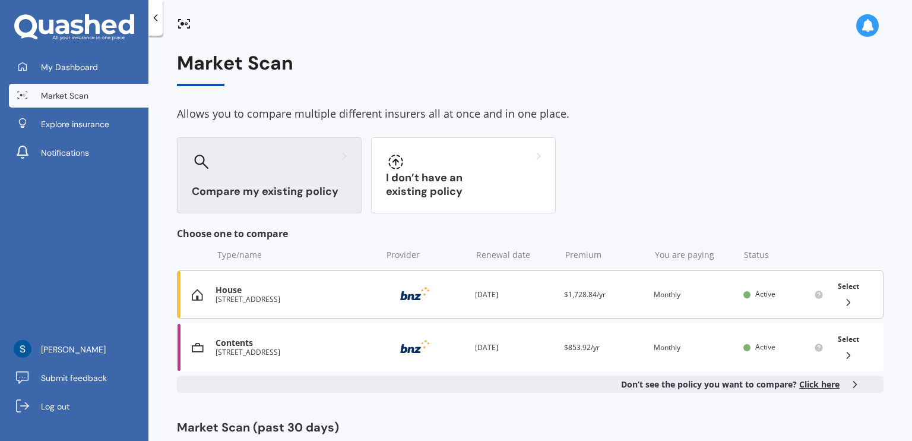
click at [834, 299] on div at bounding box center [843, 302] width 21 height 12
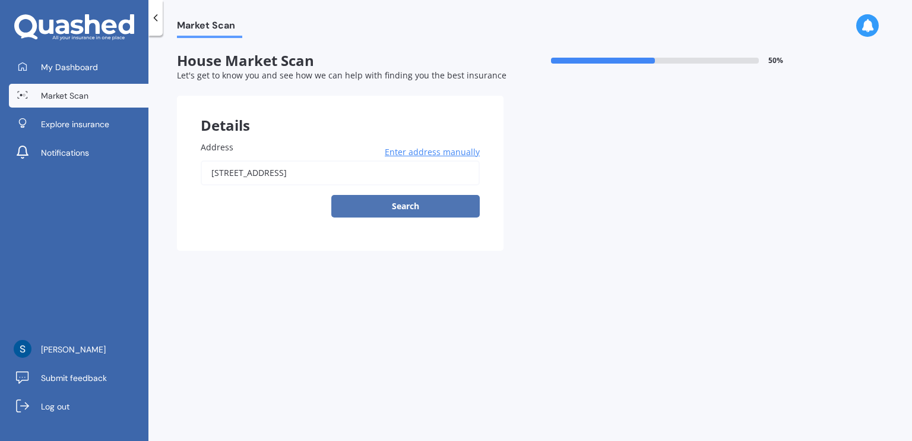
click at [400, 206] on button "Search" at bounding box center [405, 206] width 148 height 23
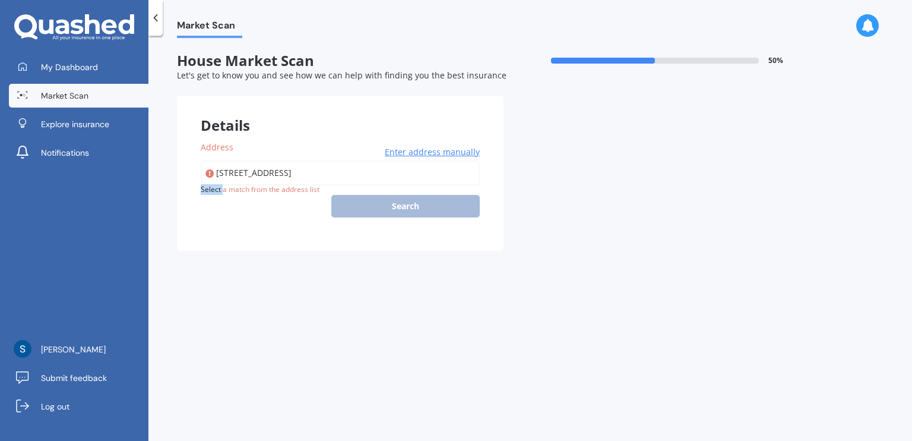
click at [400, 206] on div "32 Government Road, Raglan 3225 Enter address manually Search" at bounding box center [340, 188] width 279 height 57
type input "32 Government Road, Raglan 3225"
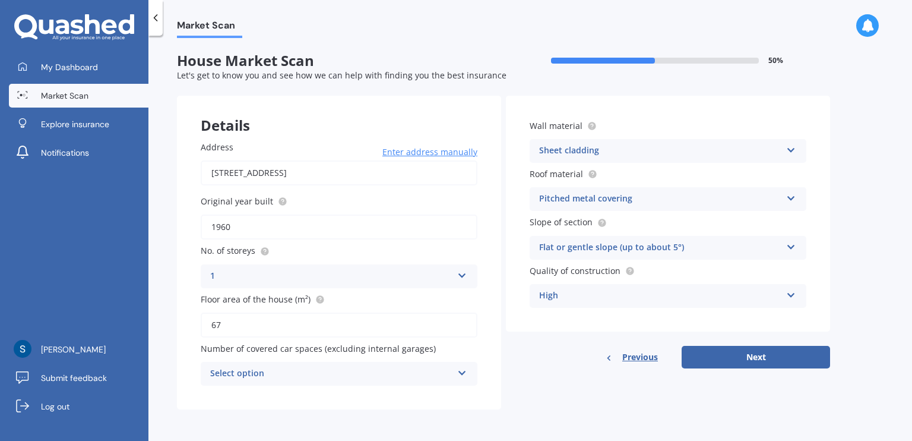
click at [375, 366] on div "Select option" at bounding box center [331, 373] width 242 height 14
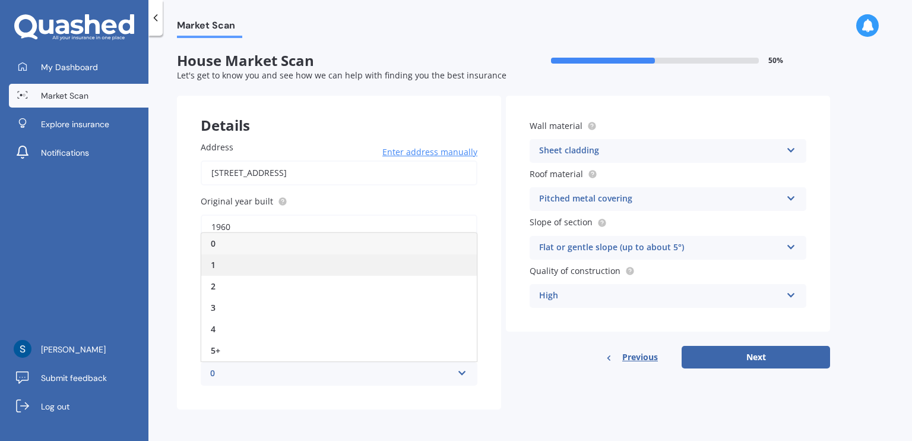
click at [296, 267] on div "1" at bounding box center [339, 264] width 276 height 21
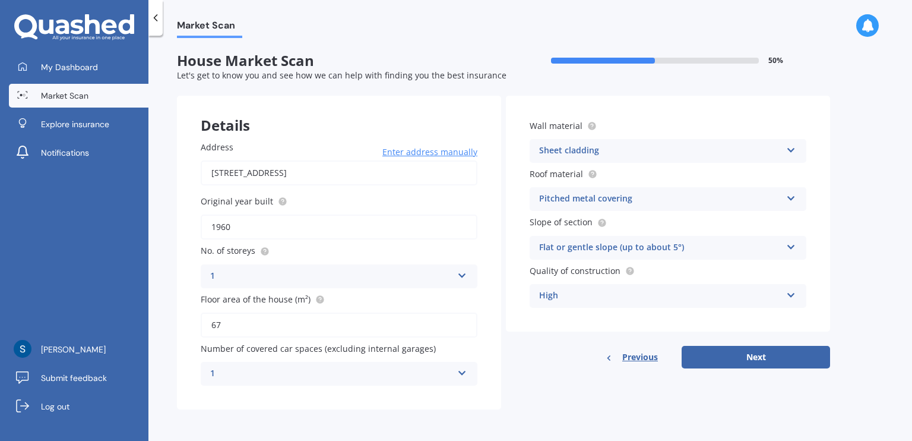
click at [707, 246] on div "Flat or gentle slope (up to about 5°)" at bounding box center [660, 248] width 242 height 14
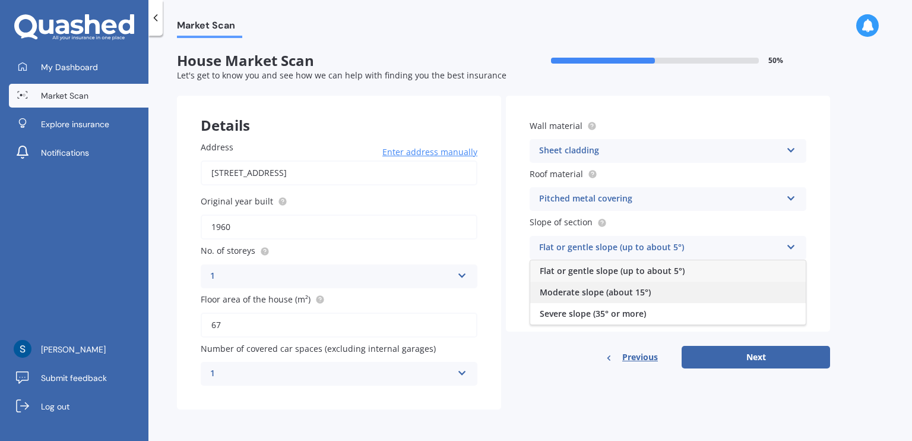
click at [702, 295] on div "Moderate slope (about 15°)" at bounding box center [668, 291] width 276 height 21
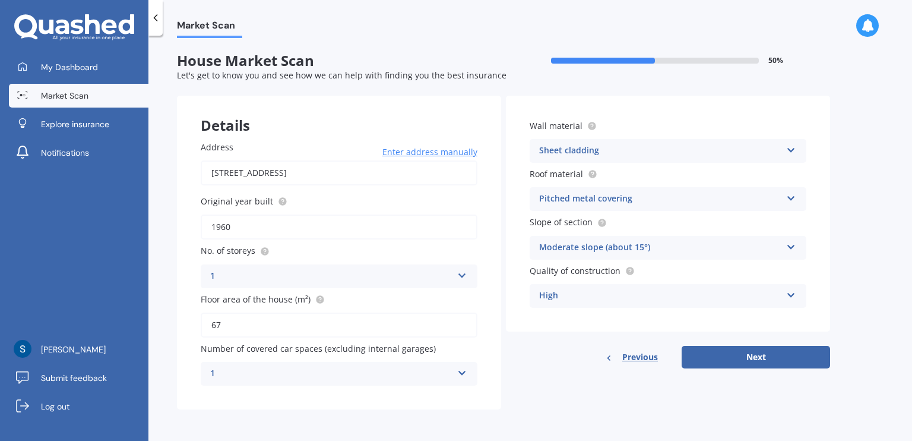
click at [692, 296] on div "High" at bounding box center [660, 296] width 242 height 14
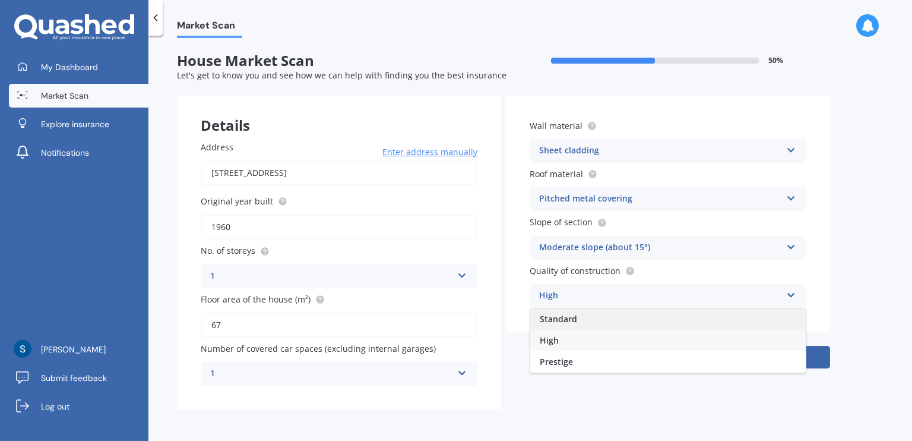
click at [647, 322] on div "Standard" at bounding box center [668, 318] width 276 height 21
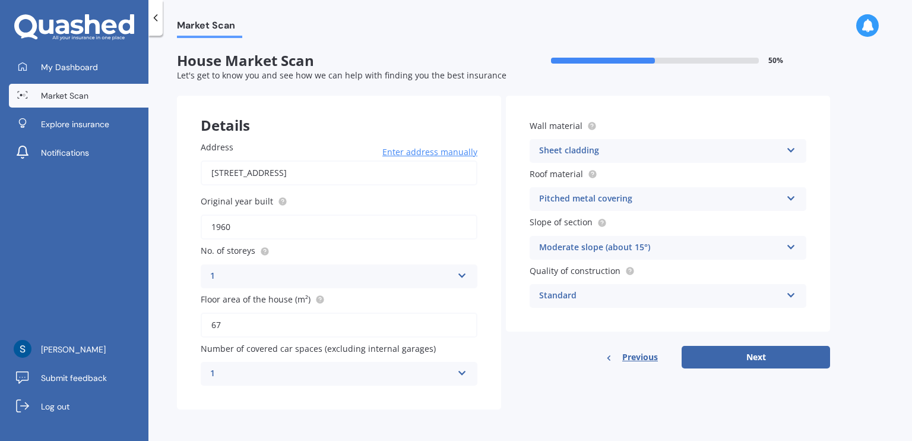
click at [630, 294] on div "Standard" at bounding box center [660, 296] width 242 height 14
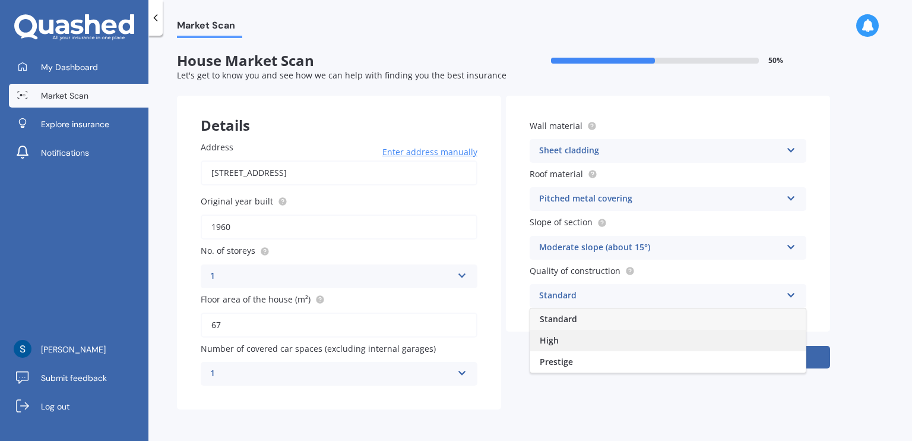
click at [593, 337] on div "High" at bounding box center [668, 340] width 276 height 21
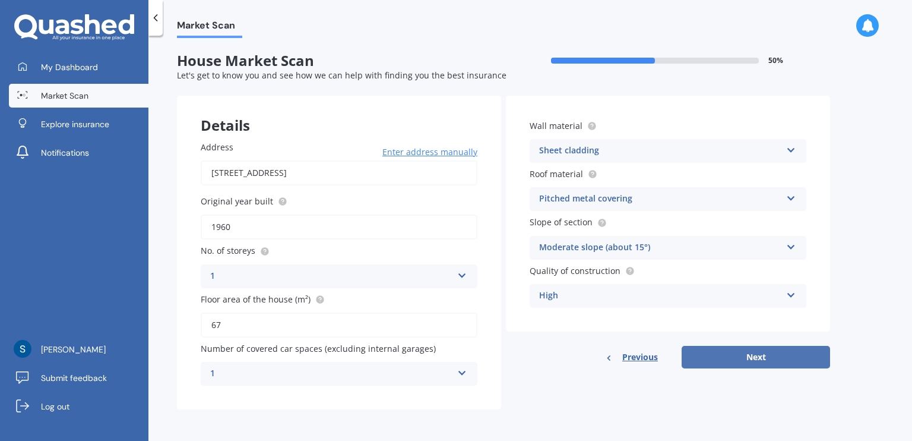
click at [774, 358] on button "Next" at bounding box center [756, 357] width 148 height 23
select select "06"
select select "11"
select select "1987"
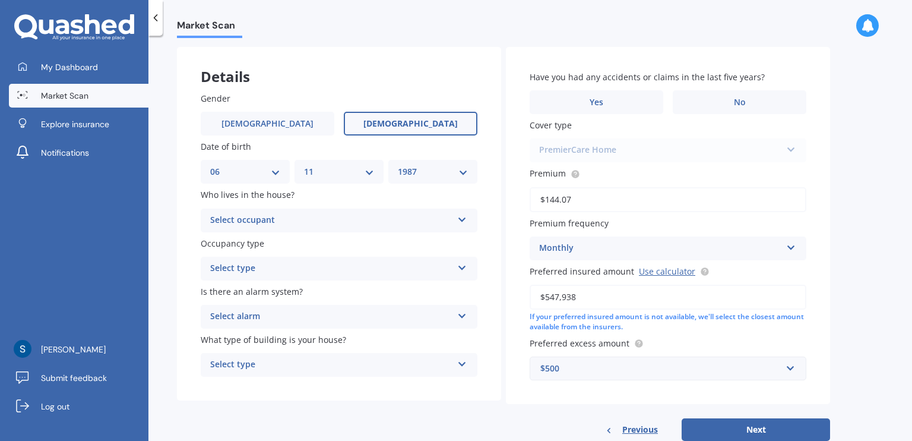
scroll to position [78, 0]
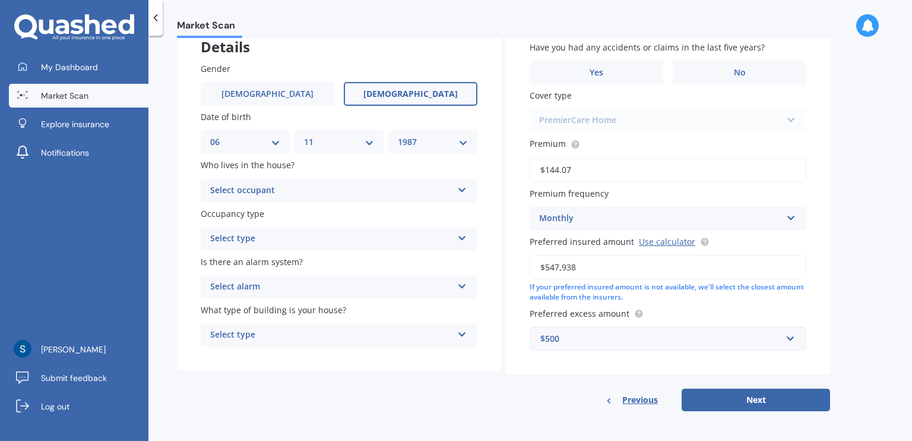
click at [278, 191] on div "Select occupant" at bounding box center [331, 191] width 242 height 14
click at [274, 214] on div "Owner" at bounding box center [339, 213] width 276 height 21
click at [306, 245] on div "Select type" at bounding box center [331, 239] width 242 height 14
click at [295, 264] on div "Permanent" at bounding box center [339, 261] width 276 height 21
click at [295, 281] on div "Select alarm" at bounding box center [331, 287] width 242 height 14
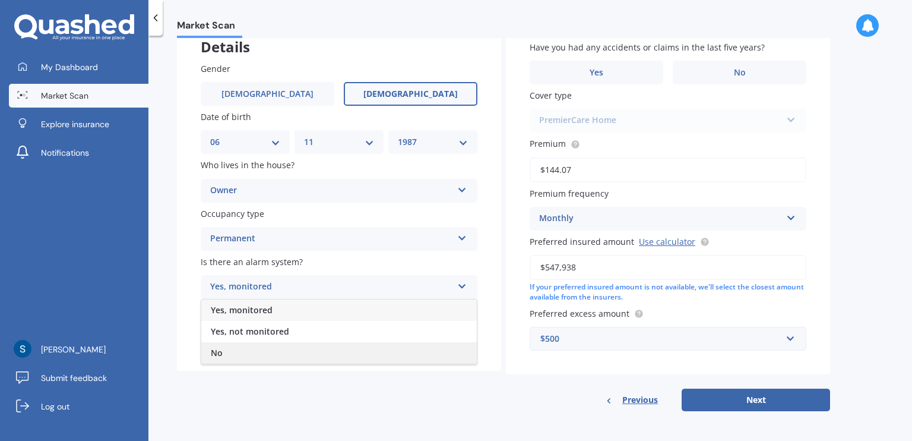
click at [264, 354] on div "No" at bounding box center [339, 352] width 276 height 21
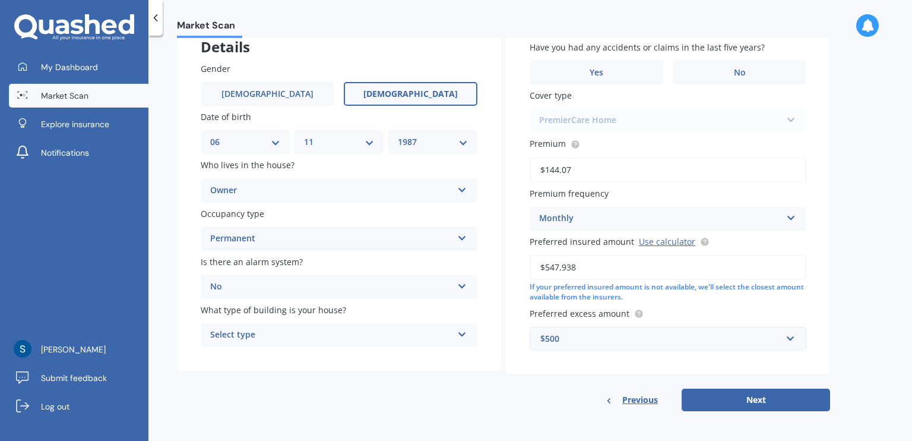
click at [272, 333] on div "Select type" at bounding box center [331, 335] width 242 height 14
click at [274, 360] on div "Freestanding" at bounding box center [339, 357] width 276 height 21
click at [342, 336] on div "Freestanding" at bounding box center [331, 335] width 242 height 14
click at [342, 339] on div "Freestanding" at bounding box center [331, 335] width 242 height 14
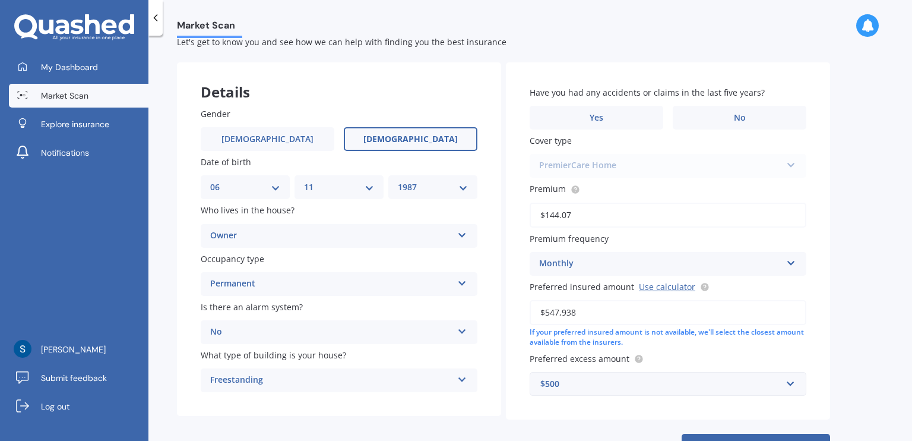
scroll to position [19, 0]
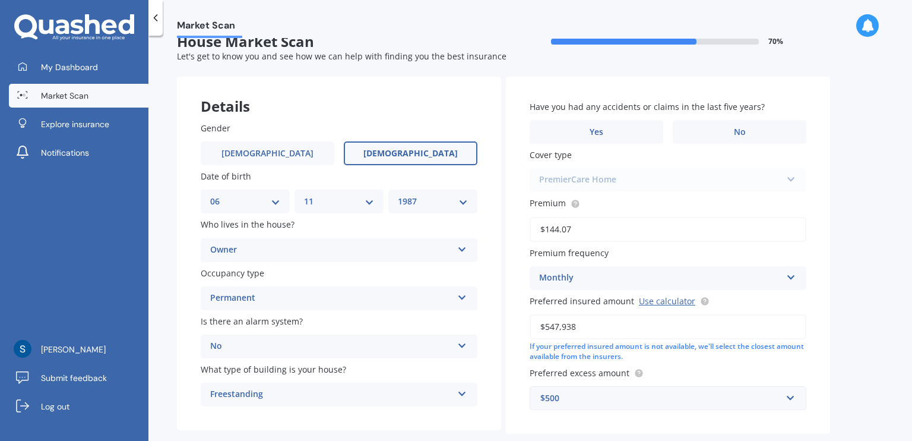
click at [779, 147] on div "Have you had any accidents or claims in the last five years? Yes No Cover type …" at bounding box center [668, 255] width 324 height 357
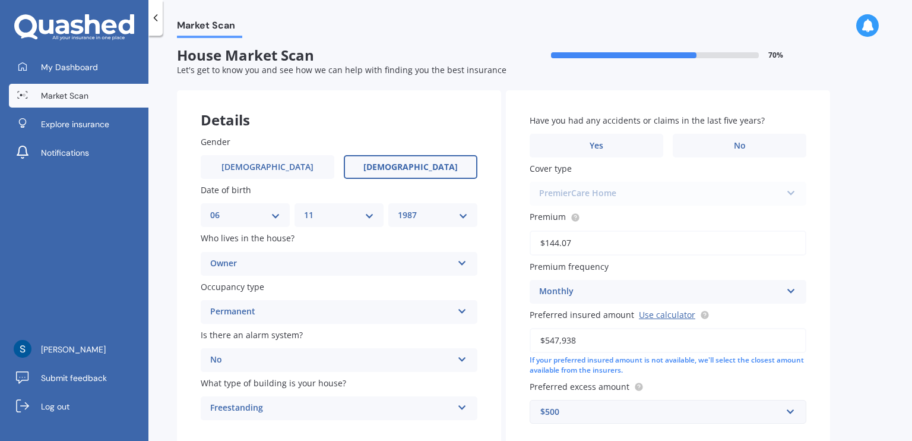
scroll to position [0, 0]
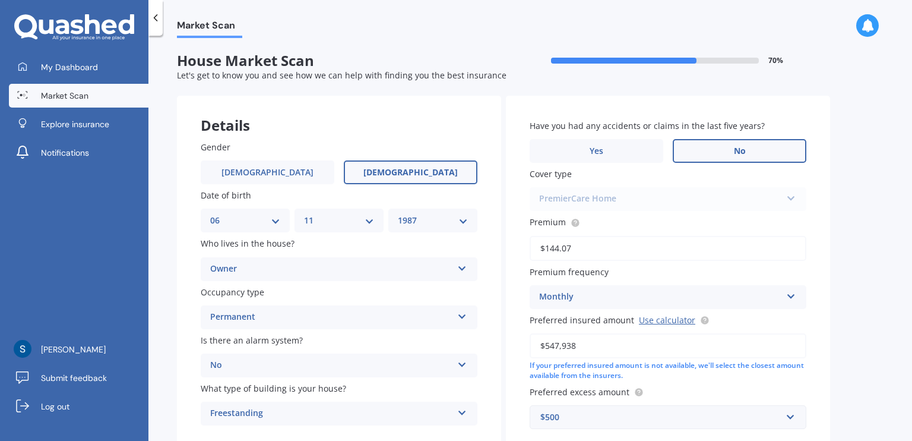
click at [727, 157] on label "No" at bounding box center [740, 151] width 134 height 24
click at [0, 0] on input "No" at bounding box center [0, 0] width 0 height 0
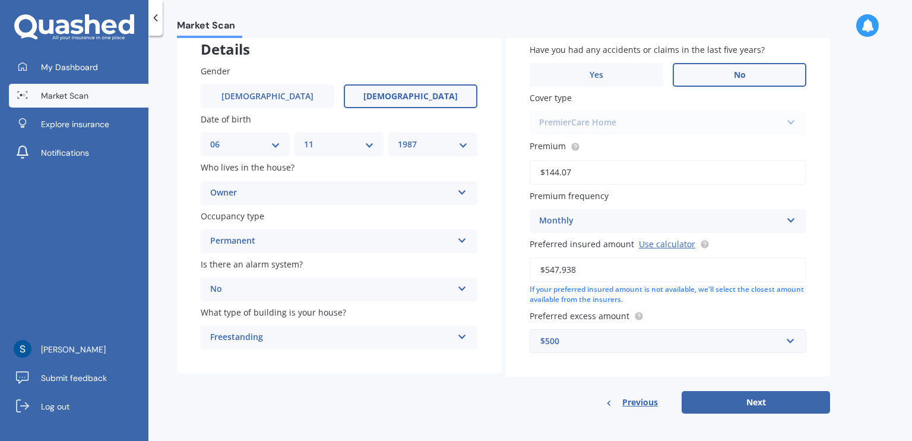
scroll to position [78, 0]
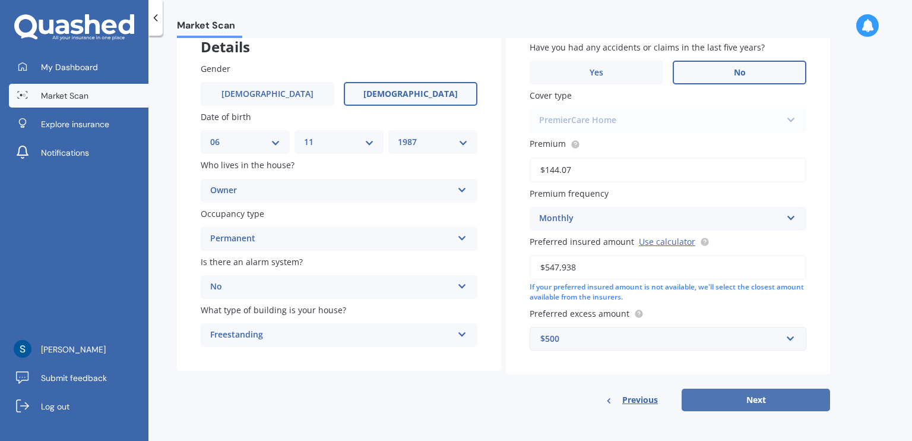
click at [755, 402] on button "Next" at bounding box center [756, 399] width 148 height 23
select select "06"
select select "11"
select select "1987"
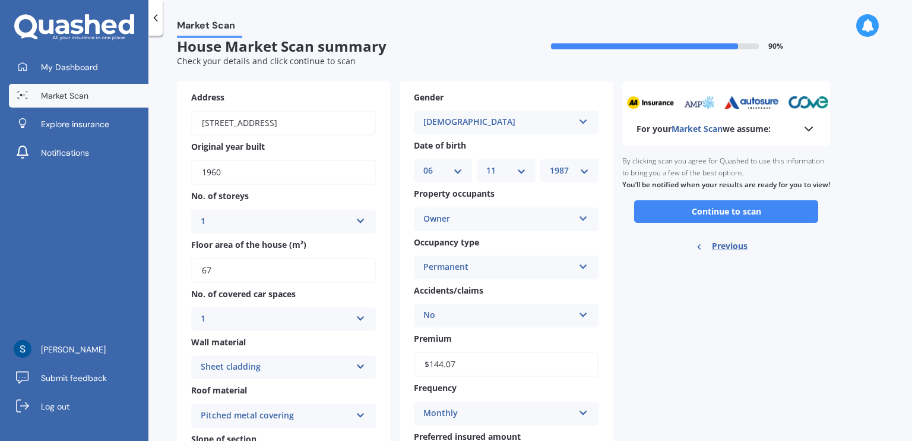
scroll to position [0, 0]
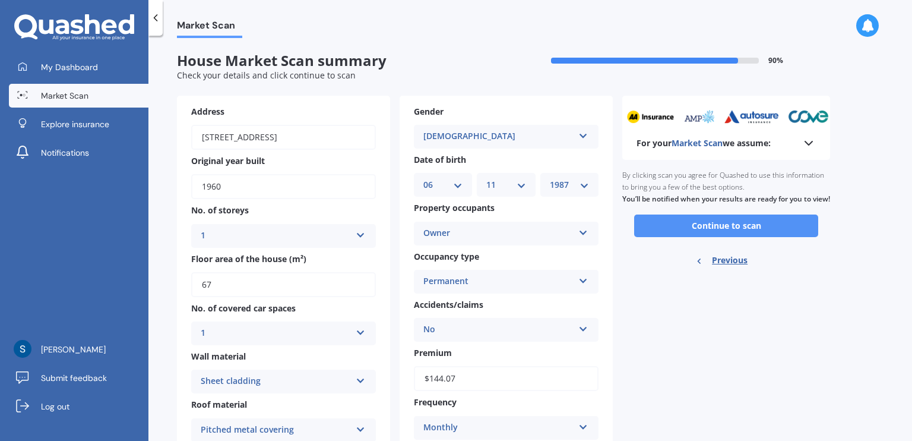
click at [732, 237] on button "Continue to scan" at bounding box center [726, 225] width 184 height 23
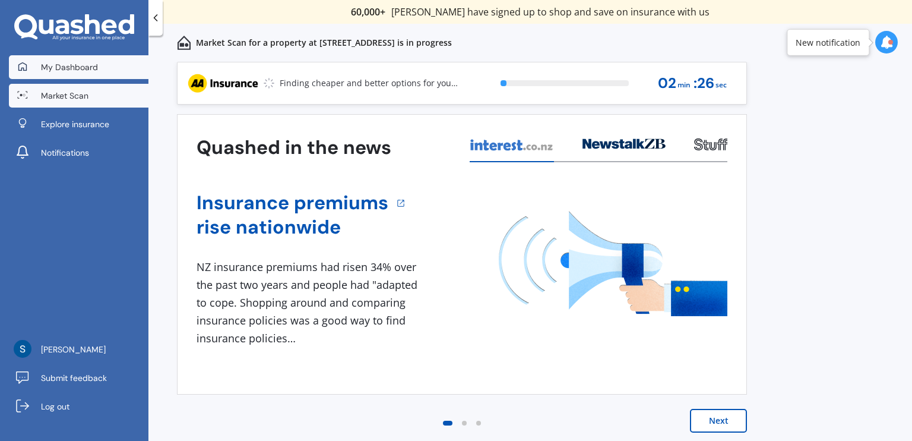
click at [56, 73] on link "My Dashboard" at bounding box center [79, 67] width 140 height 24
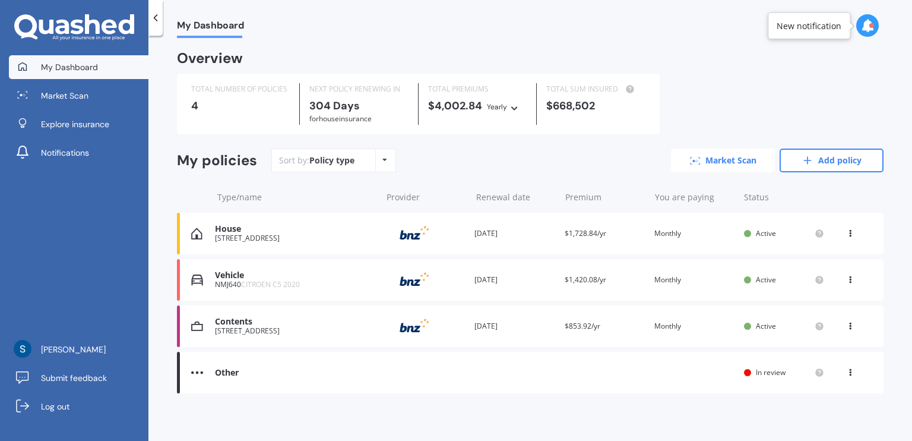
click at [706, 166] on link "Market Scan" at bounding box center [723, 160] width 104 height 24
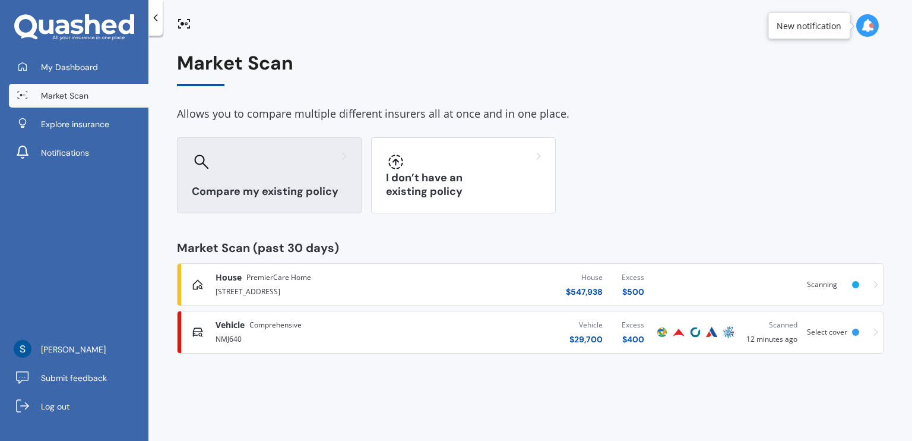
click at [314, 175] on div "Compare my existing policy" at bounding box center [269, 175] width 185 height 76
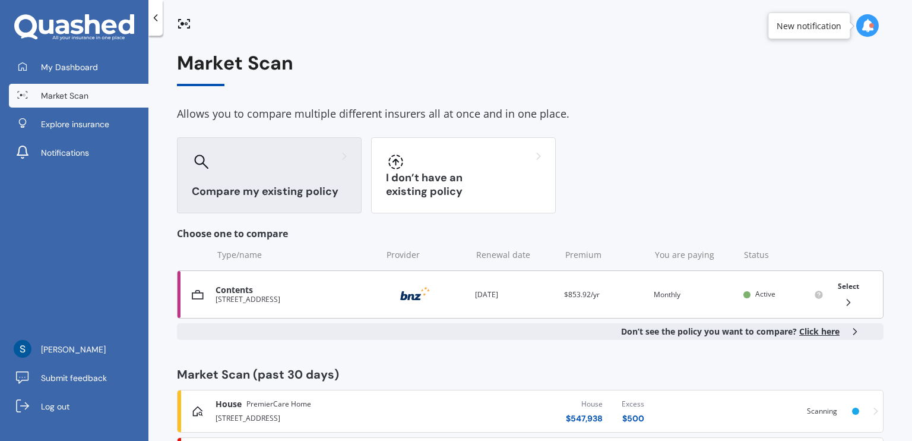
click at [856, 297] on div "Select" at bounding box center [848, 294] width 31 height 37
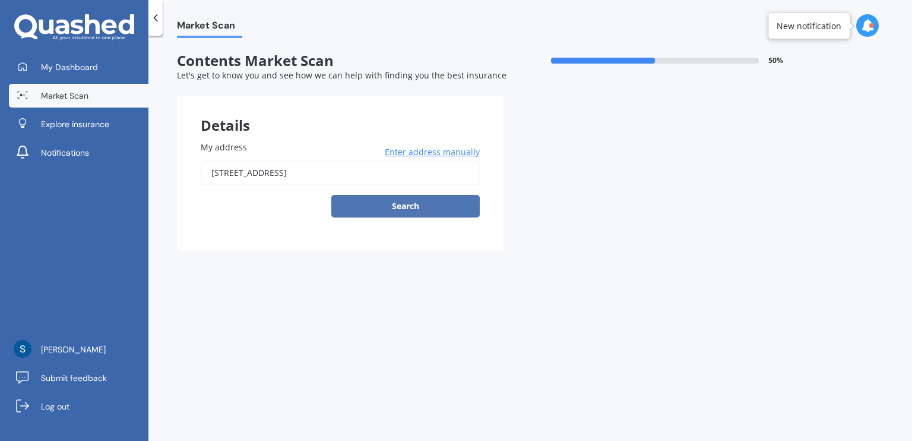
click at [362, 202] on button "Search" at bounding box center [405, 206] width 148 height 23
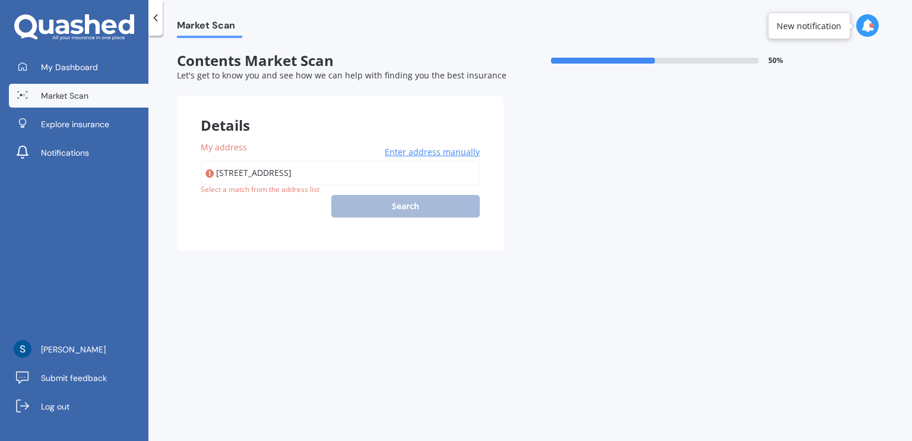
click at [349, 175] on input "32 Government Road, Raglan 3225" at bounding box center [340, 172] width 279 height 25
type input "32 Government Road, Raglan 3225"
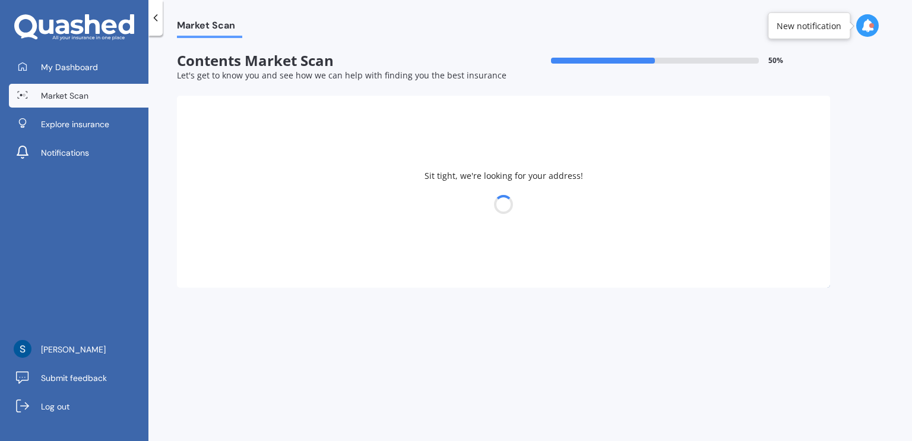
select select "06"
select select "11"
select select "1987"
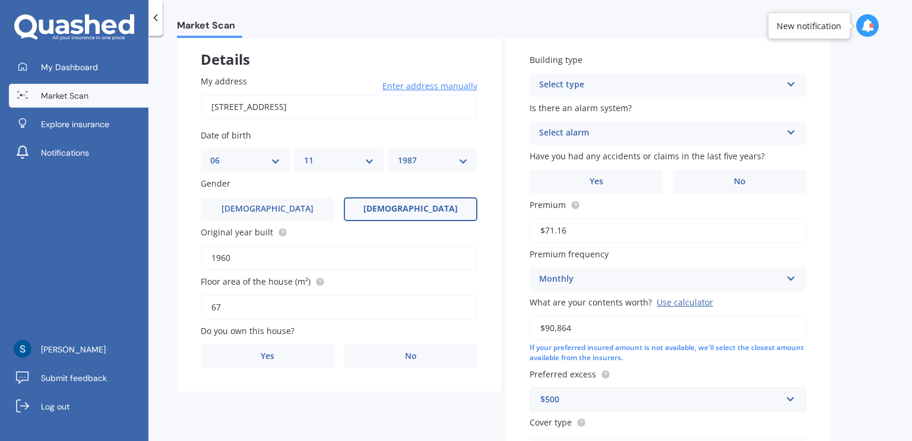
scroll to position [119, 0]
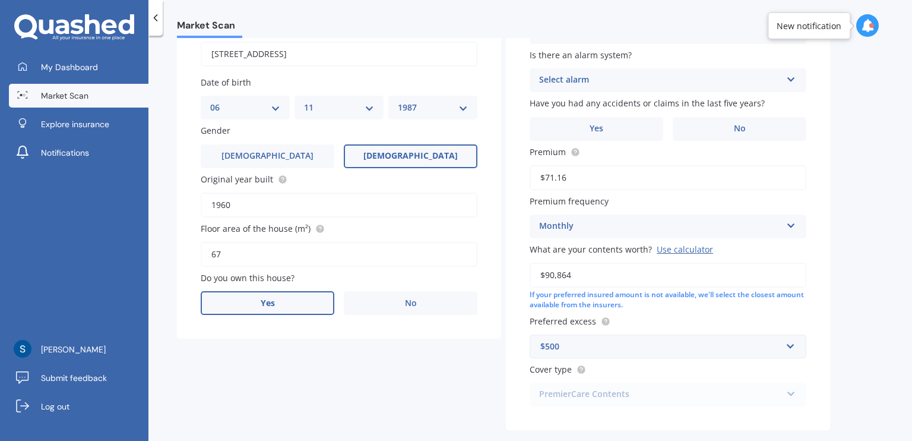
click at [297, 292] on label "Yes" at bounding box center [268, 303] width 134 height 24
click at [0, 0] on input "Yes" at bounding box center [0, 0] width 0 height 0
click at [331, 340] on div "Select occupant Owner" at bounding box center [339, 352] width 277 height 24
click at [305, 368] on div "Owner" at bounding box center [339, 374] width 276 height 21
click at [307, 398] on div "Select type" at bounding box center [331, 400] width 242 height 14
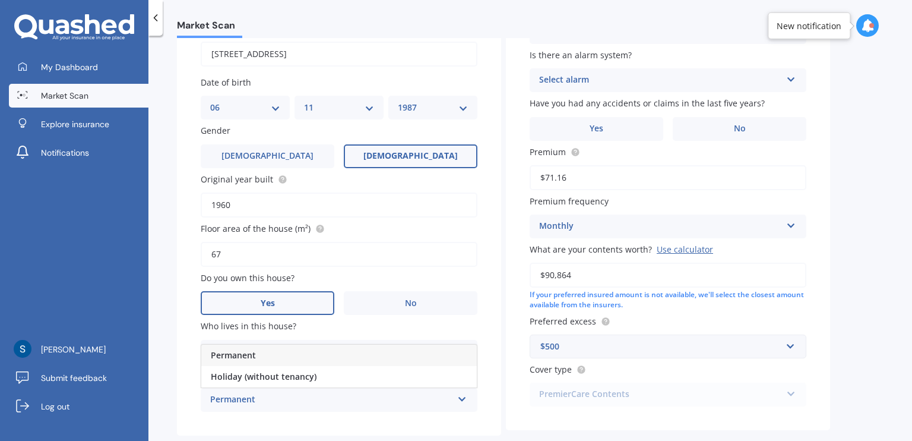
click at [286, 352] on div "Permanent" at bounding box center [339, 354] width 276 height 21
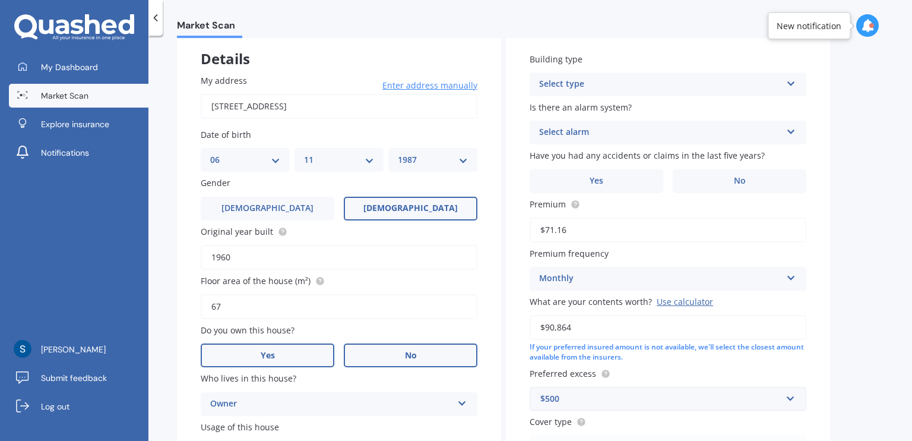
scroll to position [0, 0]
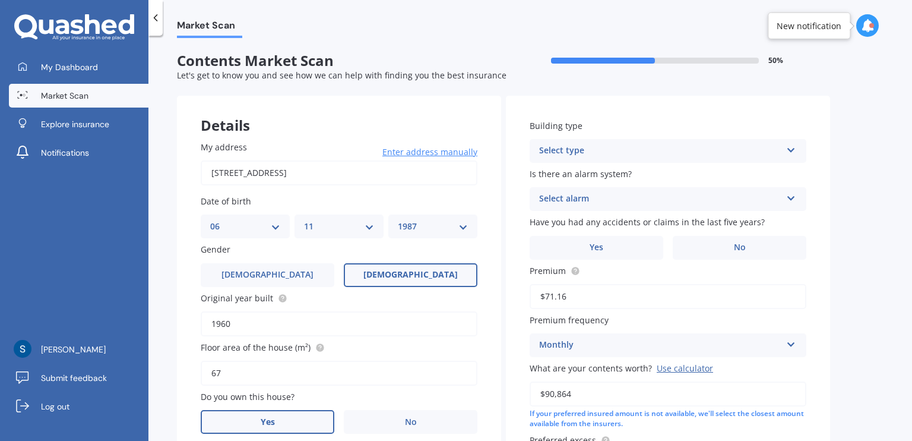
click at [637, 149] on div "Select type" at bounding box center [660, 151] width 242 height 14
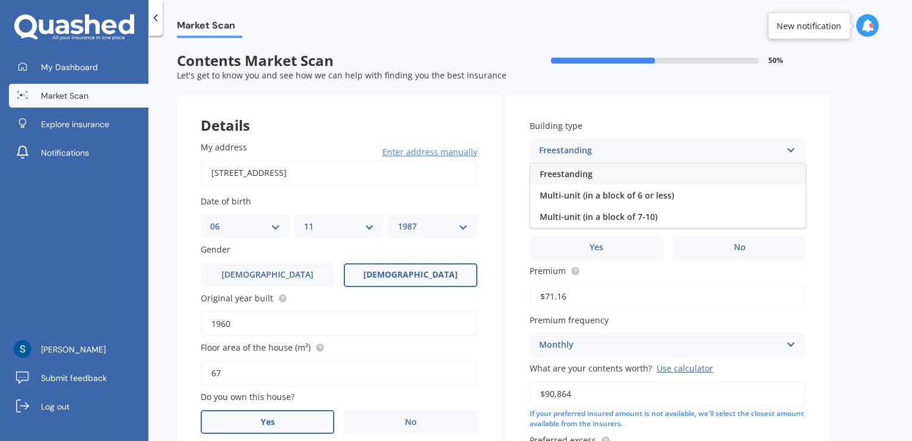
click at [627, 175] on div "Freestanding" at bounding box center [668, 173] width 276 height 21
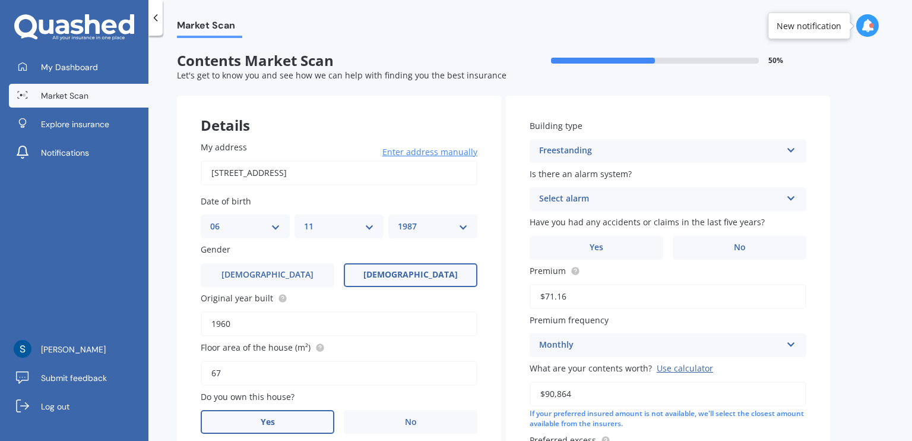
click at [638, 195] on div "Select alarm" at bounding box center [660, 199] width 242 height 14
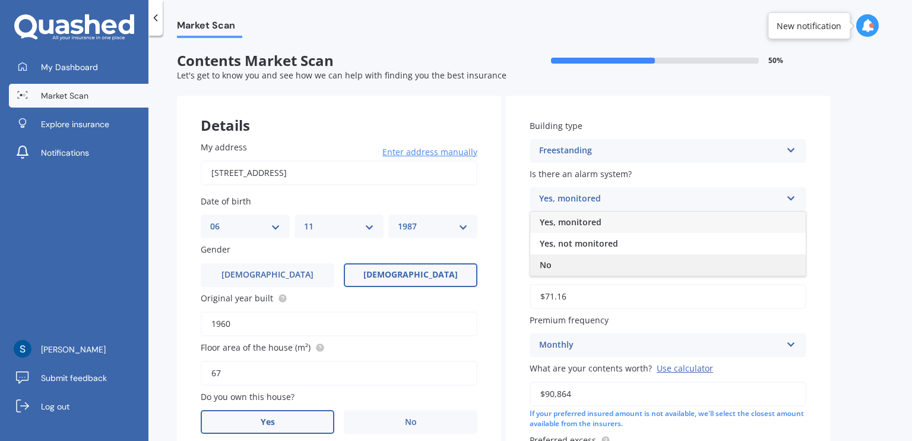
click at [615, 261] on div "No" at bounding box center [668, 264] width 276 height 21
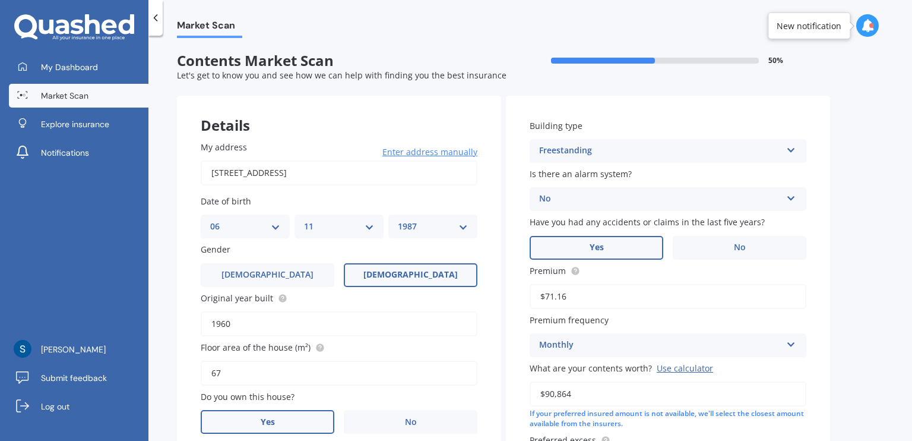
click at [637, 244] on label "Yes" at bounding box center [597, 248] width 134 height 24
click at [0, 0] on input "Yes" at bounding box center [0, 0] width 0 height 0
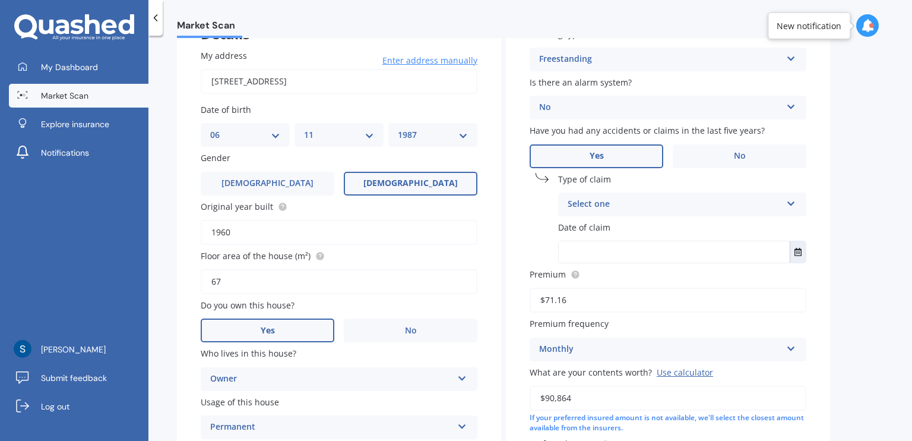
scroll to position [119, 0]
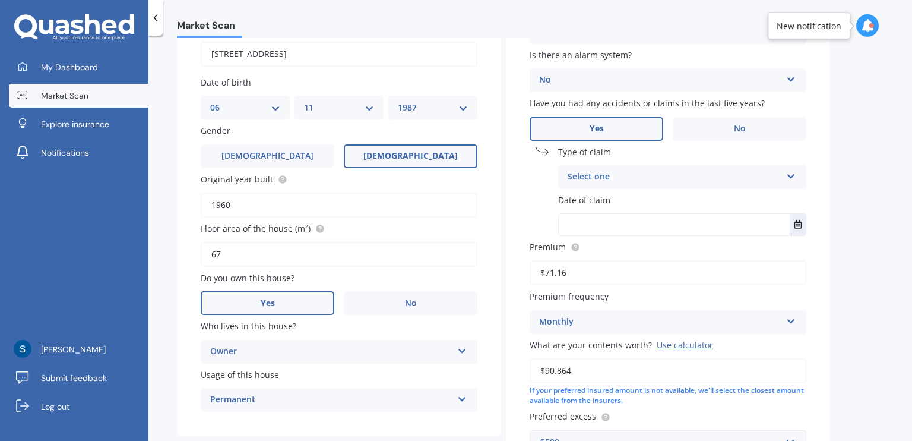
click at [631, 172] on div "Select one" at bounding box center [675, 177] width 214 height 14
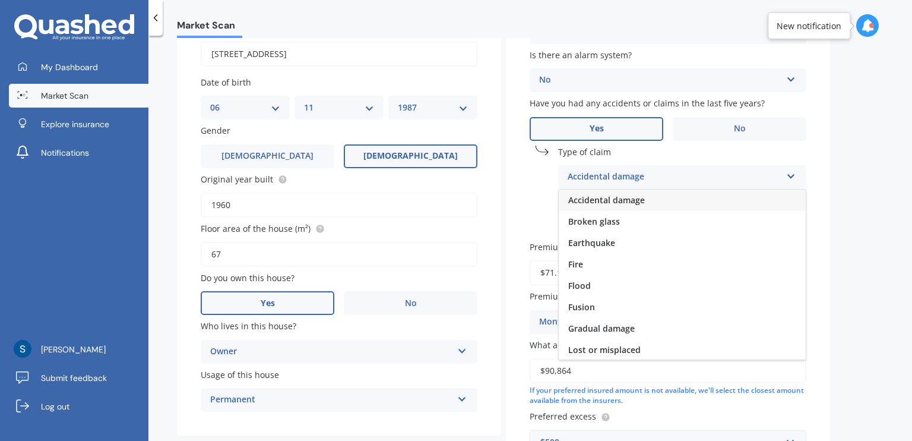
click at [633, 203] on span "Accidental damage" at bounding box center [606, 199] width 77 height 11
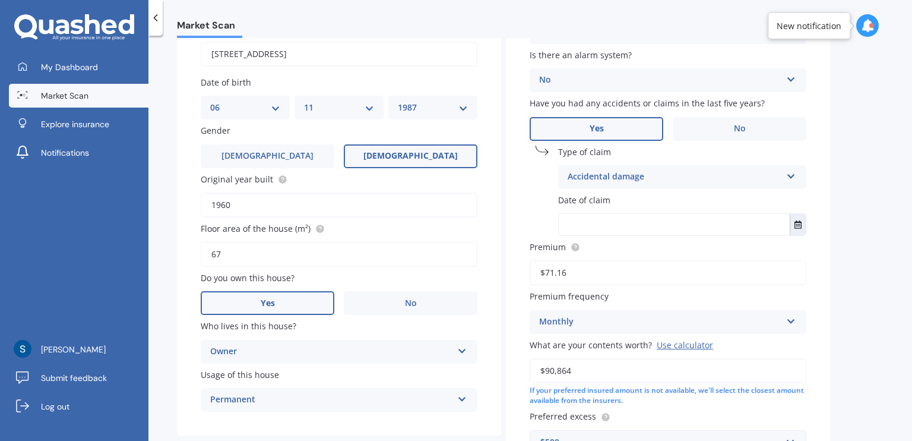
click at [640, 175] on div "Accidental damage" at bounding box center [675, 177] width 214 height 14
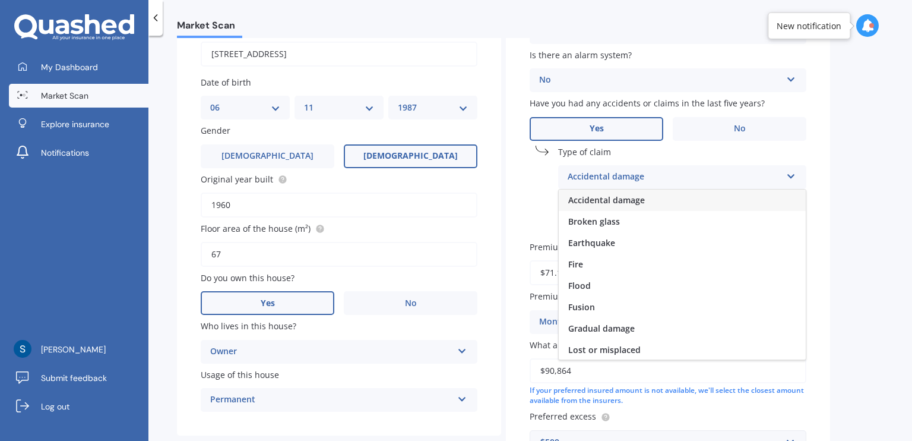
click at [640, 175] on div "Accidental damage" at bounding box center [675, 177] width 214 height 14
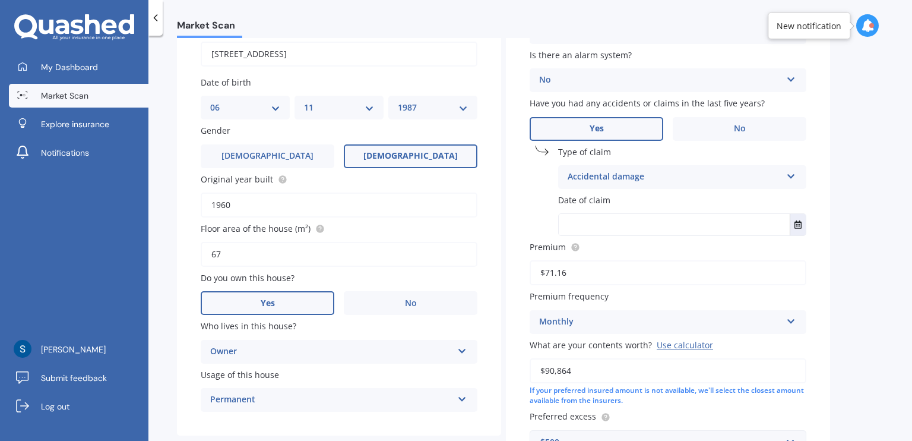
click at [657, 217] on input "text" at bounding box center [674, 224] width 231 height 21
click at [809, 226] on div "Building type Freestanding Freestanding Multi-unit (in a block of 6 or less) Mu…" at bounding box center [668, 251] width 324 height 549
click at [800, 226] on icon "Select date" at bounding box center [798, 224] width 7 height 8
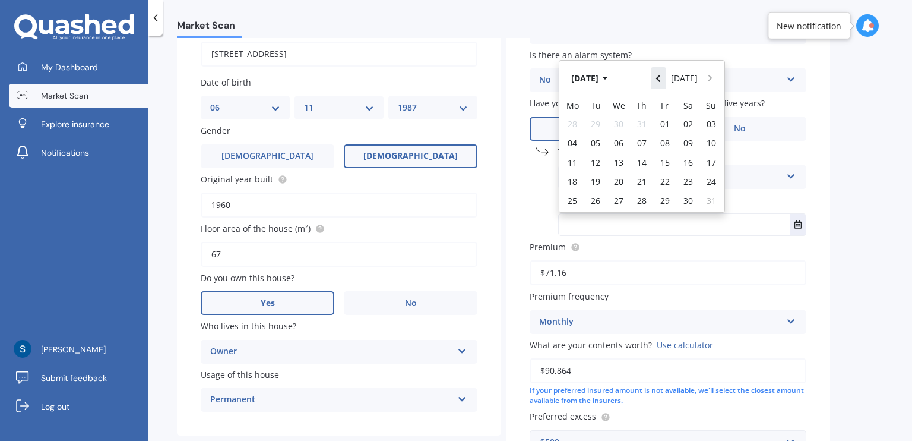
click at [658, 77] on button "Navigate back" at bounding box center [658, 77] width 15 height 21
click at [658, 77] on button "Navigate back" at bounding box center [658, 74] width 15 height 21
click at [658, 77] on button "Navigate back" at bounding box center [658, 77] width 15 height 21
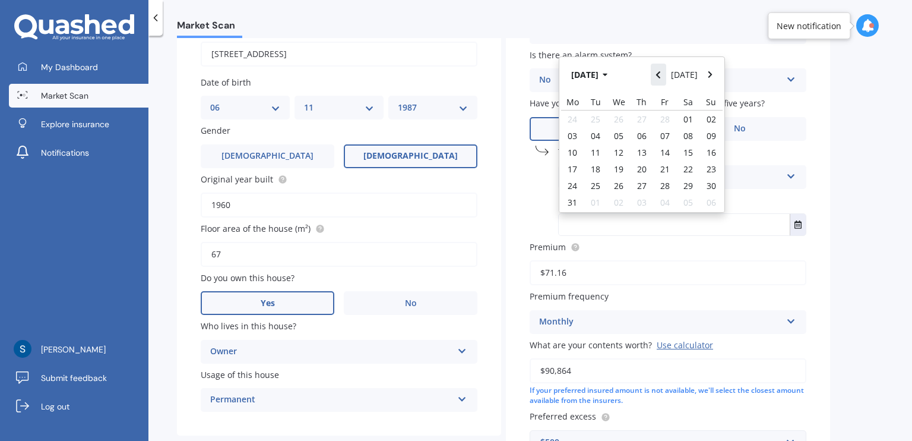
click at [658, 77] on button "Navigate back" at bounding box center [658, 74] width 15 height 21
click at [658, 77] on button "Navigate back" at bounding box center [658, 77] width 15 height 21
click at [658, 77] on button "Navigate back" at bounding box center [658, 74] width 15 height 21
click at [658, 77] on button "Navigate back" at bounding box center [658, 77] width 15 height 21
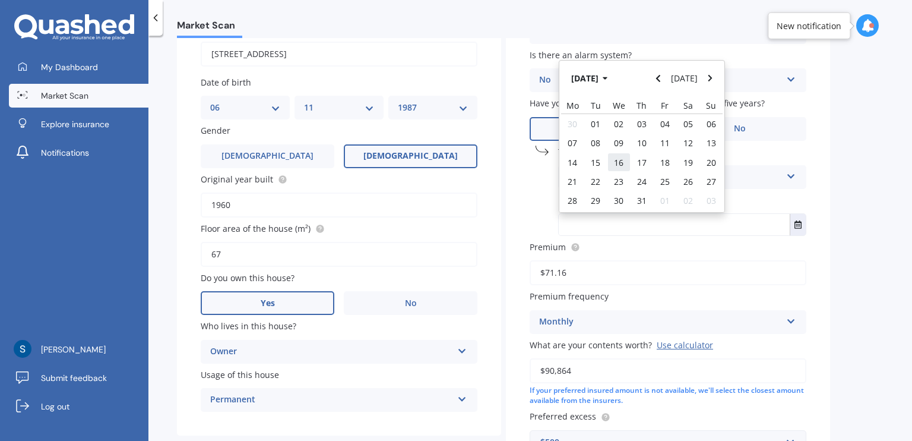
click at [618, 162] on span "16" at bounding box center [619, 162] width 10 height 11
type input "16/10/2024"
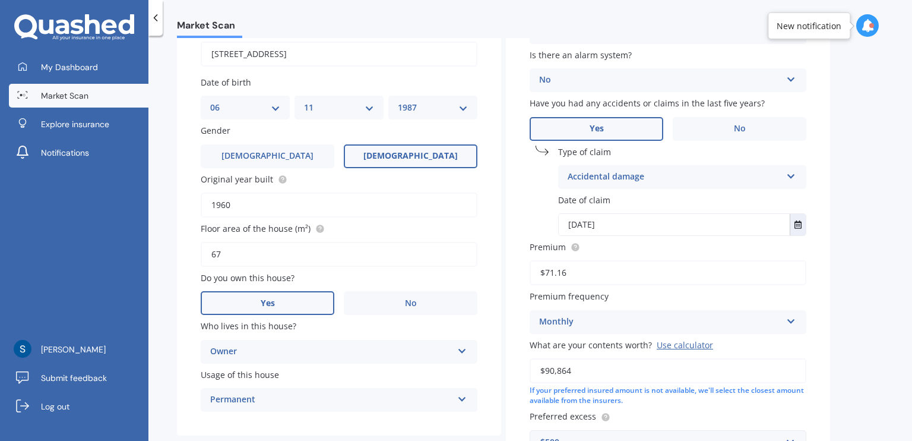
click at [760, 249] on label "Premium" at bounding box center [666, 247] width 272 height 12
click at [760, 260] on input "$71.16" at bounding box center [668, 272] width 277 height 25
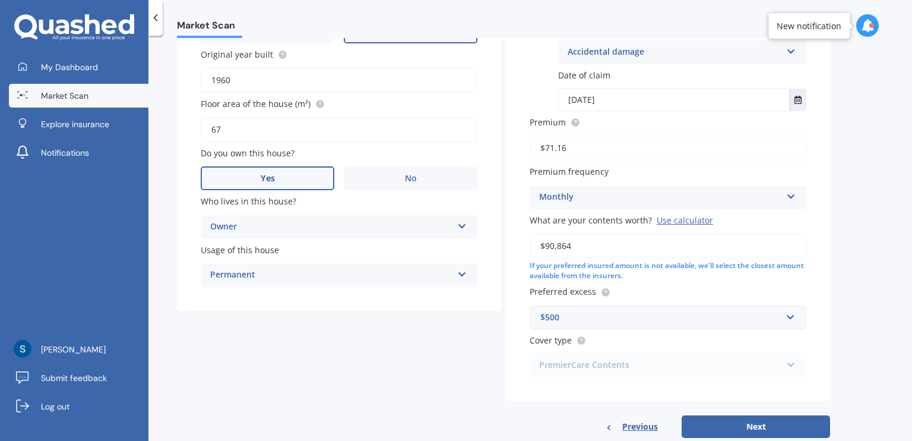
scroll to position [271, 0]
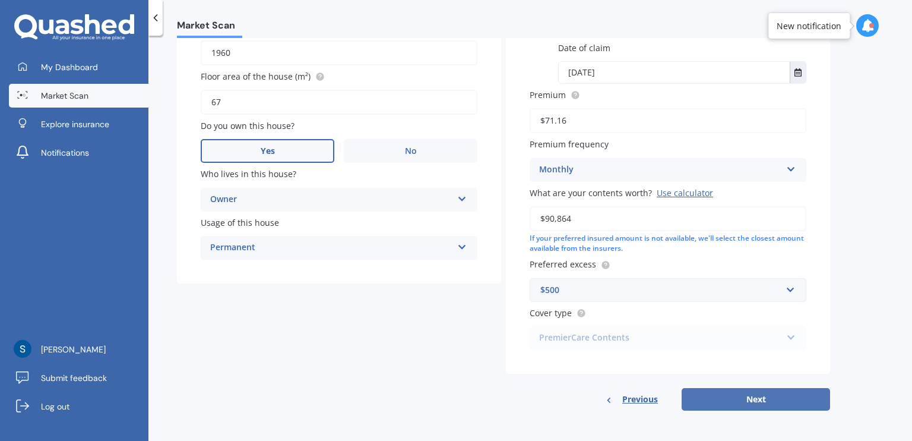
click at [773, 400] on button "Next" at bounding box center [756, 399] width 148 height 23
select select "06"
select select "11"
select select "1987"
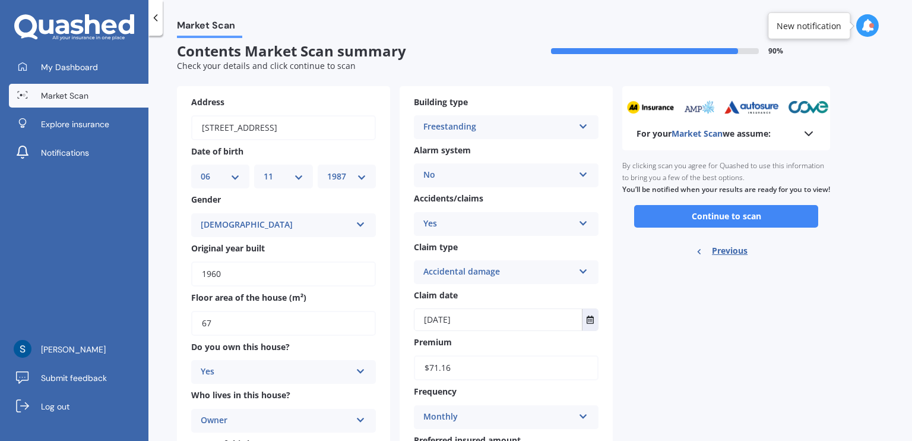
scroll to position [0, 0]
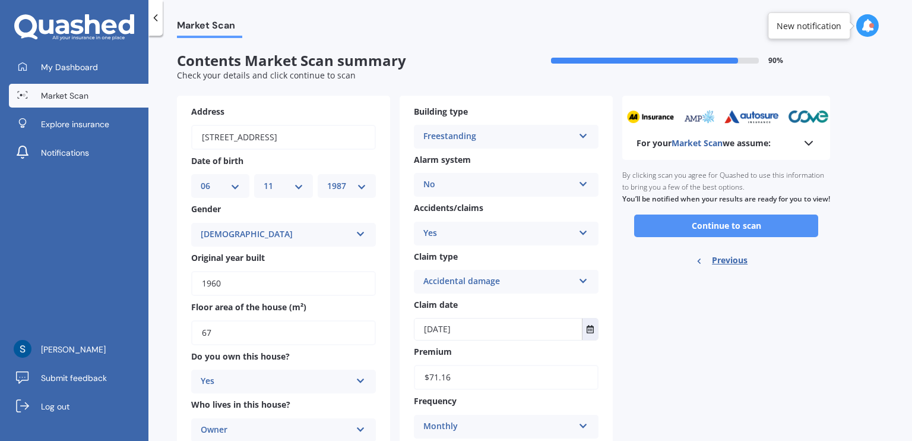
click at [717, 233] on button "Continue to scan" at bounding box center [726, 225] width 184 height 23
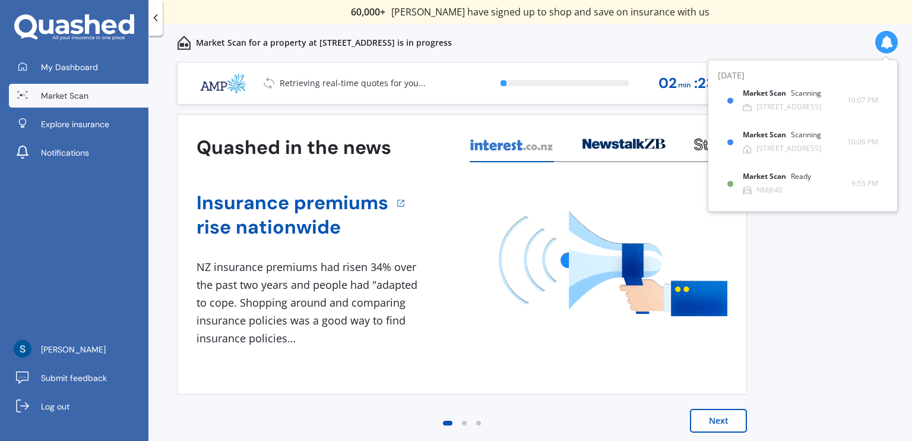
click at [69, 97] on span "Market Scan" at bounding box center [65, 96] width 48 height 12
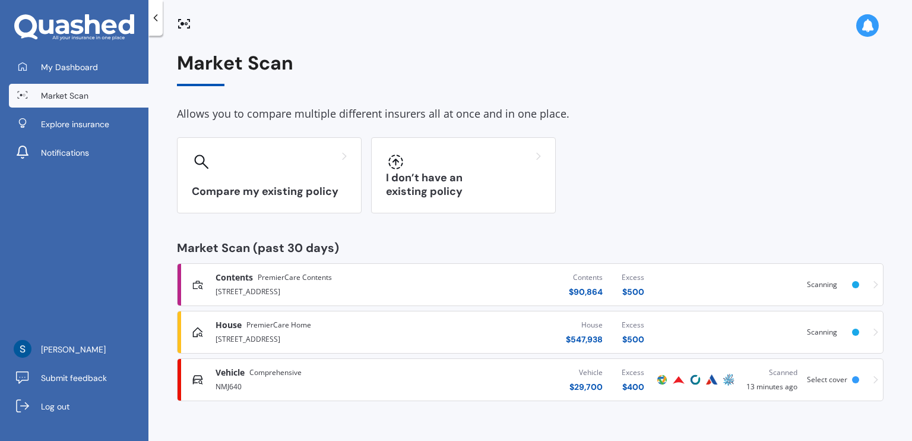
click at [703, 378] on div at bounding box center [695, 379] width 83 height 14
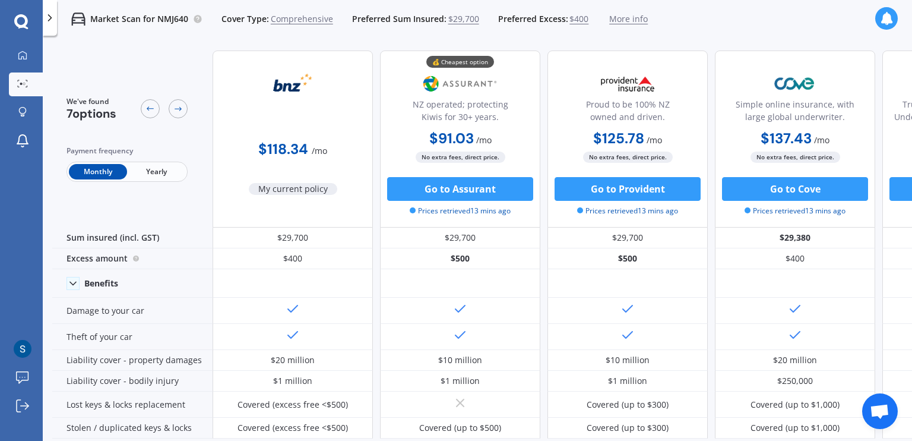
click at [302, 20] on span "Comprehensive" at bounding box center [302, 19] width 62 height 12
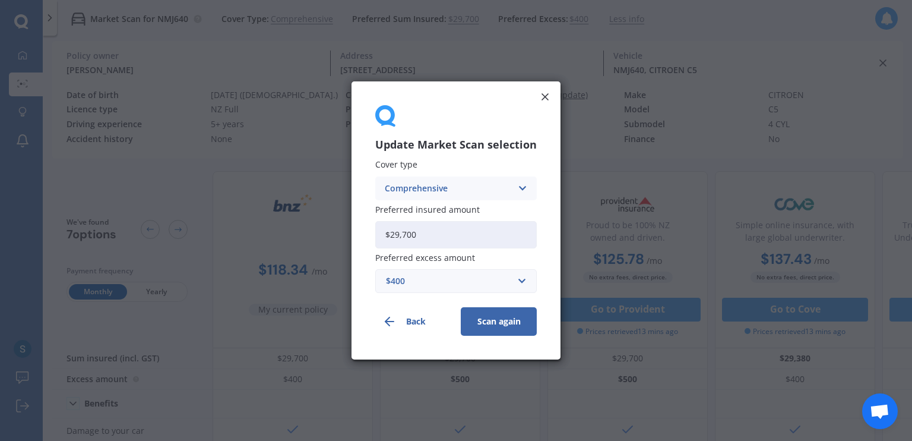
click at [437, 192] on div "Comprehensive" at bounding box center [448, 188] width 127 height 13
click at [544, 102] on icon at bounding box center [545, 97] width 12 height 12
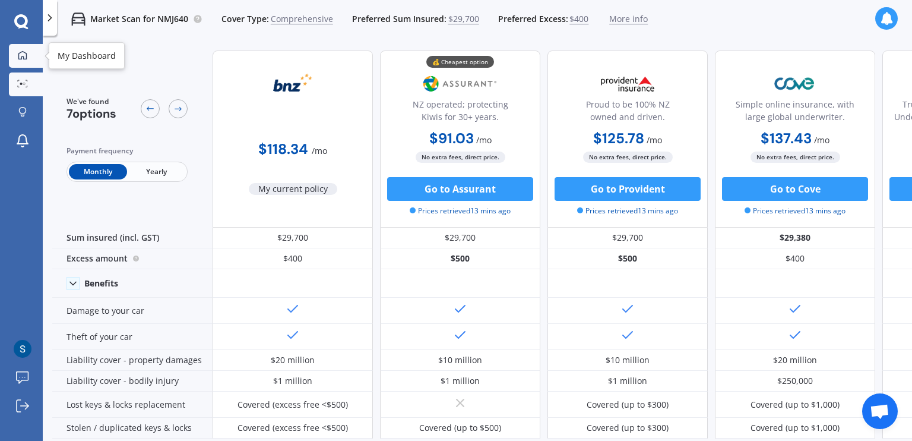
click at [14, 59] on div at bounding box center [23, 55] width 18 height 11
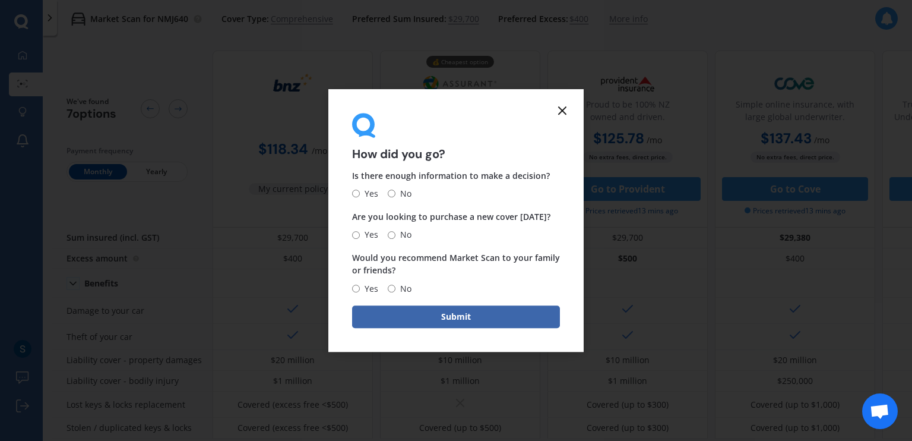
click at [356, 194] on input "Yes" at bounding box center [356, 194] width 8 height 8
radio input "true"
click at [390, 234] on input "No" at bounding box center [392, 235] width 8 height 8
radio input "true"
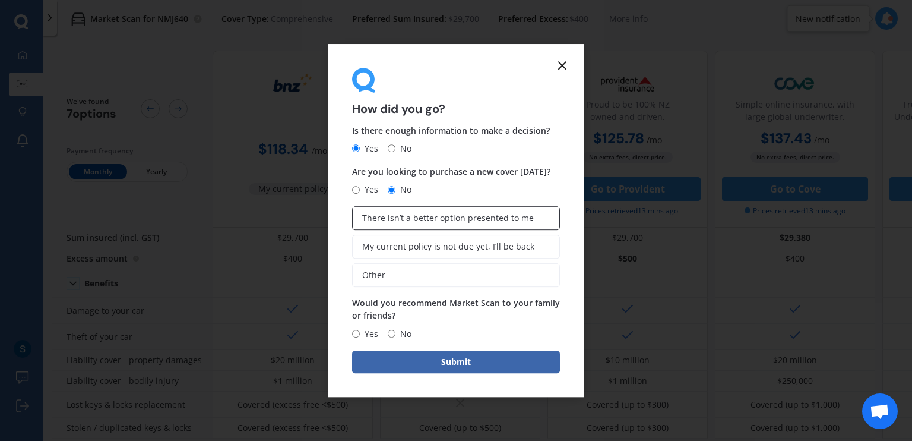
click at [522, 226] on label "There isn’t a better option presented to me" at bounding box center [456, 218] width 208 height 24
click at [0, 0] on input "There isn’t a better option presented to me" at bounding box center [0, 0] width 0 height 0
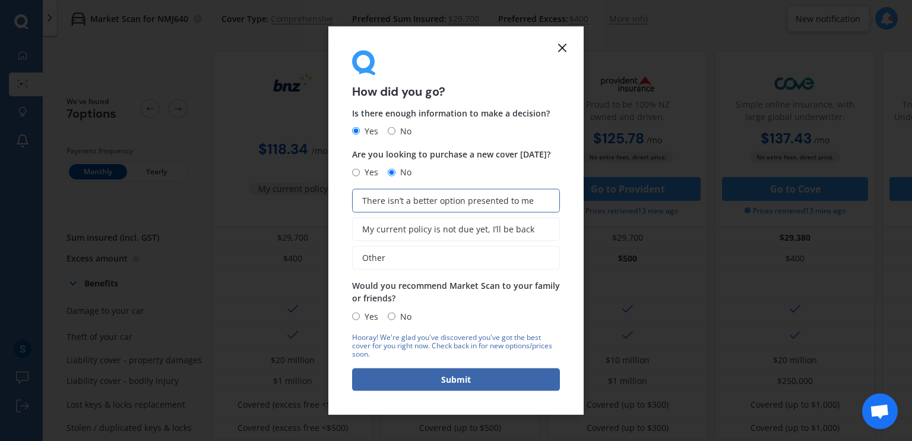
click at [375, 318] on span "Yes" at bounding box center [369, 316] width 18 height 14
click at [360, 318] on input "Yes" at bounding box center [356, 316] width 8 height 8
radio input "true"
click at [406, 368] on div "Hooray! We're glad you've discovered you've got the best cover for you right no…" at bounding box center [456, 362] width 208 height 58
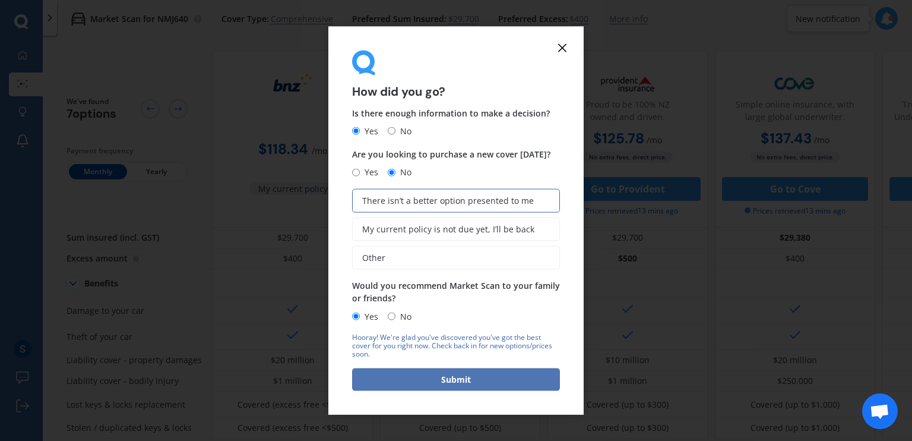
click at [408, 376] on button "Submit" at bounding box center [456, 379] width 208 height 23
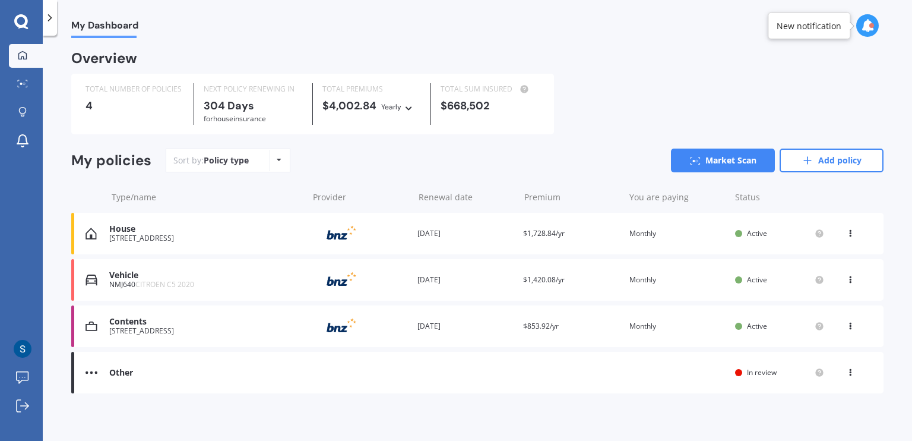
click at [756, 242] on div "House 32 Government Road, Raglan 3225 Provider Renewal date 01 Jul 2026 Premium…" at bounding box center [477, 234] width 812 height 42
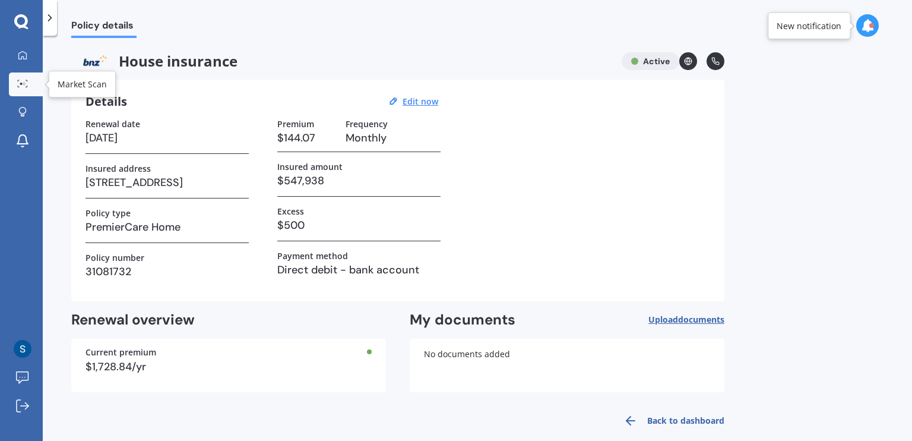
click at [21, 78] on link "Market Scan" at bounding box center [26, 84] width 34 height 24
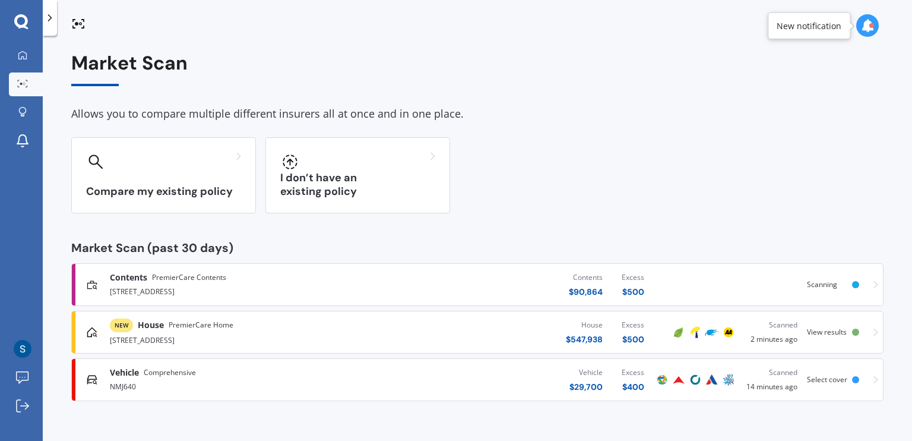
click at [820, 337] on div "NEW House PremierCare Home 32 Government Road, Raglan 3225 House $ 547,938 Exce…" at bounding box center [478, 332] width 802 height 36
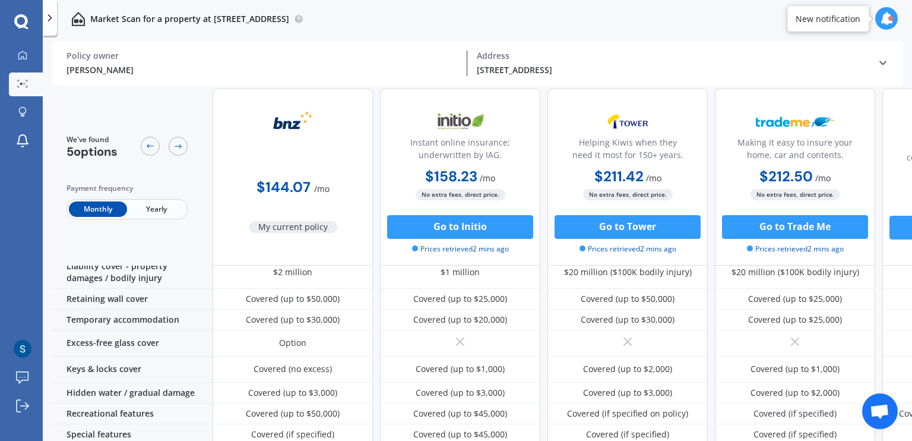
scroll to position [144, 0]
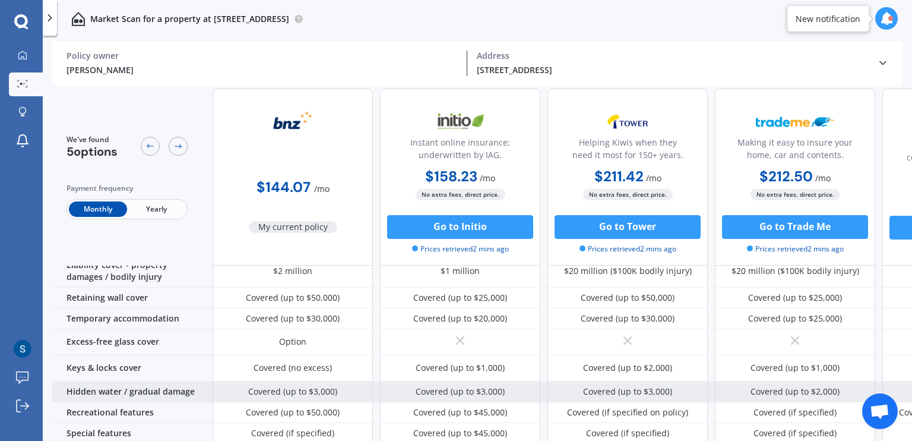
click at [137, 385] on div "Hidden water / gradual damage" at bounding box center [132, 391] width 160 height 21
click at [299, 385] on div "Covered (up to $3,000)" at bounding box center [292, 391] width 89 height 12
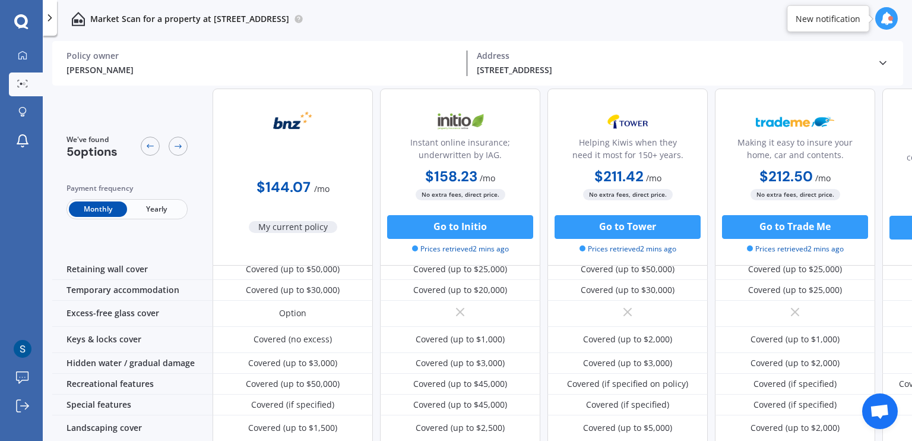
scroll to position [178, 0]
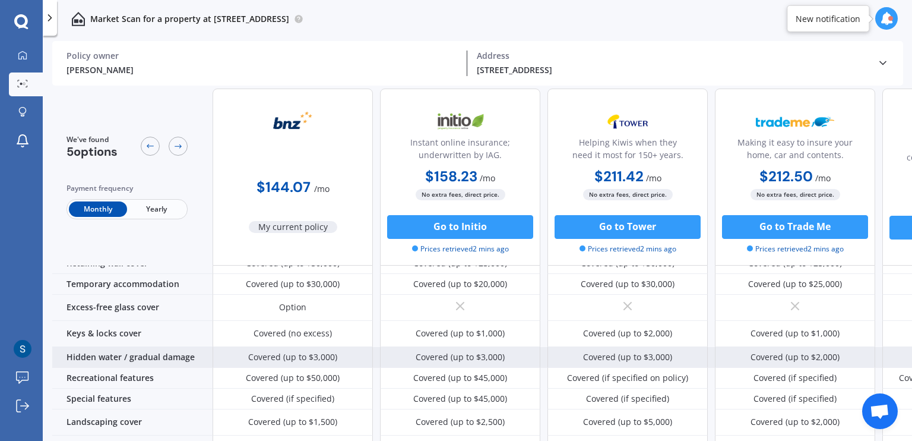
click at [287, 351] on div "Covered (up to $3,000)" at bounding box center [292, 357] width 89 height 12
drag, startPoint x: 346, startPoint y: 352, endPoint x: 214, endPoint y: 341, distance: 132.9
click at [214, 347] on div "Covered (up to $3,000)" at bounding box center [293, 357] width 160 height 21
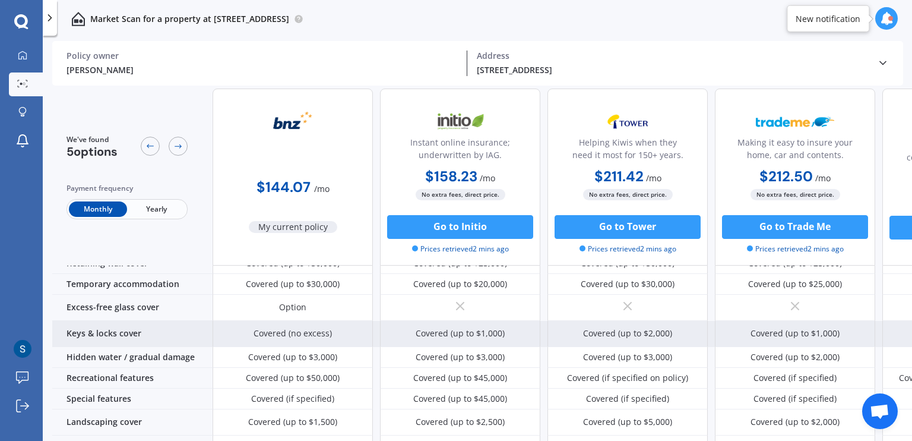
click at [184, 337] on div "Keys & locks cover" at bounding box center [132, 334] width 160 height 26
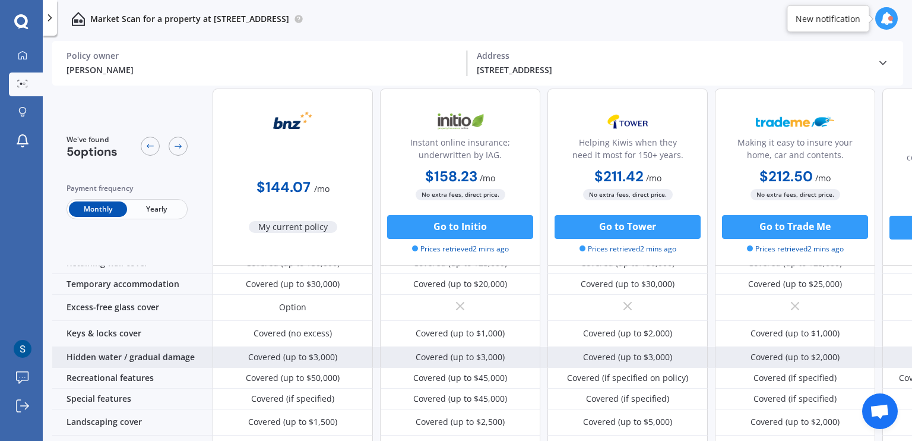
click at [242, 347] on div "Covered (up to $3,000)" at bounding box center [293, 357] width 160 height 21
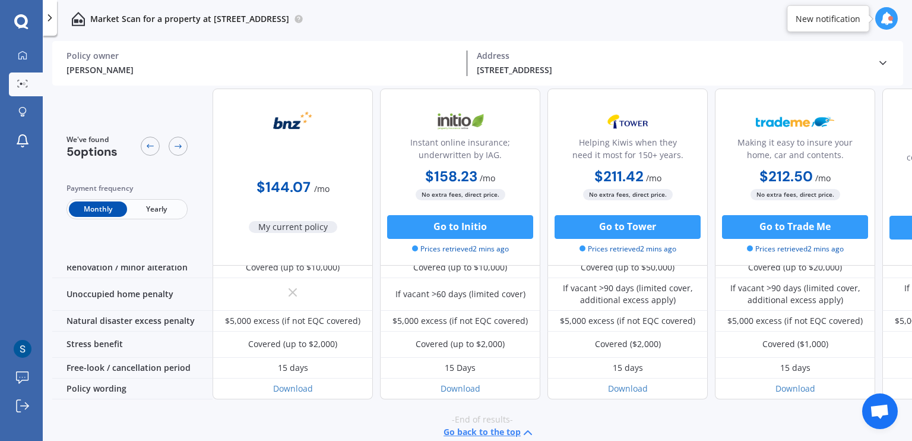
scroll to position [553, 0]
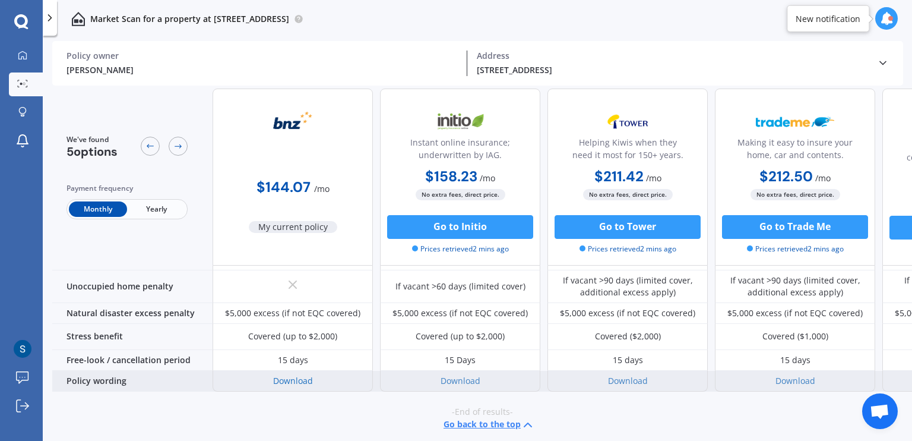
click at [300, 375] on link "Download" at bounding box center [293, 380] width 40 height 11
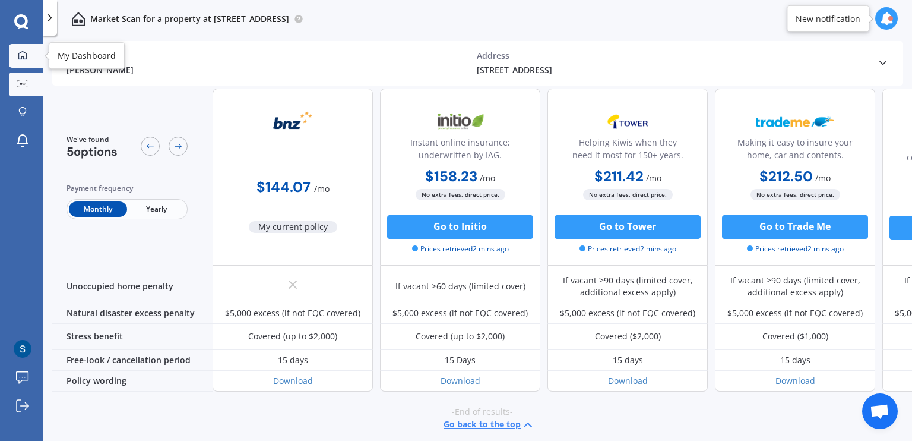
click at [29, 63] on link "My Dashboard" at bounding box center [26, 56] width 34 height 24
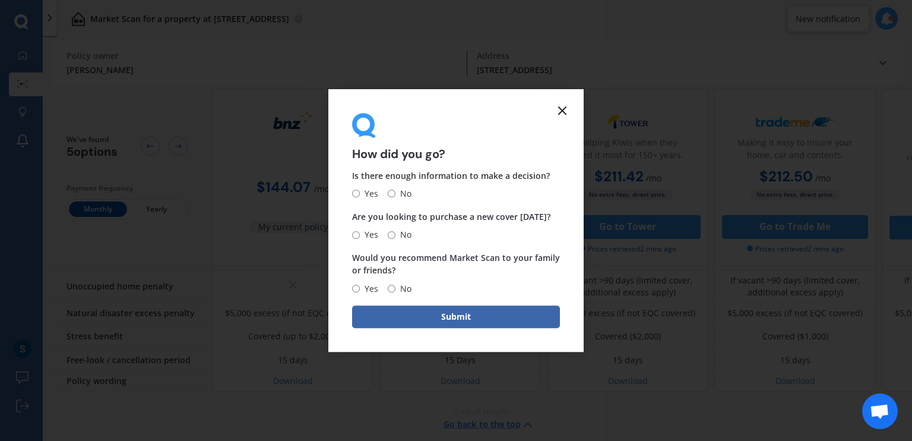
click at [356, 192] on input "Yes" at bounding box center [356, 194] width 8 height 8
radio input "true"
click at [402, 232] on span "No" at bounding box center [404, 234] width 16 height 14
click at [396, 232] on input "No" at bounding box center [392, 235] width 8 height 8
radio input "true"
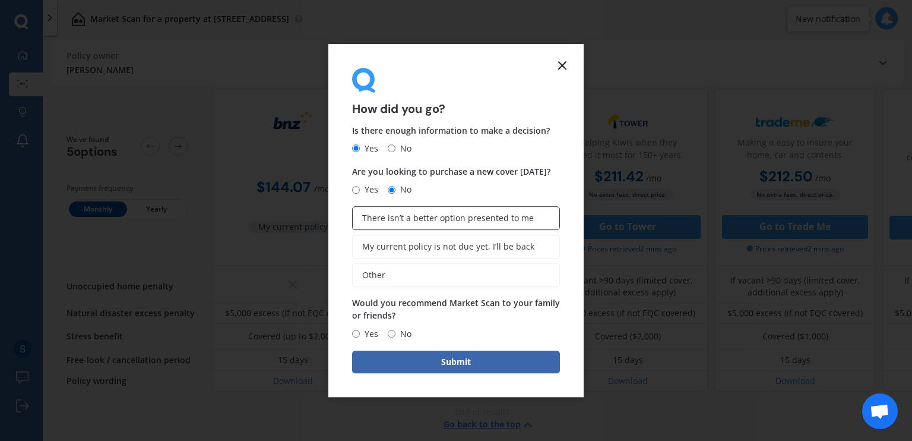
click at [394, 224] on label "There isn’t a better option presented to me" at bounding box center [456, 218] width 208 height 24
click at [0, 0] on input "There isn’t a better option presented to me" at bounding box center [0, 0] width 0 height 0
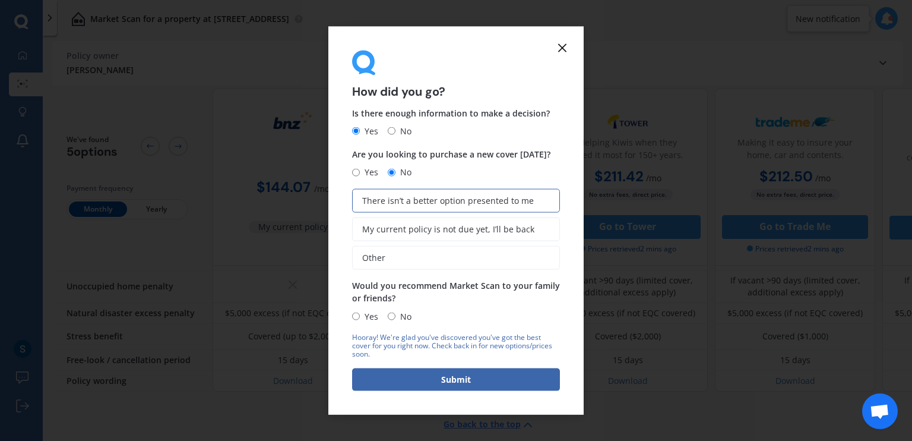
click at [358, 318] on input "Yes" at bounding box center [356, 316] width 8 height 8
radio input "true"
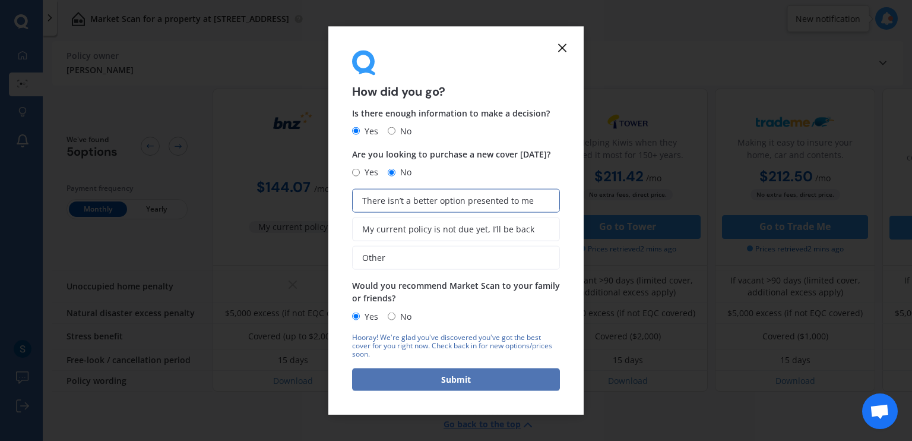
click at [396, 386] on button "Submit" at bounding box center [456, 379] width 208 height 23
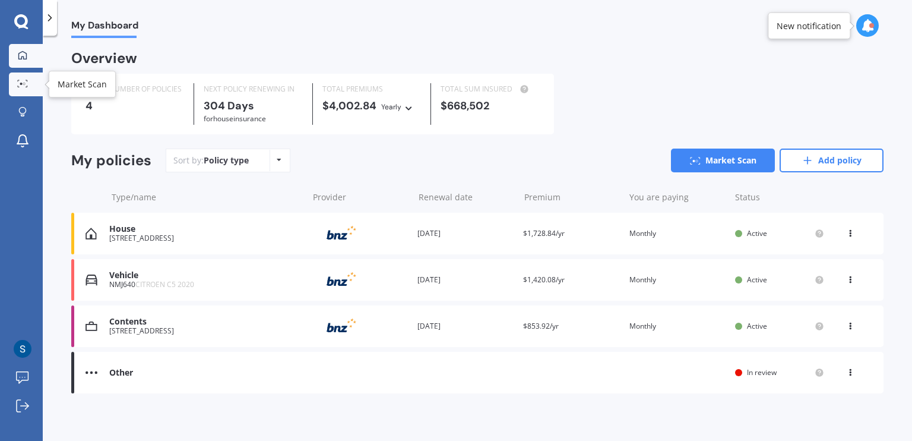
click at [28, 85] on div at bounding box center [23, 84] width 18 height 9
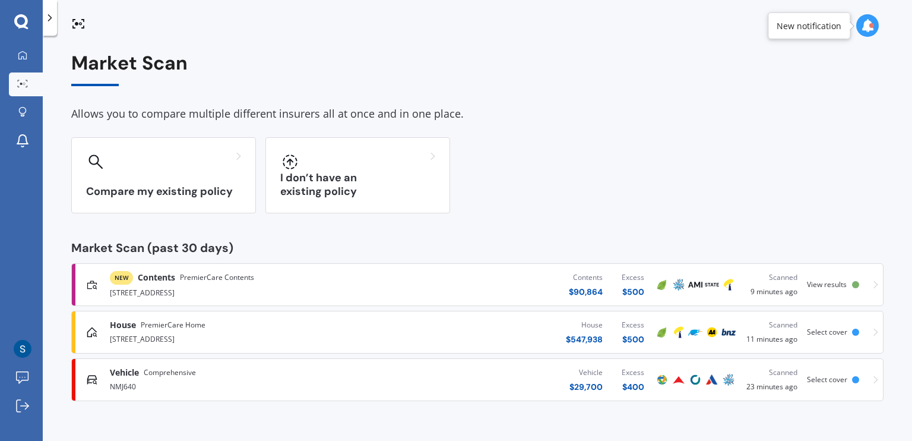
click at [765, 284] on div "Scanned 9 minutes ago" at bounding box center [772, 284] width 51 height 26
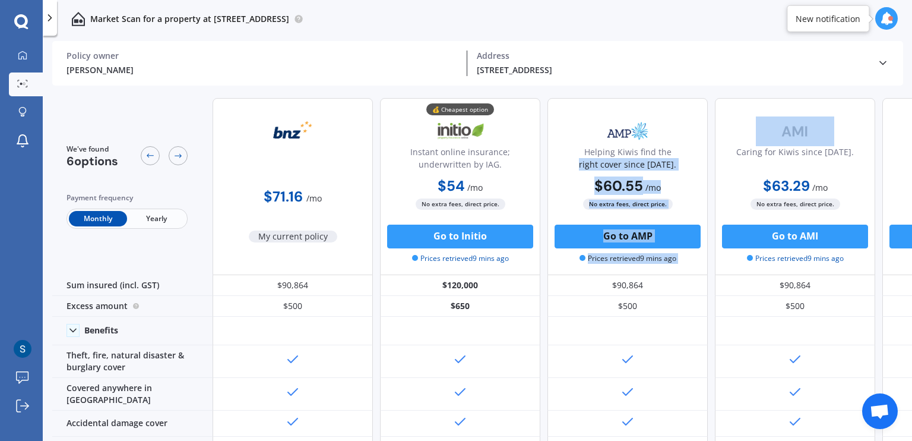
drag, startPoint x: 736, startPoint y: 166, endPoint x: 678, endPoint y: 140, distance: 63.8
click at [678, 140] on div "$71.16 / mo My current policy 💰 Cheapest option Instant online insurance; under…" at bounding box center [712, 186] width 998 height 177
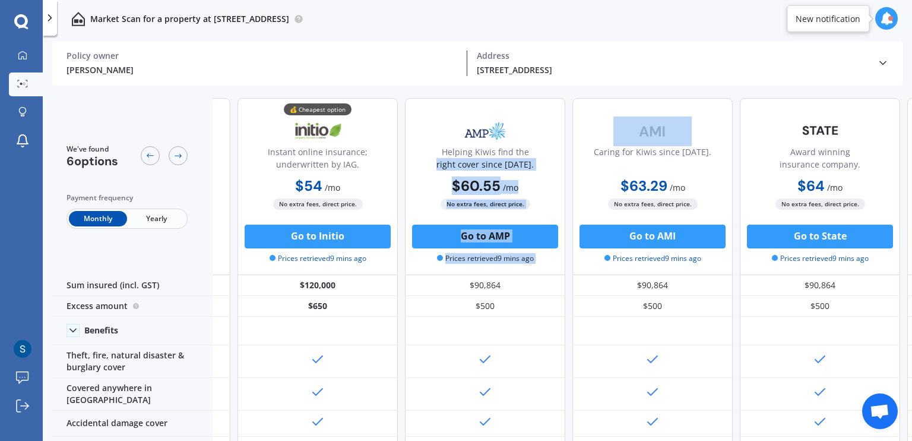
scroll to position [0, 141]
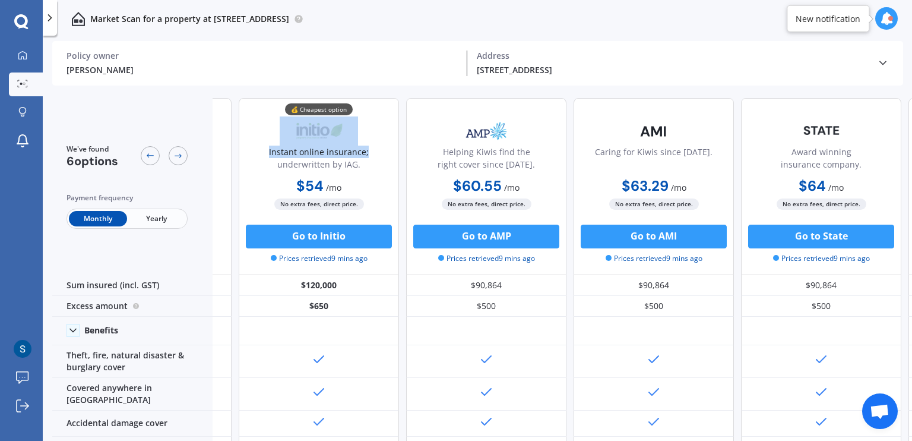
drag, startPoint x: 371, startPoint y: 130, endPoint x: 397, endPoint y: 119, distance: 28.2
click at [397, 119] on div "💰 Cheapest option Instant online insurance; underwritten by IAG. $54 / mo $594.…" at bounding box center [319, 186] width 160 height 177
click at [186, 155] on div at bounding box center [178, 155] width 19 height 19
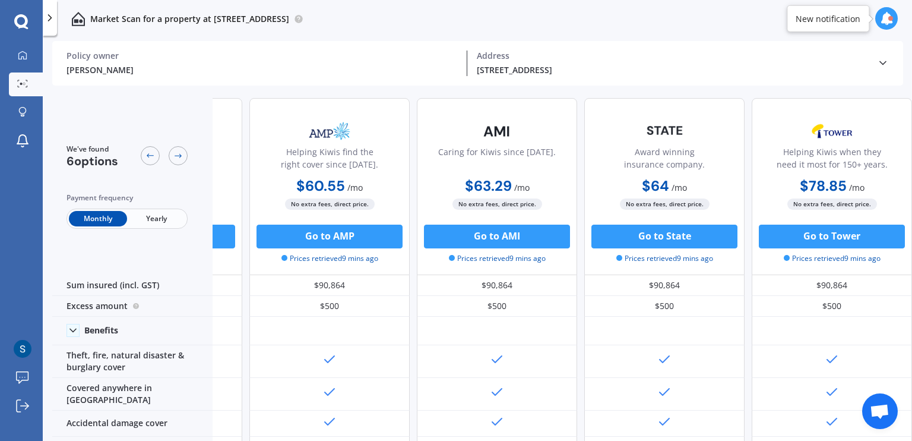
scroll to position [0, 302]
click at [160, 154] on div at bounding box center [164, 156] width 47 height 24
click at [153, 154] on icon at bounding box center [150, 156] width 10 height 10
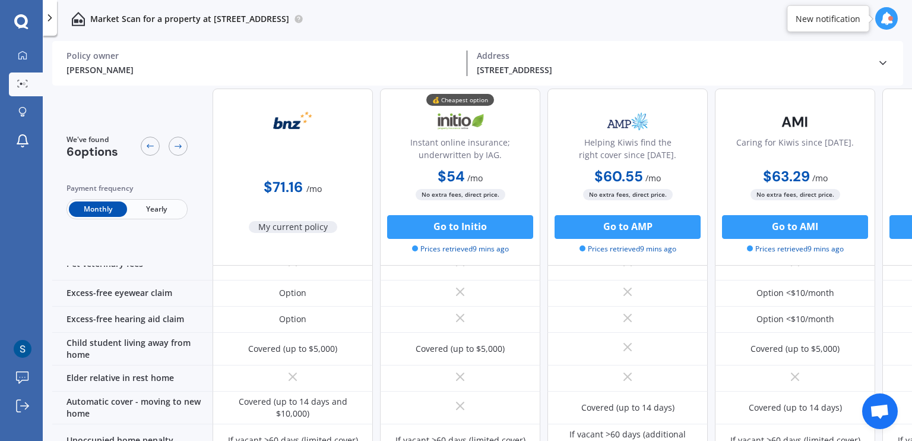
scroll to position [889, 0]
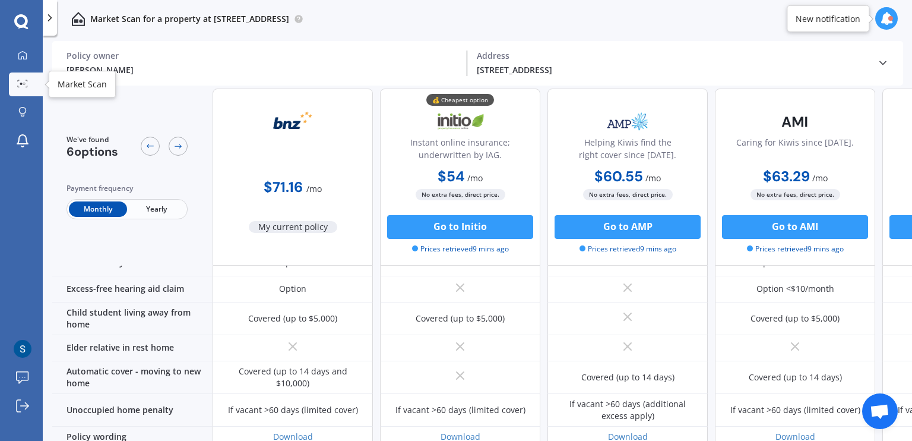
click at [21, 81] on icon at bounding box center [22, 84] width 11 height 8
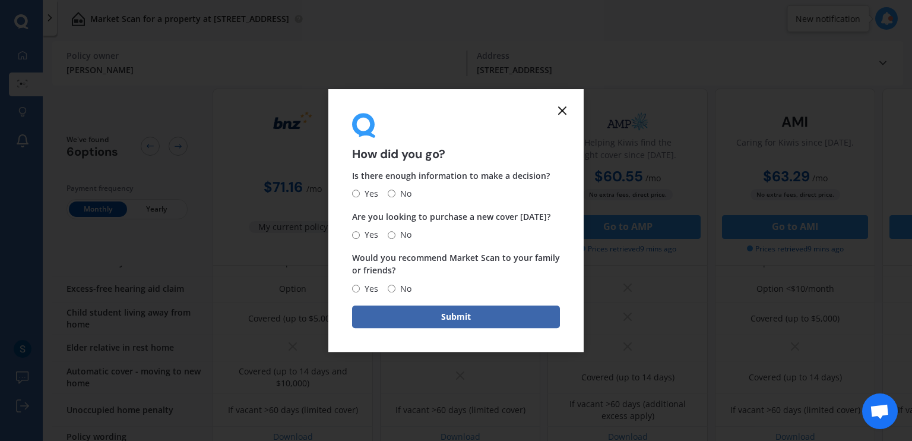
click at [559, 111] on icon at bounding box center [562, 110] width 14 height 14
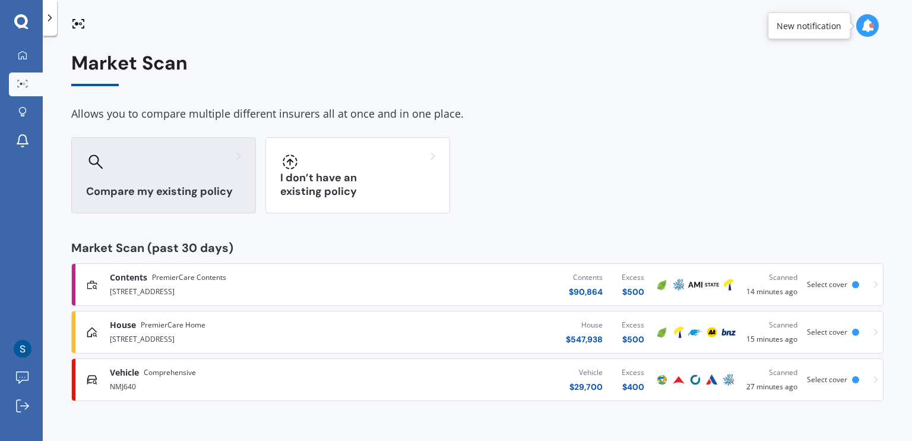
click at [172, 194] on h3 "Compare my existing policy" at bounding box center [163, 192] width 155 height 14
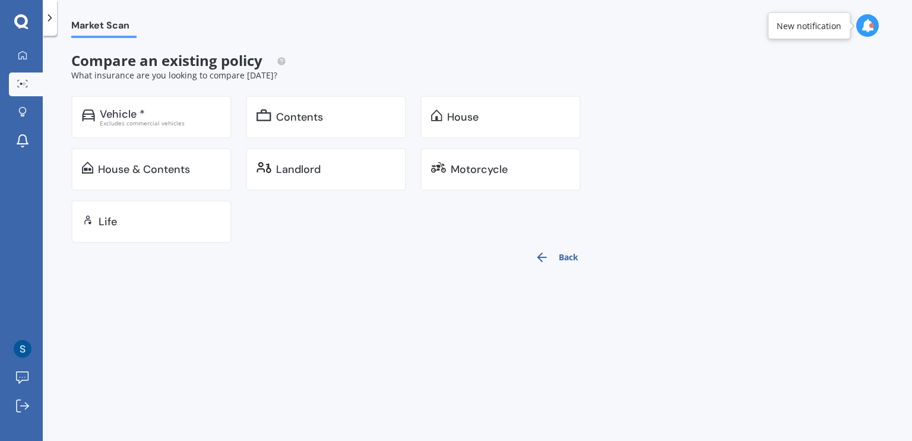
click at [540, 251] on icon "button" at bounding box center [542, 257] width 14 height 14
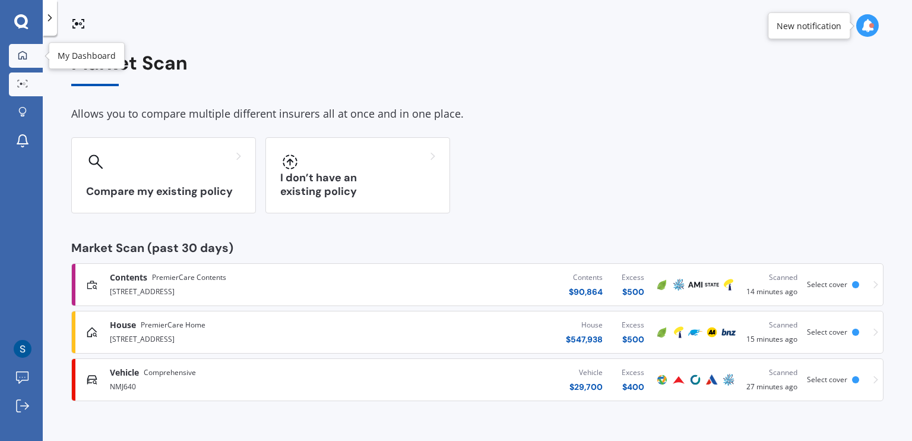
click at [23, 59] on icon at bounding box center [23, 55] width 10 height 10
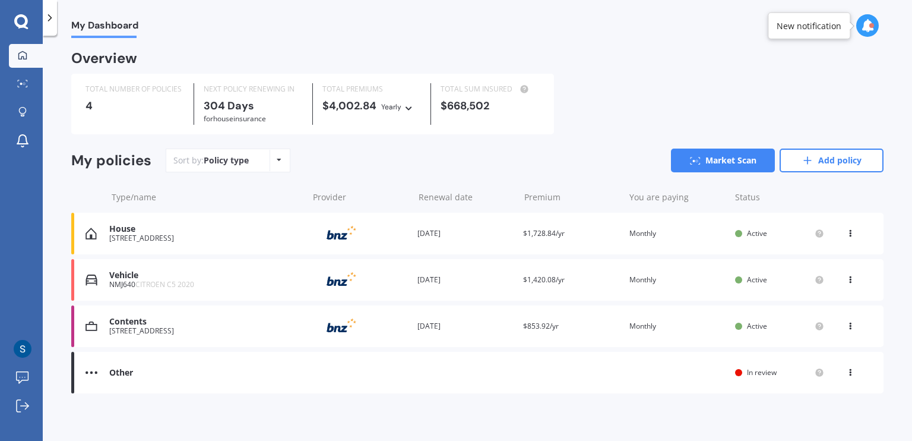
click at [494, 384] on div "Other Renewal date You are paying Status In review View option View policy" at bounding box center [477, 373] width 812 height 42
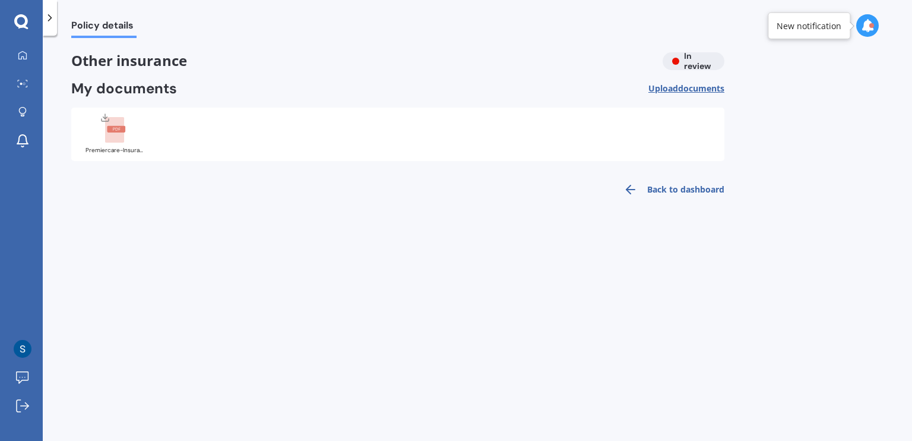
click at [131, 142] on div at bounding box center [115, 127] width 48 height 31
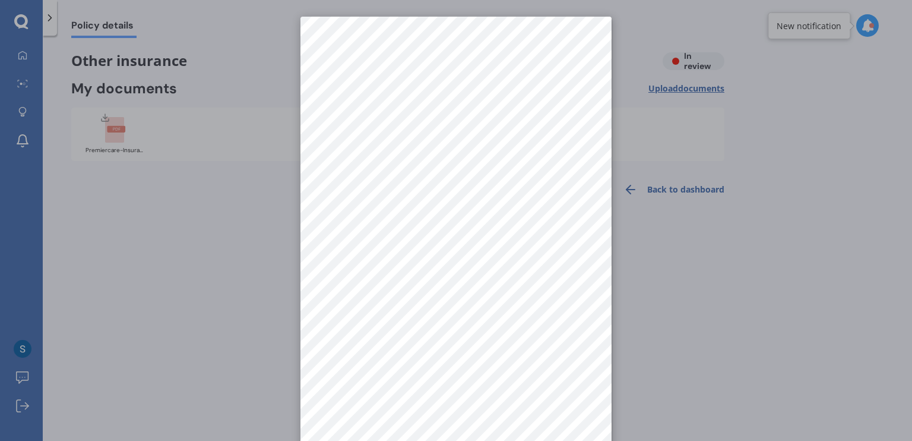
click at [488, 418] on div at bounding box center [456, 220] width 912 height 441
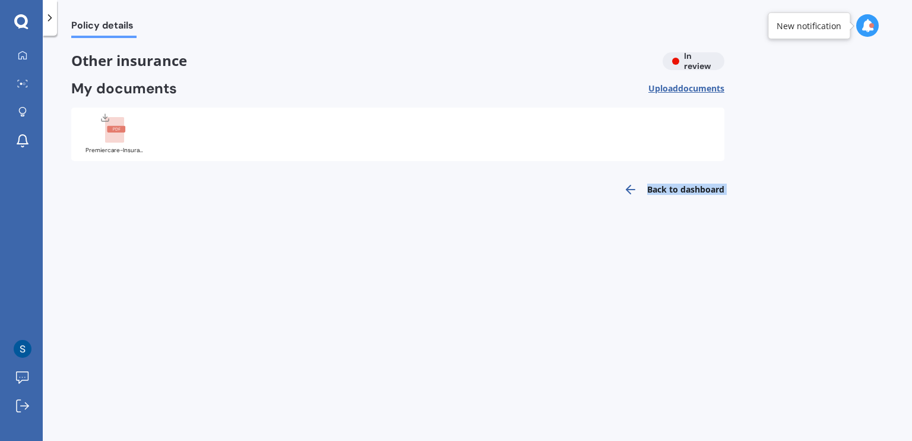
click at [488, 418] on div "Policy details Other insurance In review My documents Upload documents Uploadin…" at bounding box center [477, 240] width 869 height 405
click at [116, 128] on icon at bounding box center [116, 129] width 7 height 3
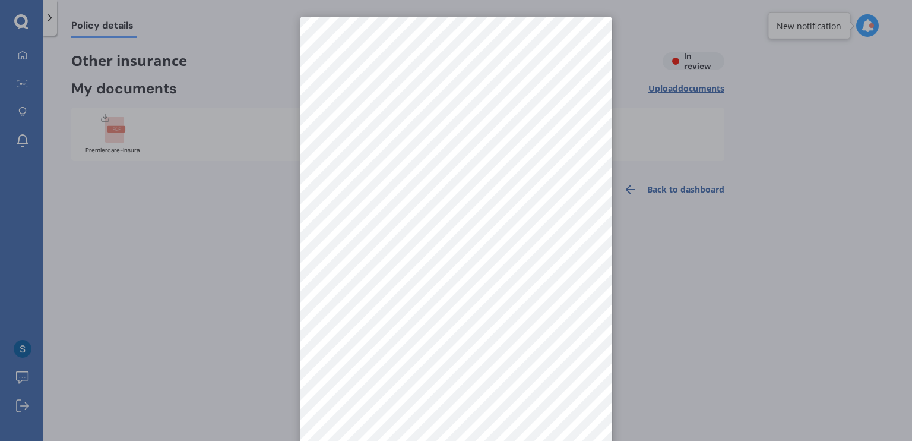
click at [484, 403] on div at bounding box center [456, 220] width 912 height 441
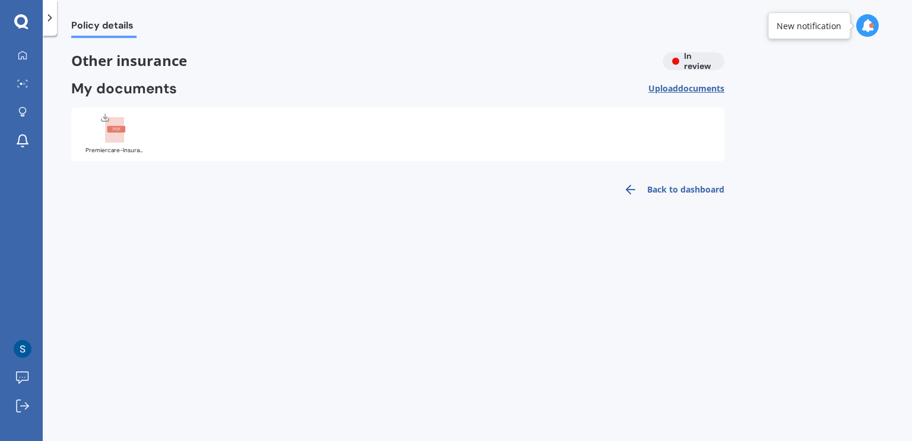
click at [484, 403] on div "Policy details Other insurance In review My documents Upload documents Uploadin…" at bounding box center [477, 240] width 869 height 405
click at [377, 141] on div "Premiercare-Insurance-Policy-Document.pdf" at bounding box center [397, 133] width 653 height 53
click at [151, 135] on div "Premiercare-Insurance-Policy-Document.pdf" at bounding box center [397, 133] width 653 height 53
click at [116, 132] on rect at bounding box center [116, 129] width 18 height 7
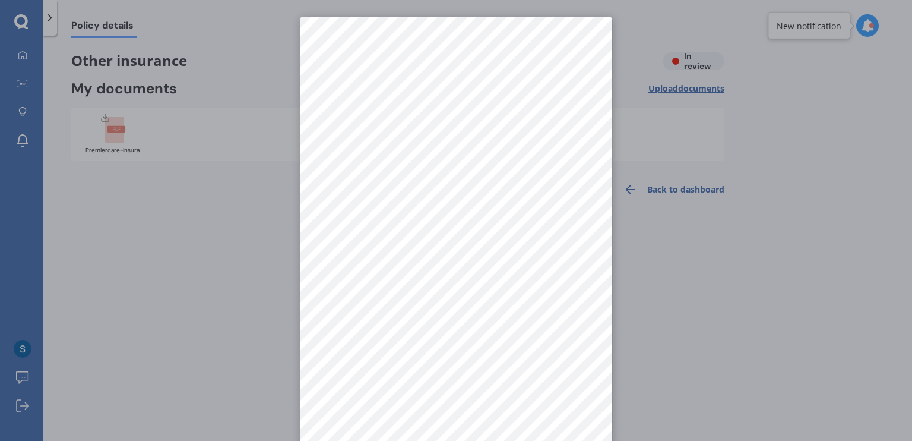
click at [190, 215] on div at bounding box center [456, 220] width 912 height 441
